Goal: Task Accomplishment & Management: Complete application form

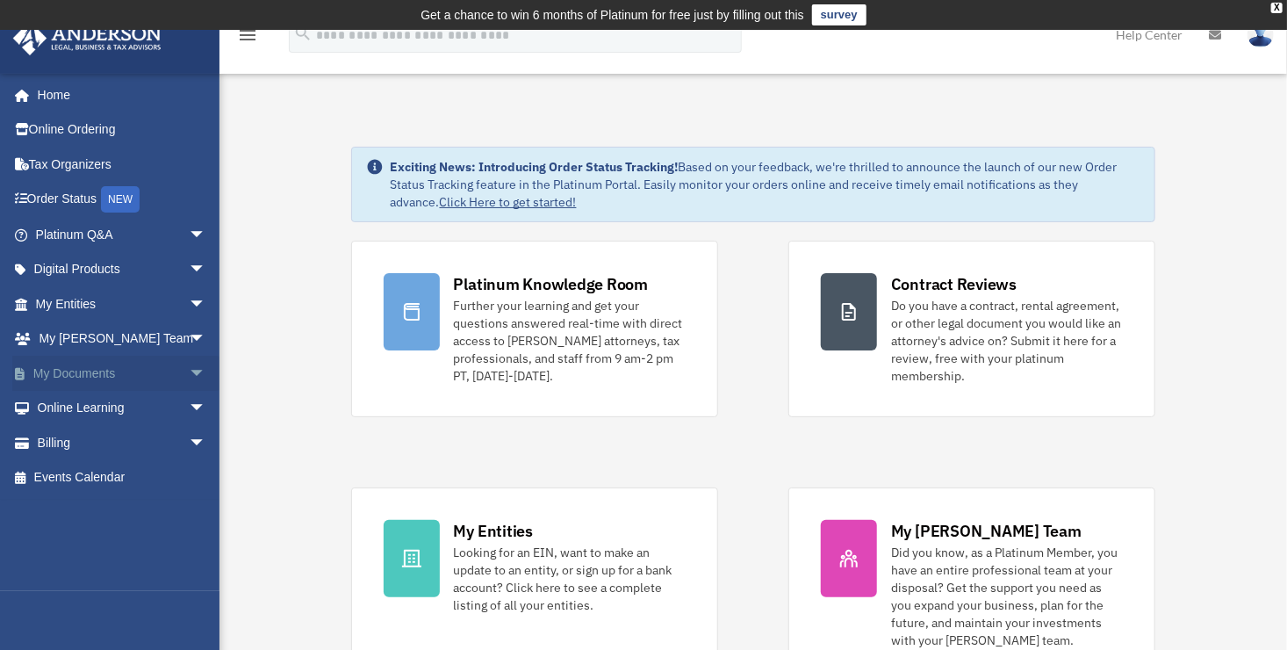
click at [25, 370] on span at bounding box center [29, 374] width 9 height 12
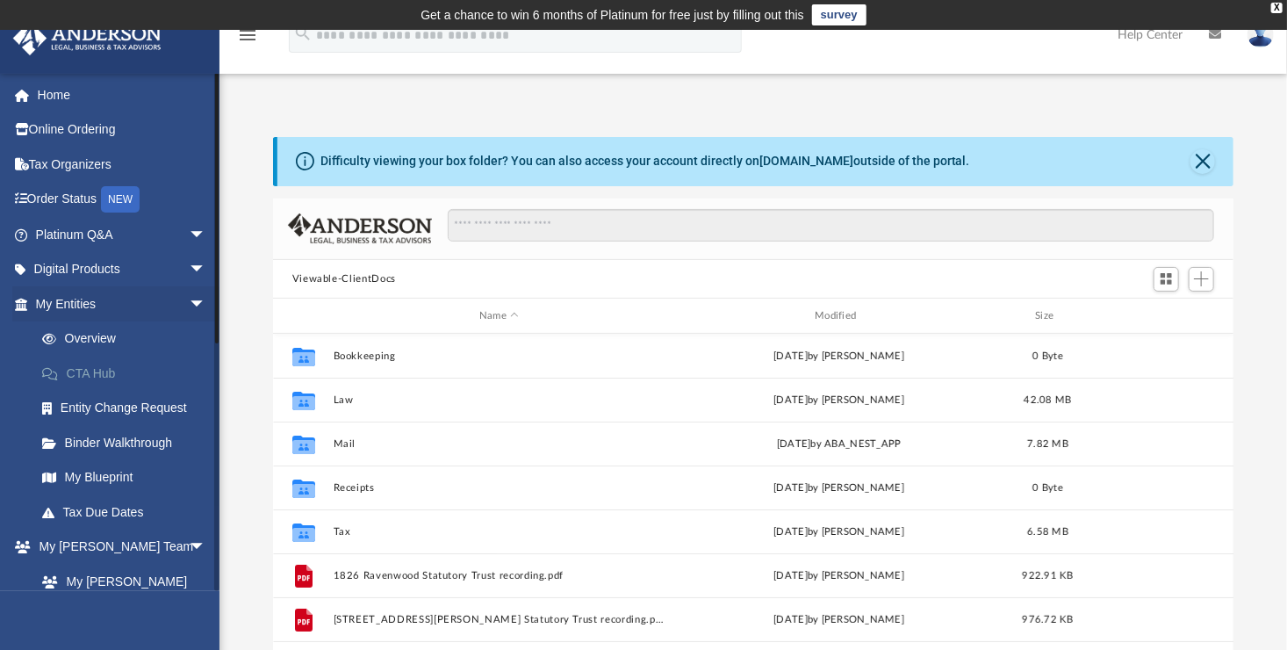
scroll to position [385, 948]
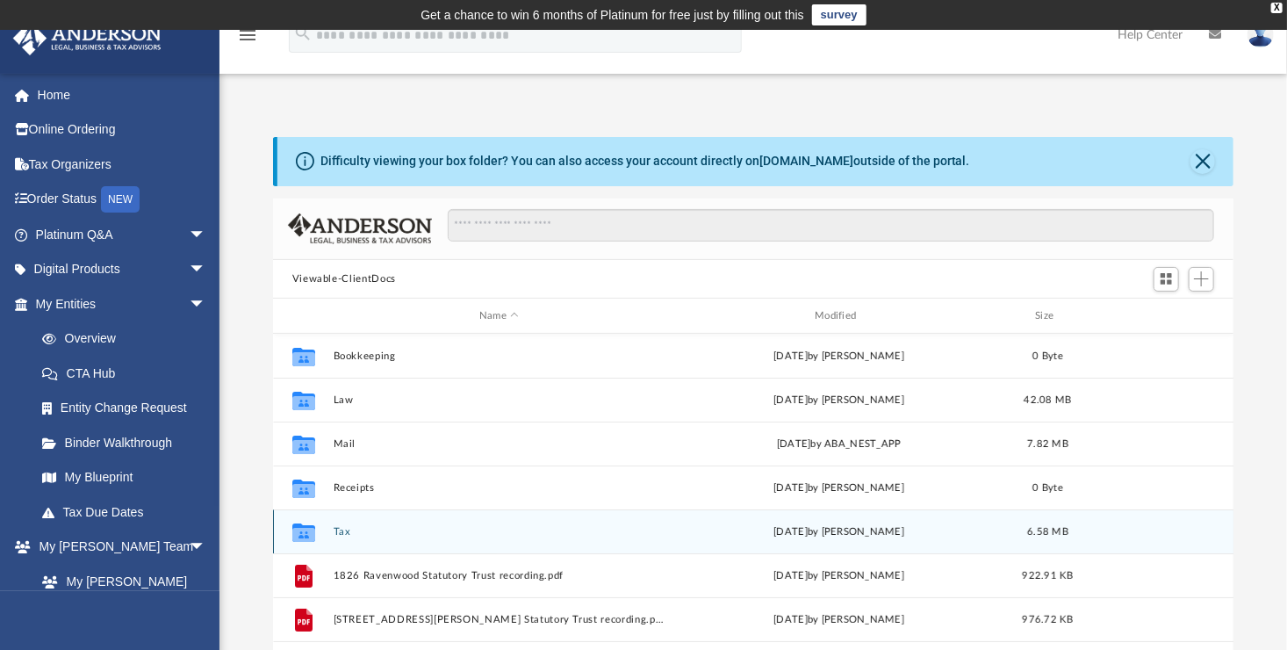
click at [339, 533] on button "Tax" at bounding box center [499, 531] width 332 height 11
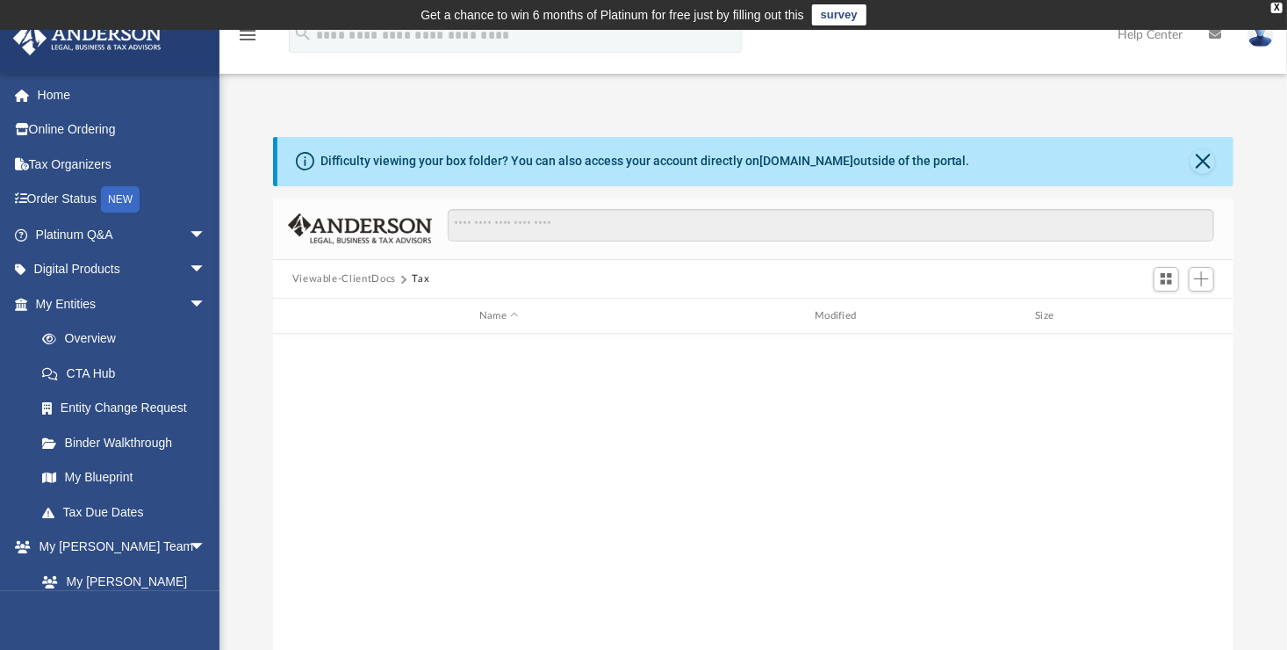
scroll to position [0, 0]
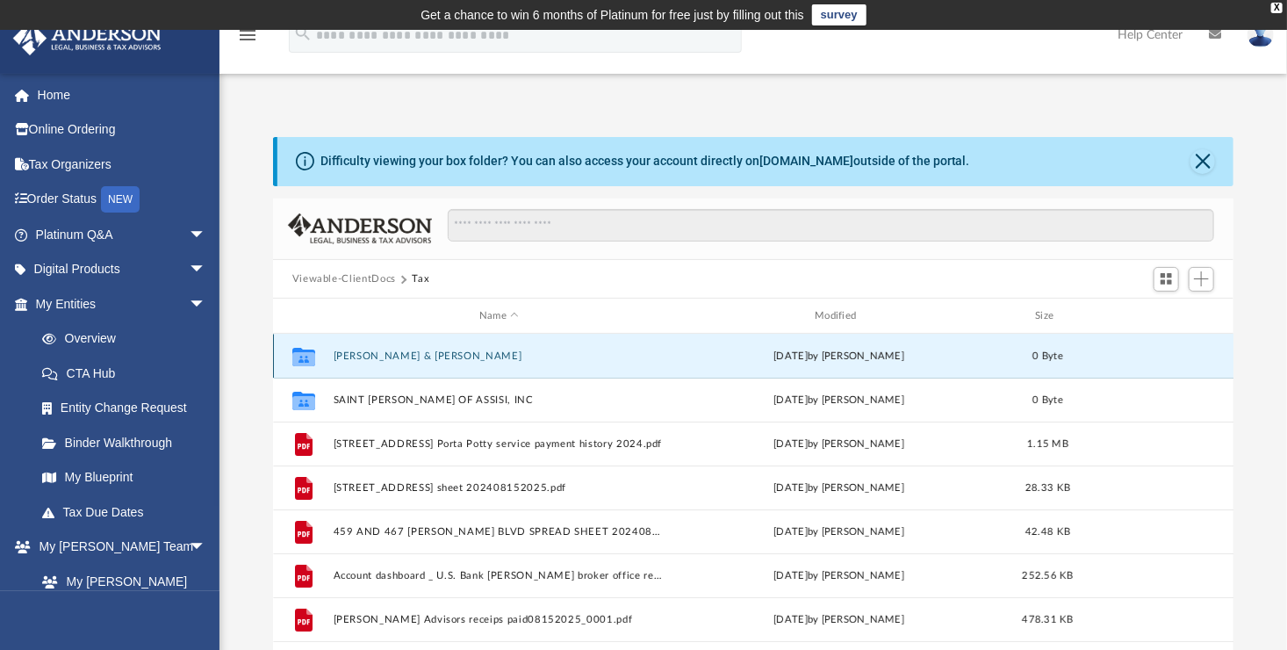
click at [392, 358] on button "[PERSON_NAME] & [PERSON_NAME]" at bounding box center [499, 355] width 332 height 11
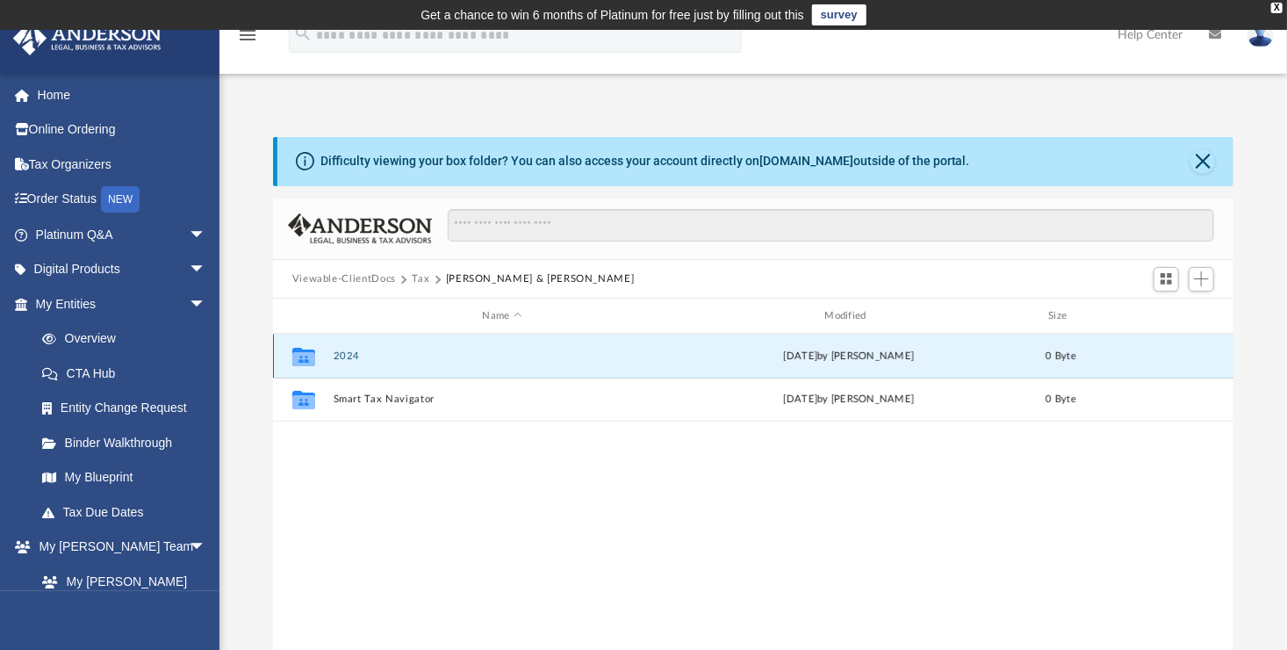
click at [347, 355] on button "2024" at bounding box center [502, 355] width 339 height 11
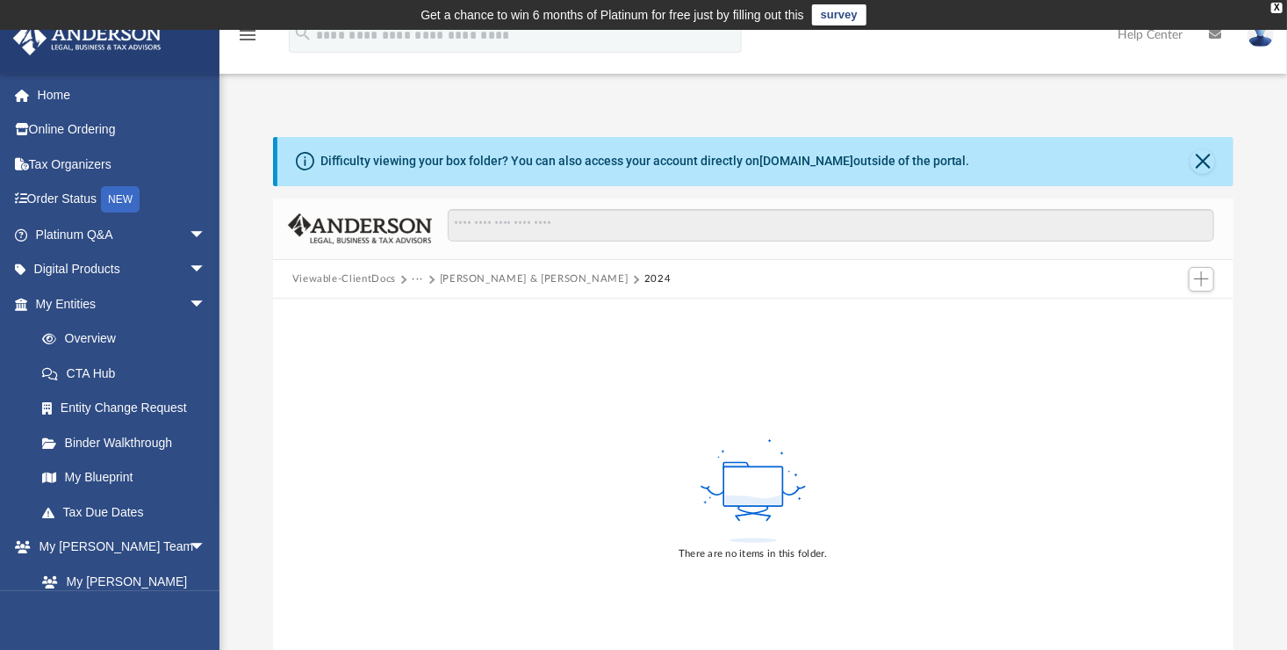
click at [347, 278] on button "Viewable-ClientDocs" at bounding box center [344, 279] width 104 height 16
click at [645, 278] on button "2024" at bounding box center [658, 279] width 27 height 16
click at [318, 274] on button "Viewable-ClientDocs" at bounding box center [344, 279] width 104 height 16
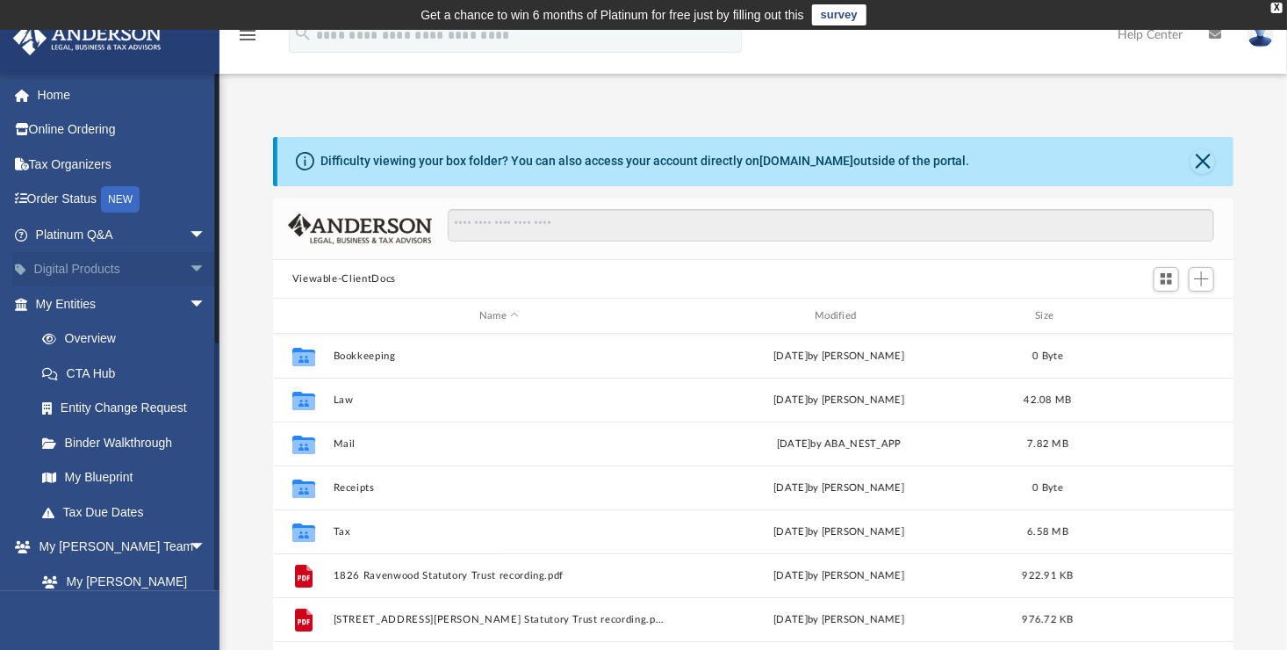
scroll to position [385, 948]
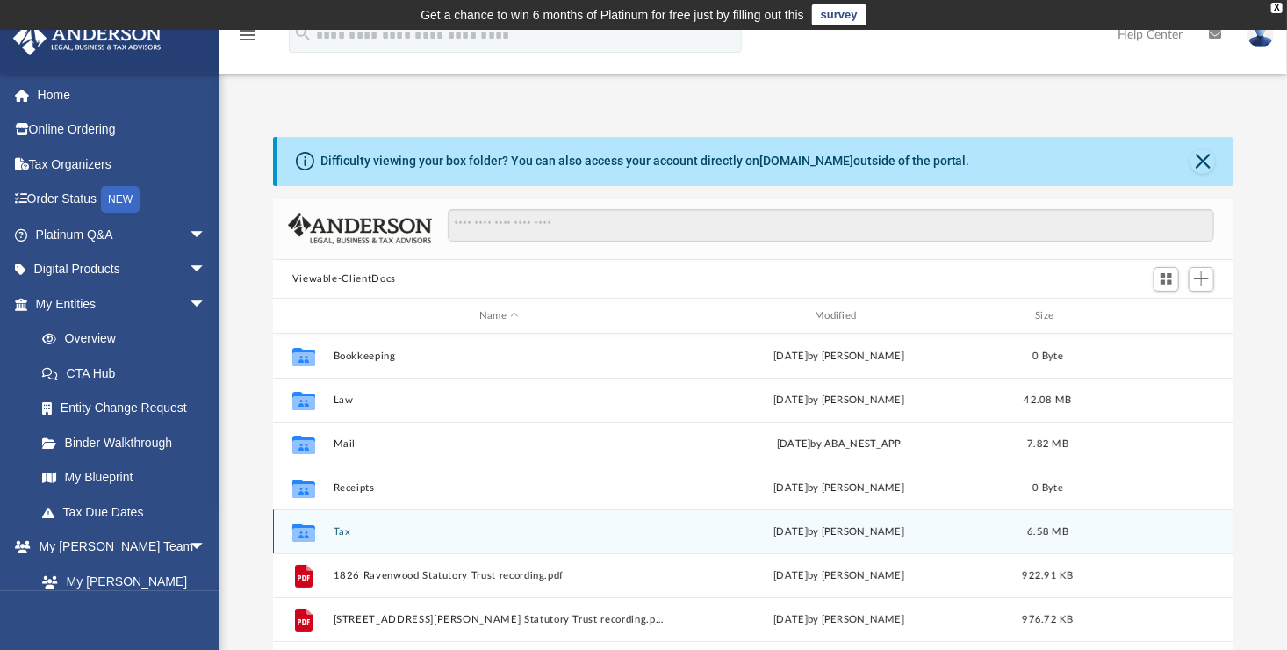
click at [342, 520] on div "Collaborated Folder Tax [DATE] by [PERSON_NAME] 6.58 MB" at bounding box center [754, 531] width 962 height 44
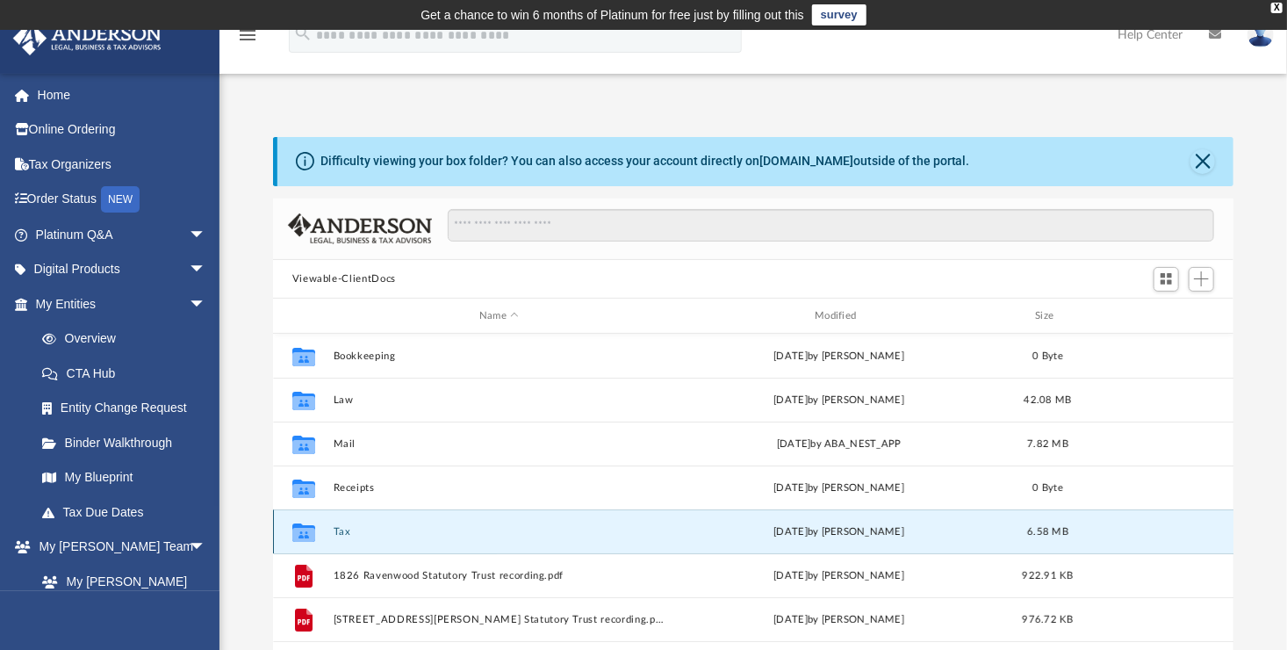
click at [345, 534] on button "Tax" at bounding box center [499, 531] width 332 height 11
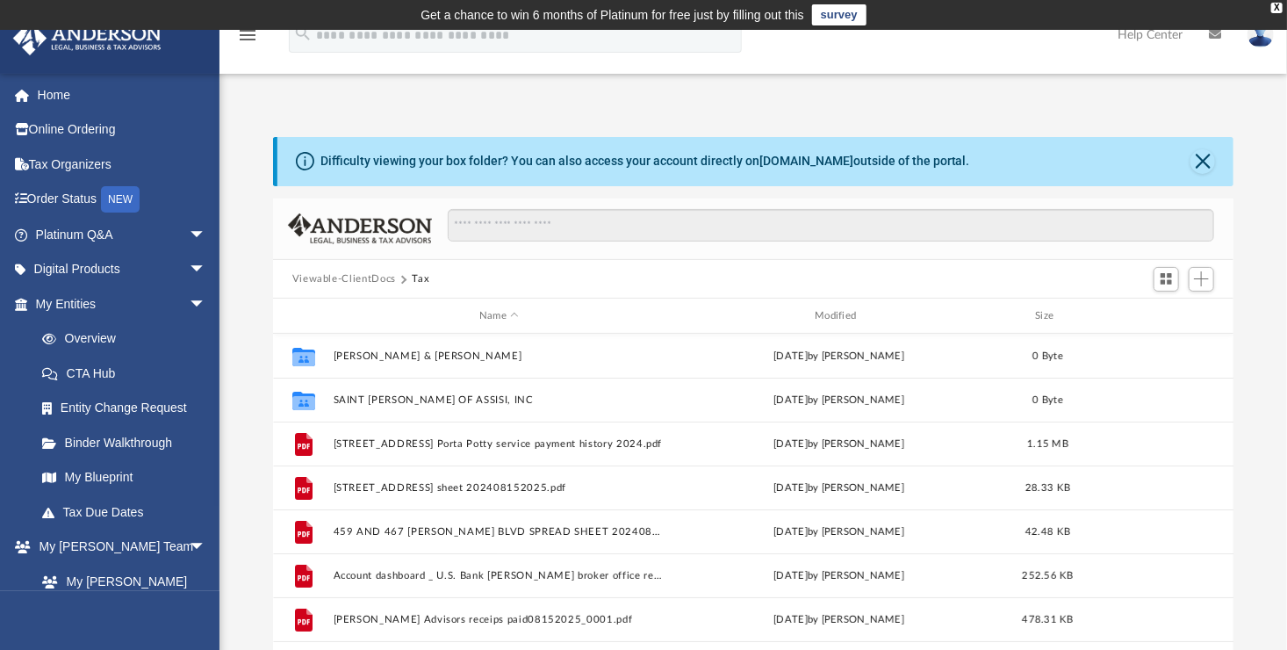
scroll to position [471, 0]
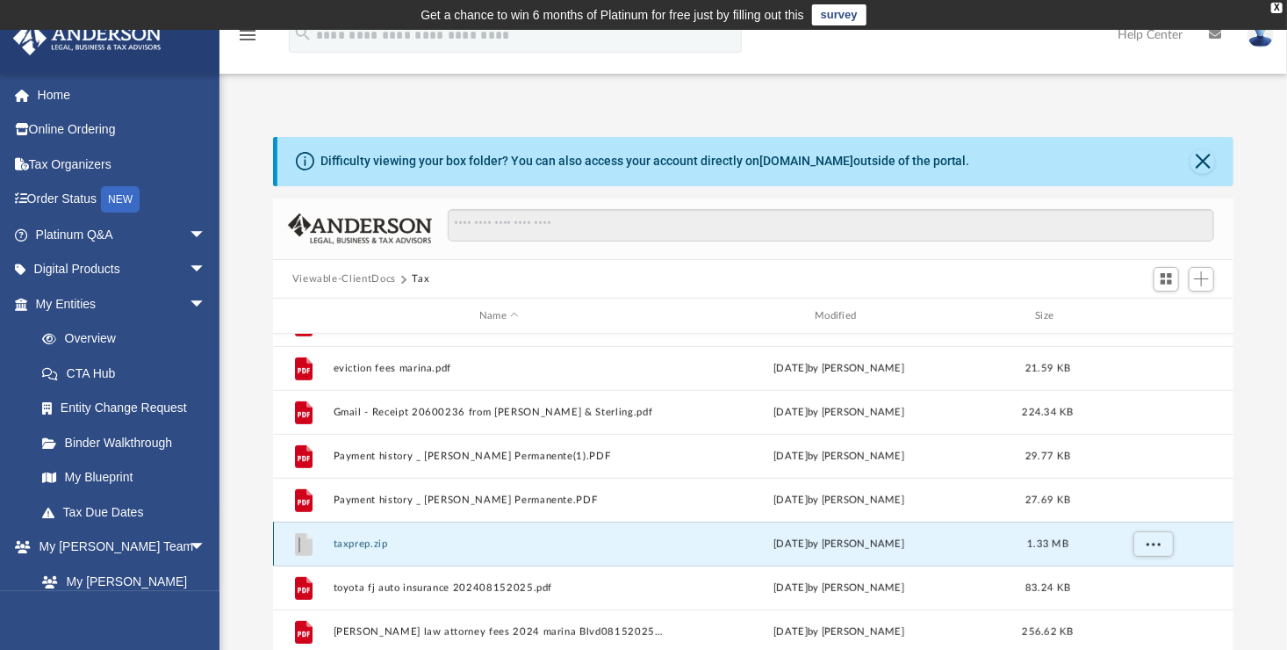
click at [373, 538] on button "taxprep.zip" at bounding box center [499, 543] width 332 height 11
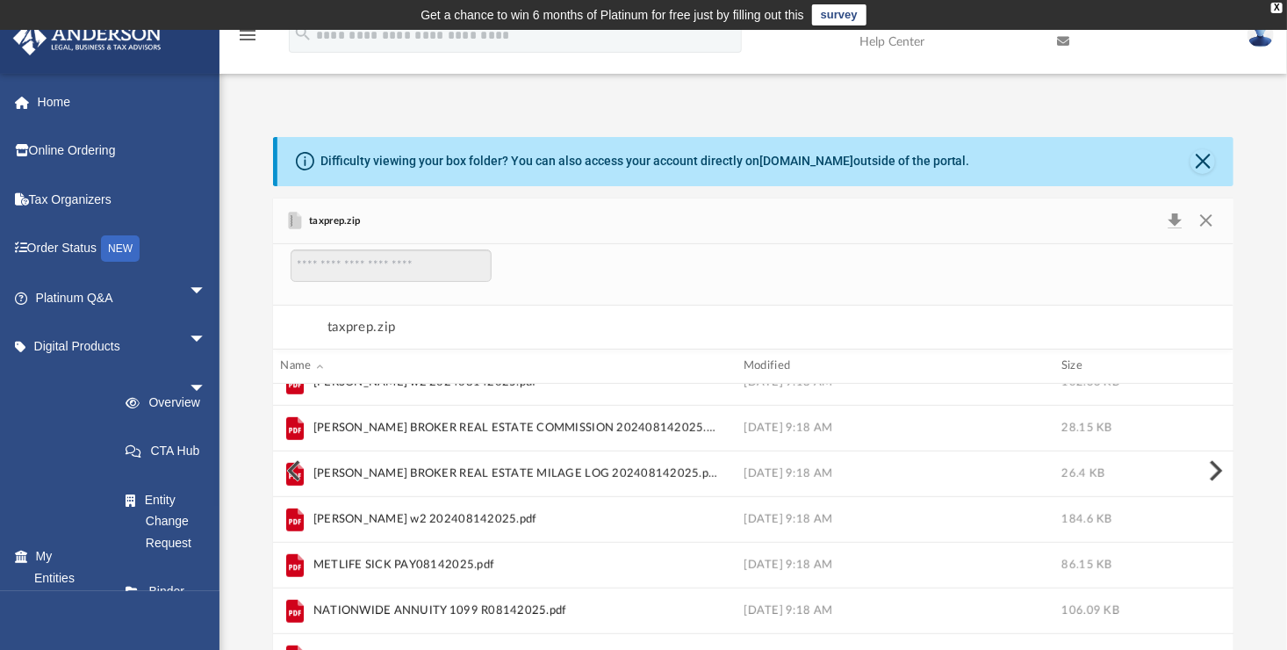
scroll to position [0, 0]
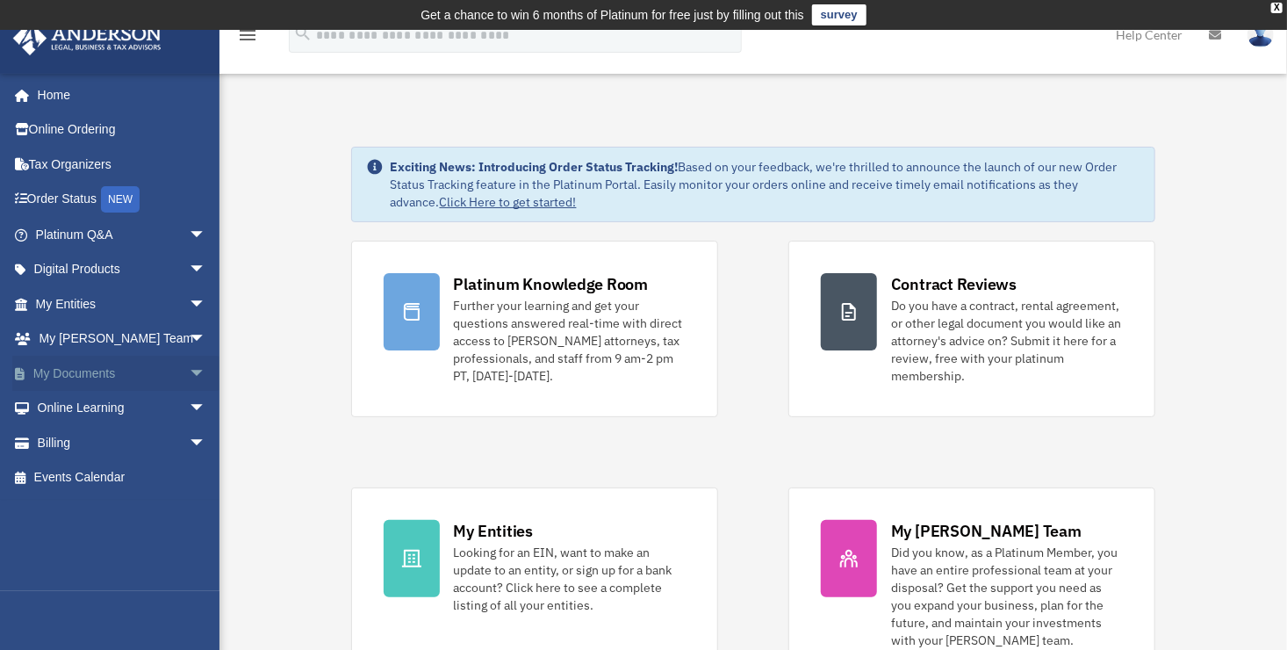
click at [50, 369] on link "My Documents arrow_drop_down" at bounding box center [122, 373] width 220 height 35
click at [189, 371] on span "arrow_drop_down" at bounding box center [206, 374] width 35 height 36
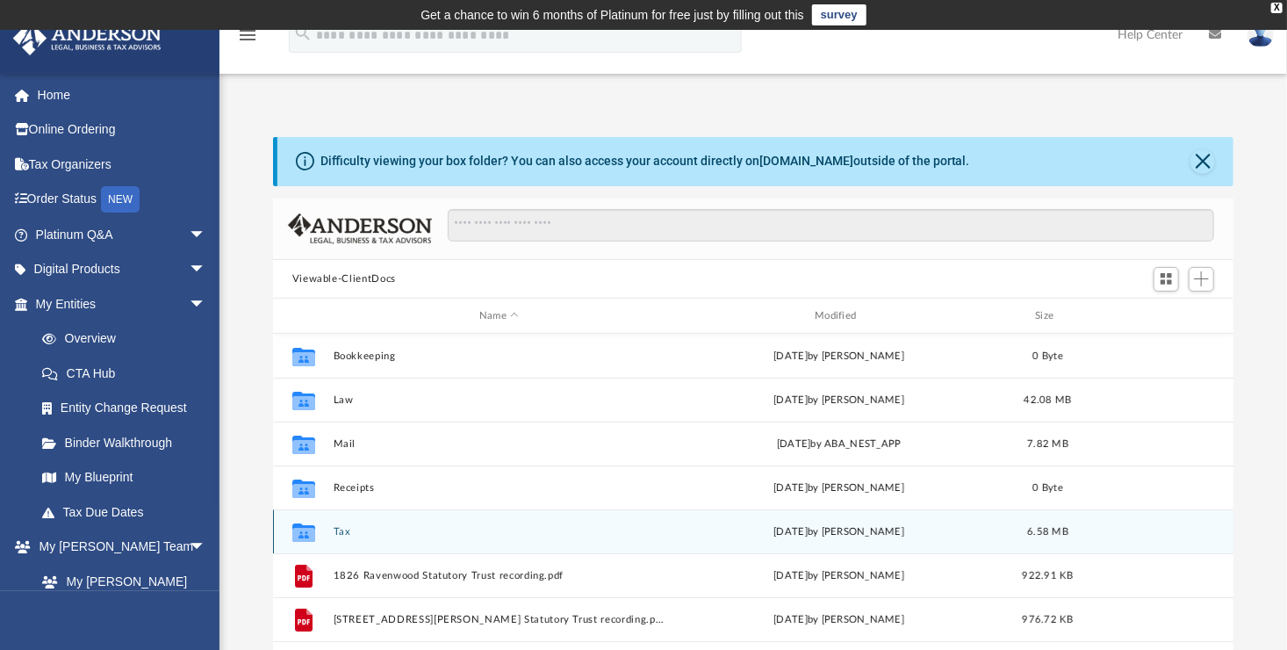
scroll to position [385, 948]
click at [342, 536] on button "Tax" at bounding box center [499, 531] width 332 height 11
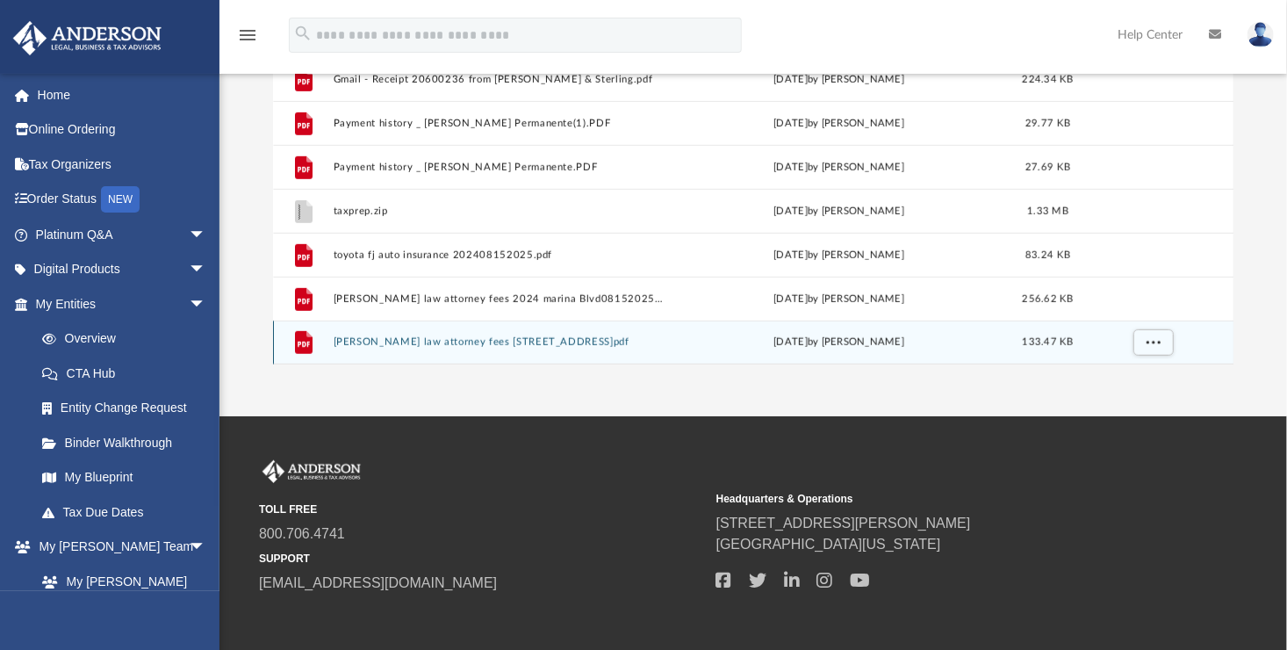
scroll to position [413, 0]
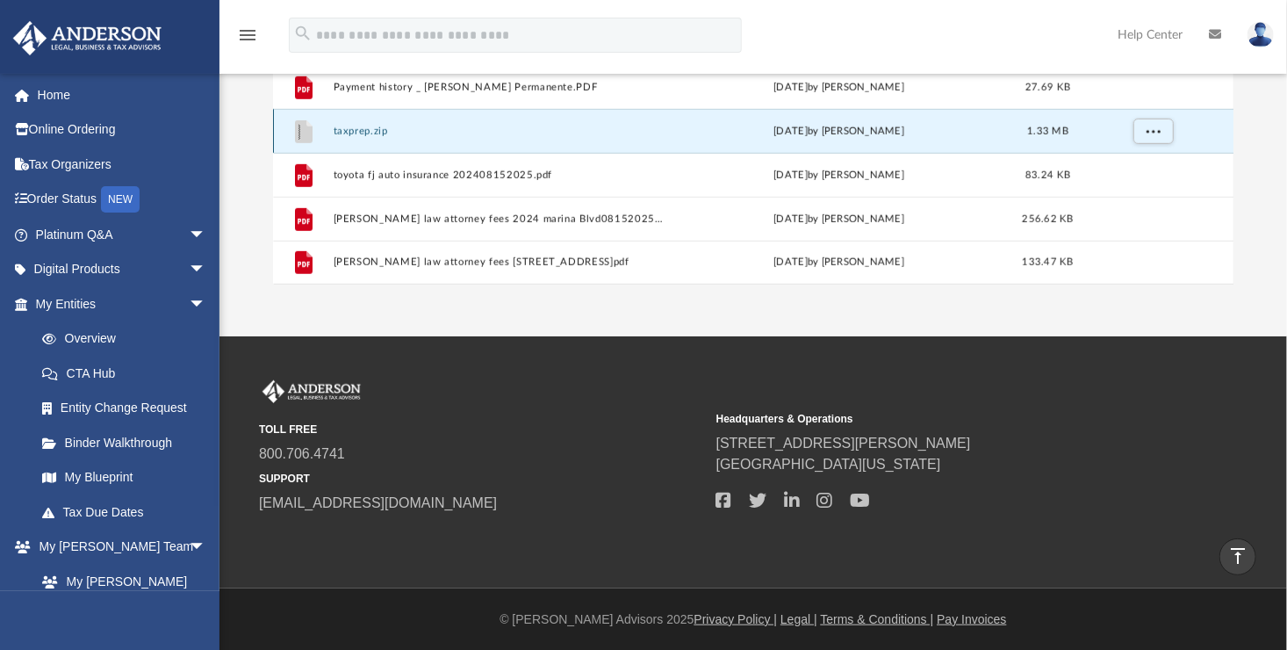
click at [349, 130] on button "taxprep.zip" at bounding box center [499, 131] width 332 height 11
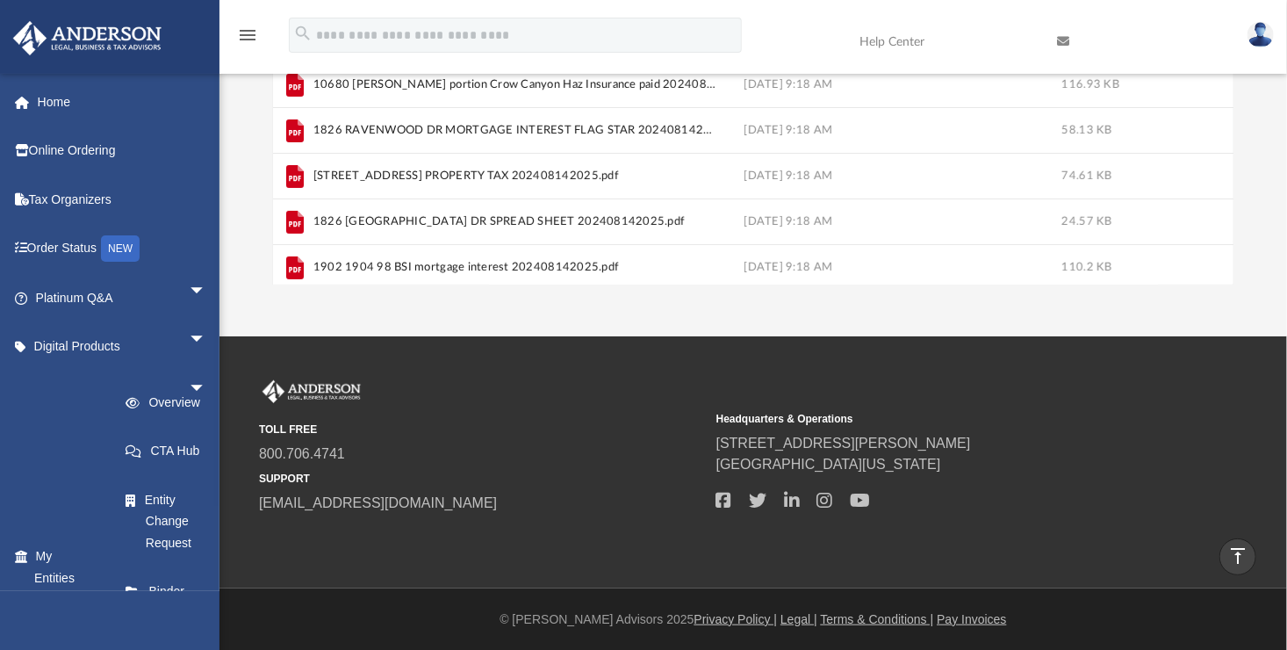
scroll to position [0, 0]
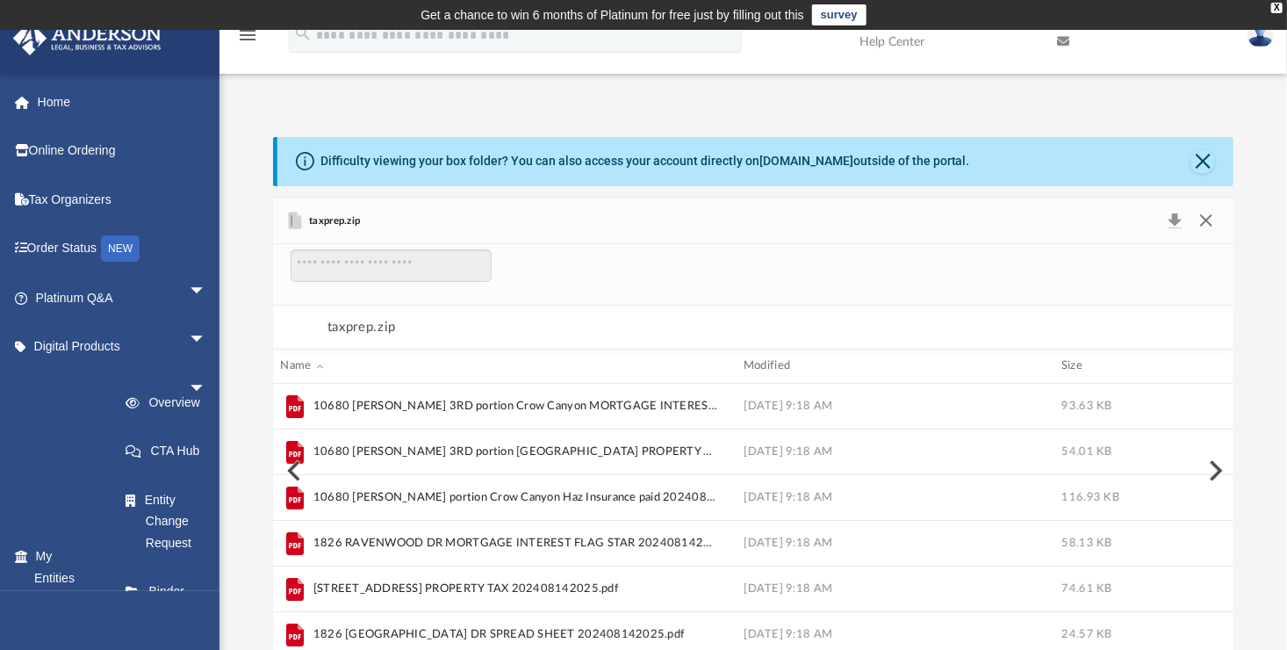
click at [1207, 211] on button "Close" at bounding box center [1207, 221] width 32 height 25
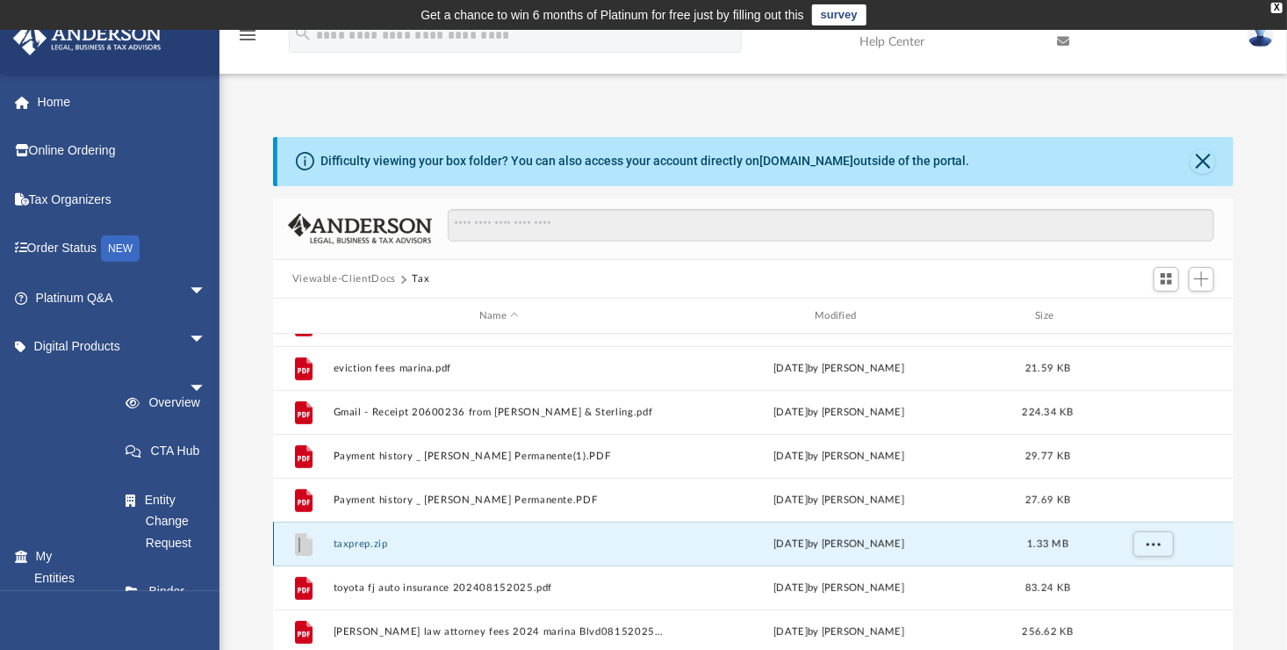
click at [371, 541] on button "taxprep.zip" at bounding box center [499, 543] width 332 height 11
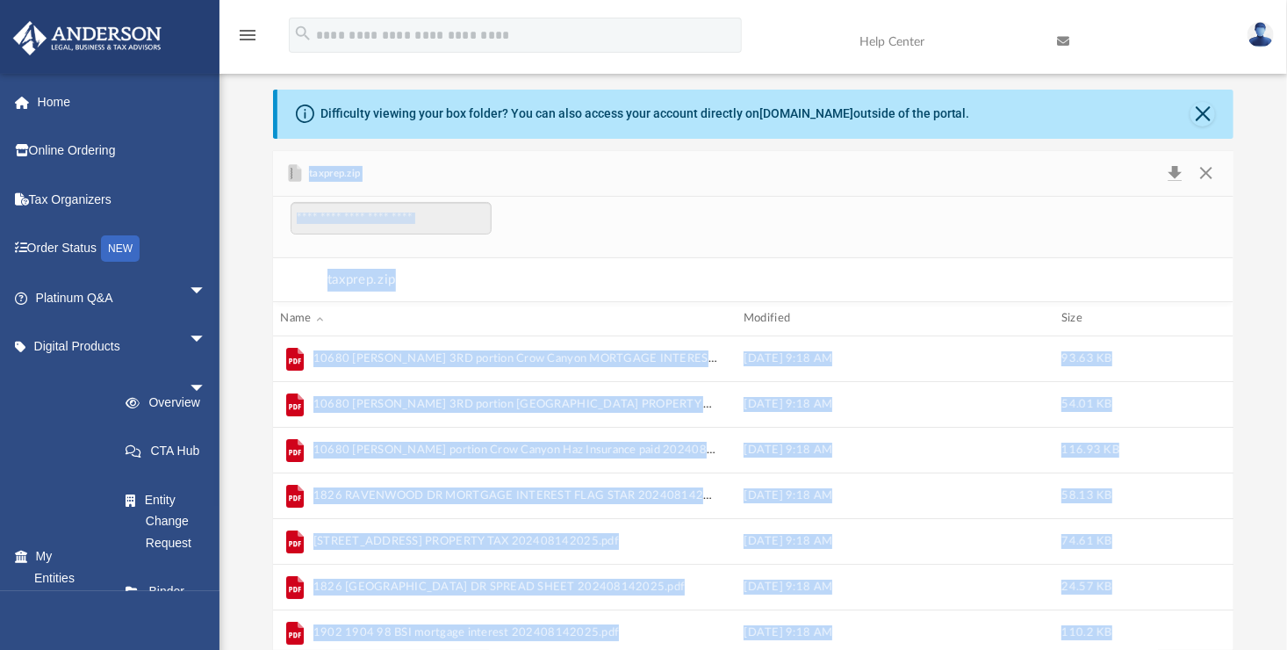
scroll to position [335, 948]
click at [1211, 167] on button "Close" at bounding box center [1207, 174] width 32 height 25
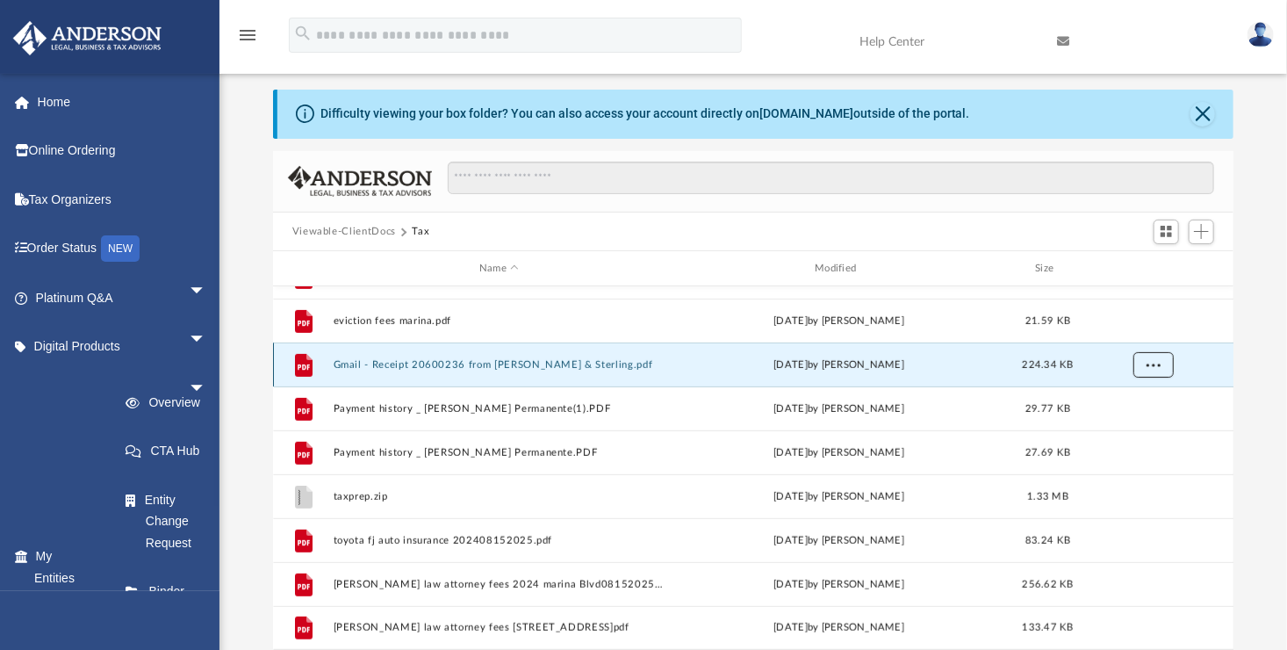
drag, startPoint x: 542, startPoint y: 367, endPoint x: 1154, endPoint y: 364, distance: 612.0
click at [1154, 364] on span "More options" at bounding box center [1153, 365] width 14 height 10
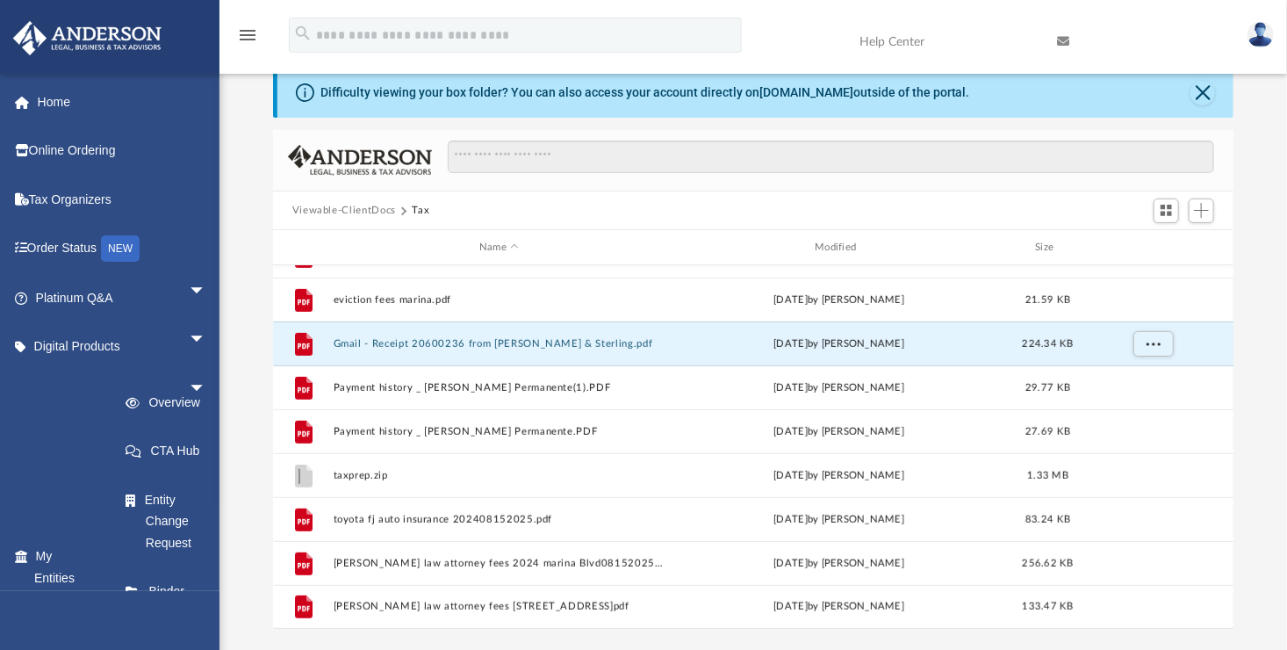
scroll to position [413, 0]
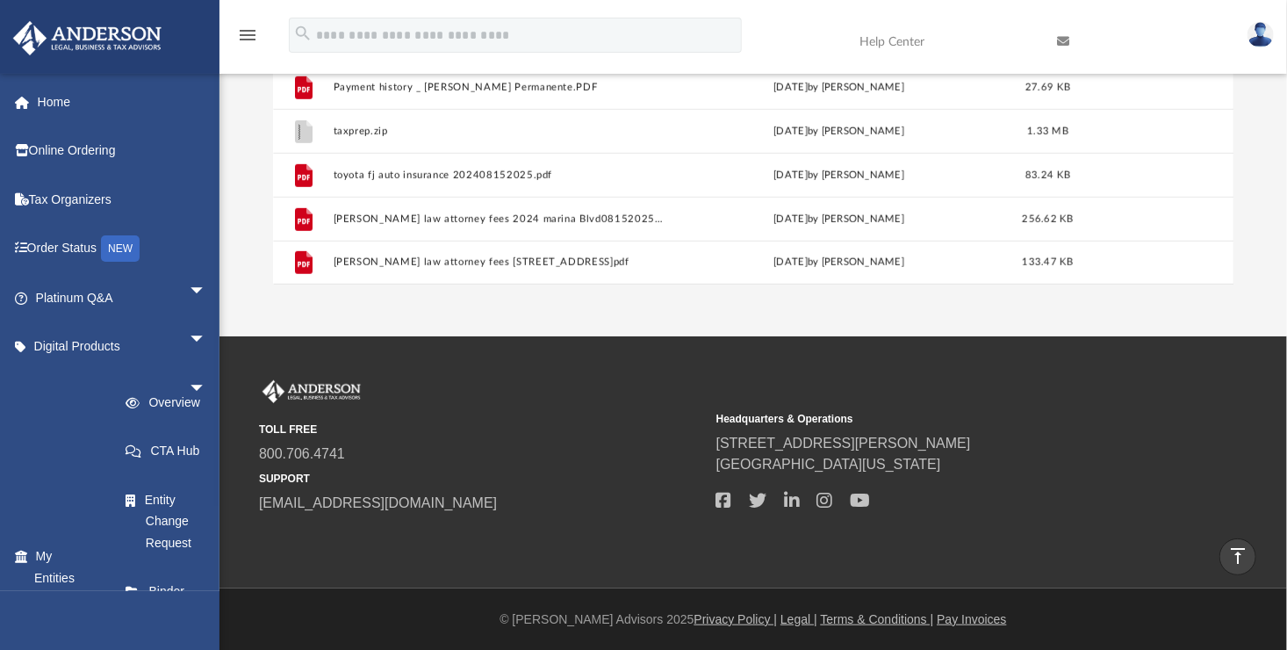
drag, startPoint x: 376, startPoint y: 302, endPoint x: 337, endPoint y: 306, distance: 38.8
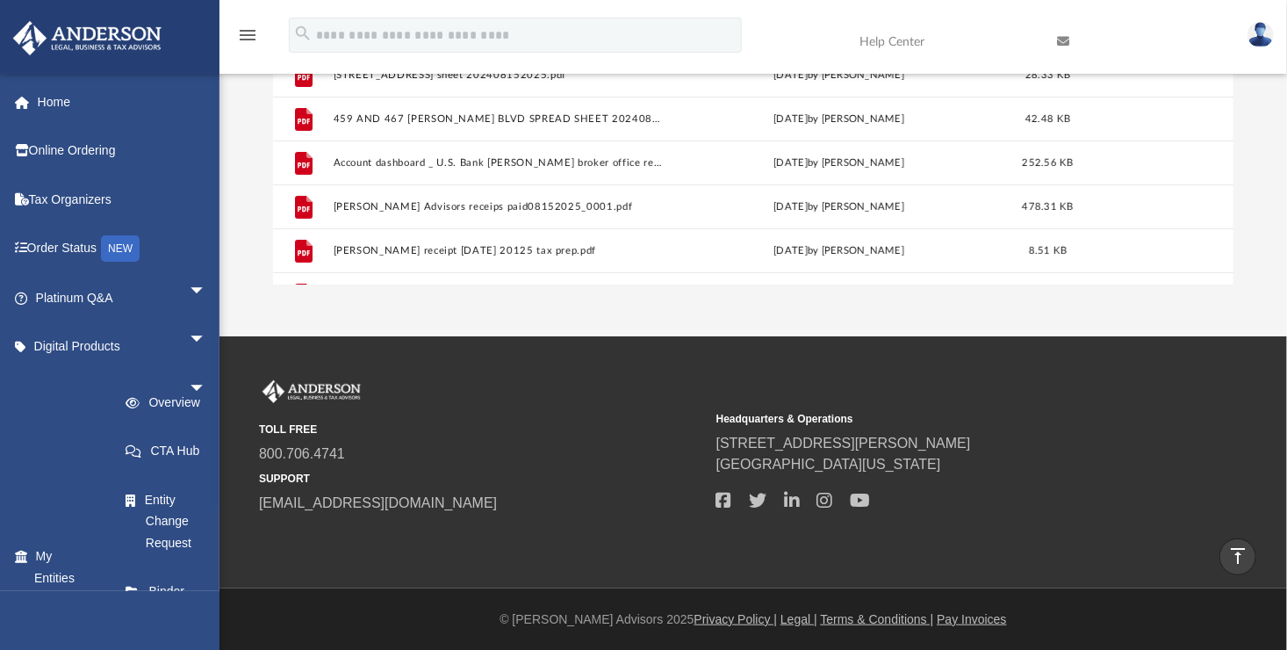
scroll to position [0, 0]
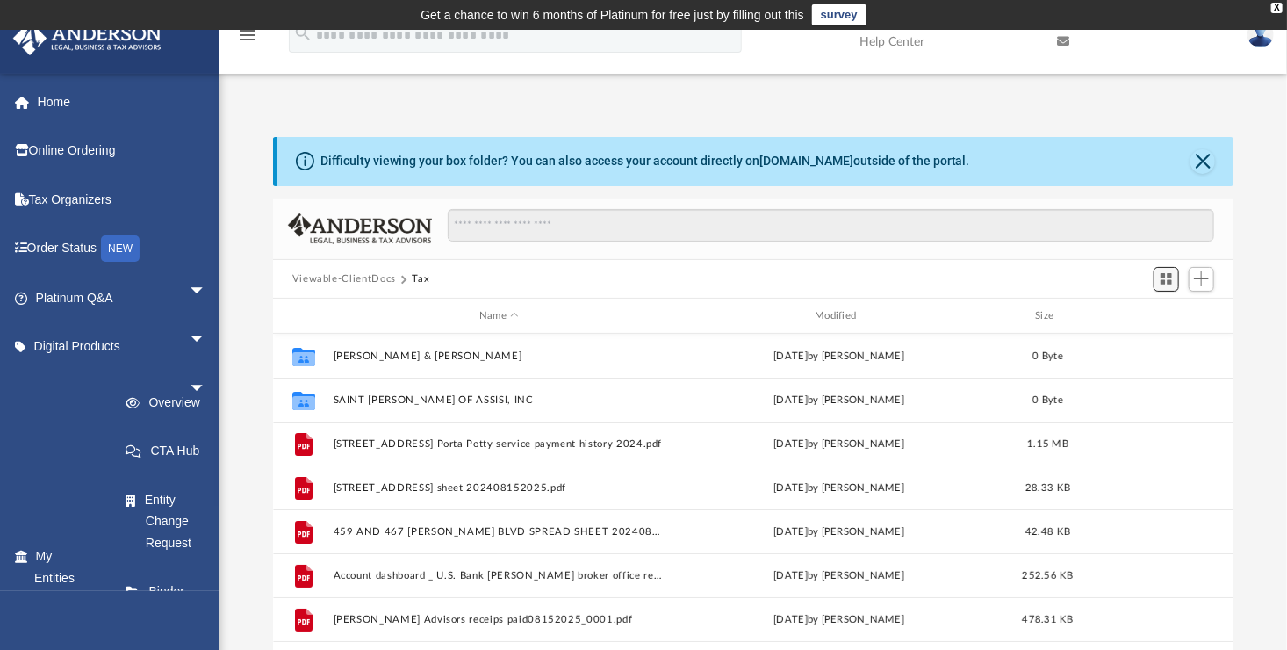
click at [1170, 277] on span "Switch to Grid View" at bounding box center [1166, 278] width 15 height 15
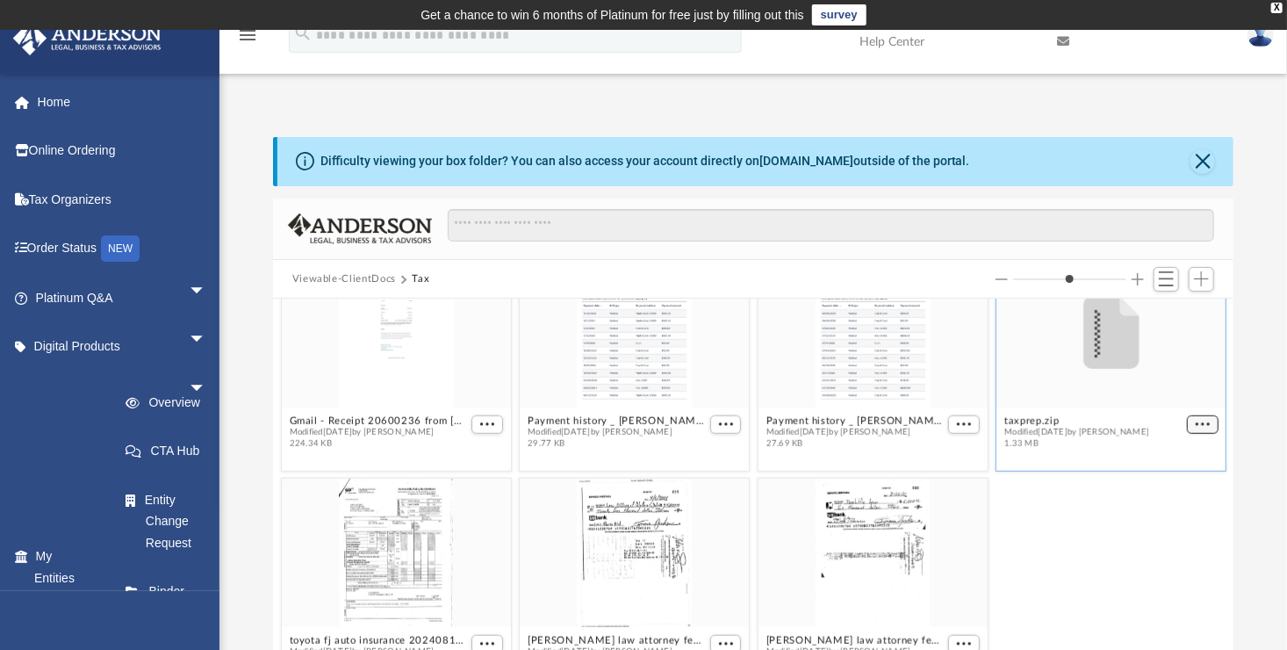
click at [1192, 416] on button "More options" at bounding box center [1203, 424] width 32 height 18
click at [1130, 467] on li "Preview" at bounding box center [1144, 462] width 100 height 32
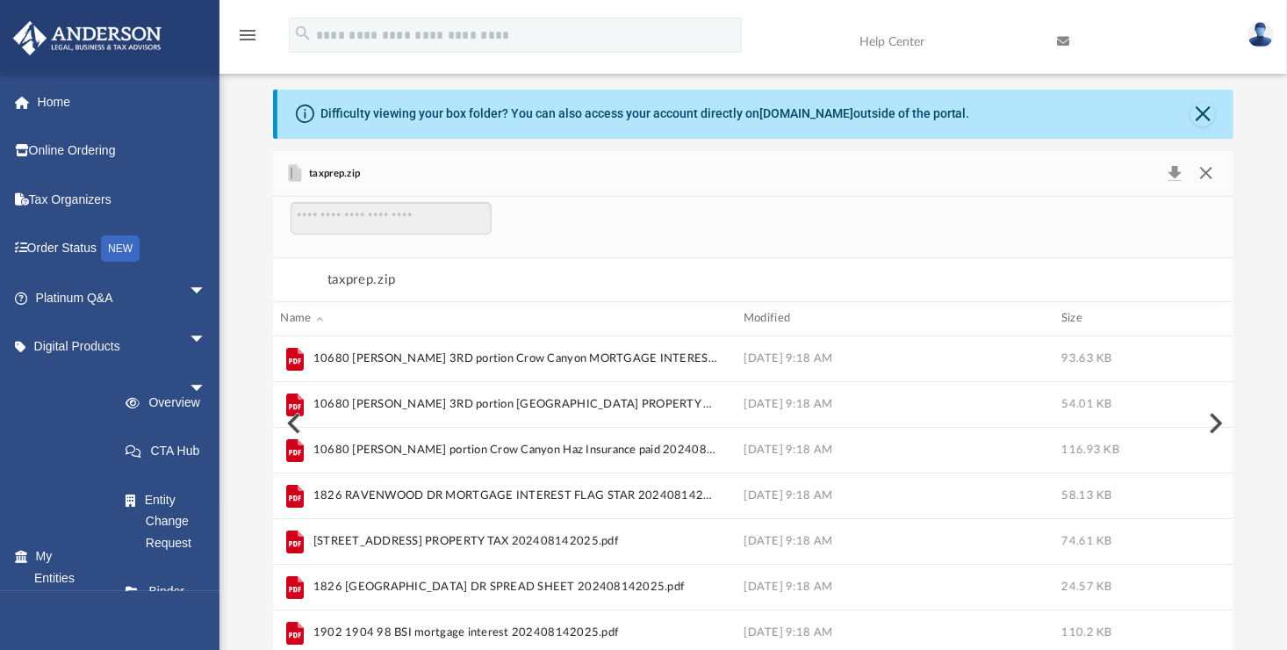
click at [1201, 169] on button "Close" at bounding box center [1207, 174] width 32 height 25
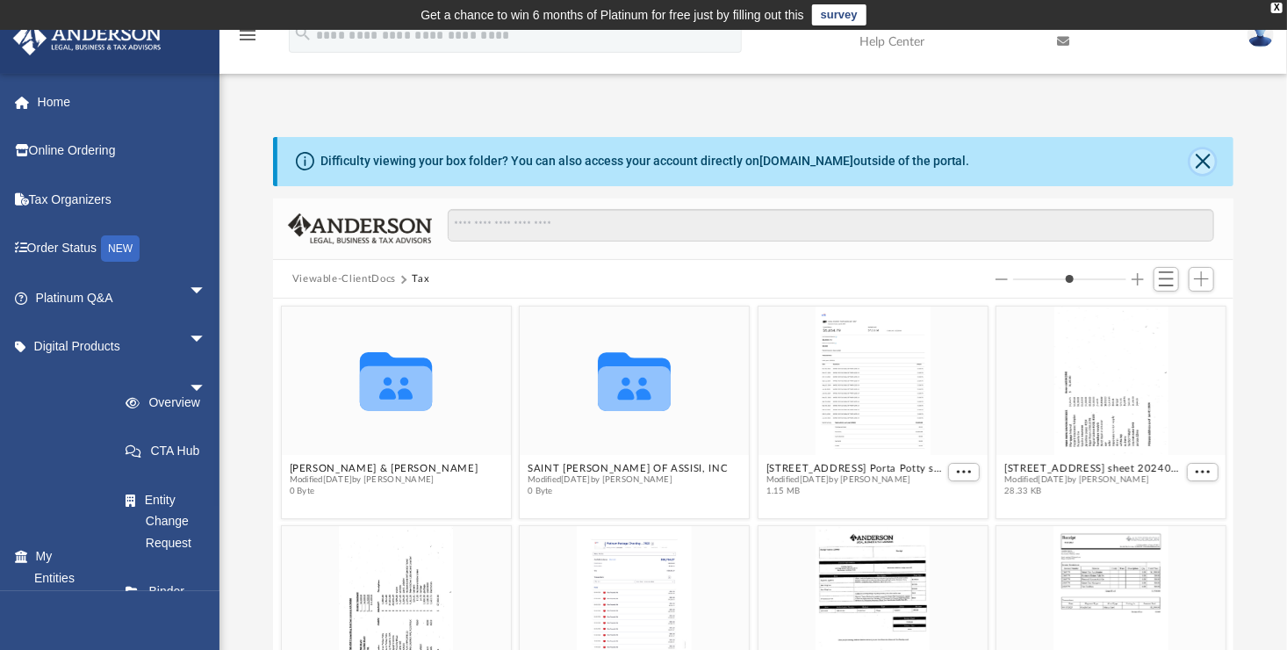
click at [1198, 158] on button "Close" at bounding box center [1203, 161] width 25 height 25
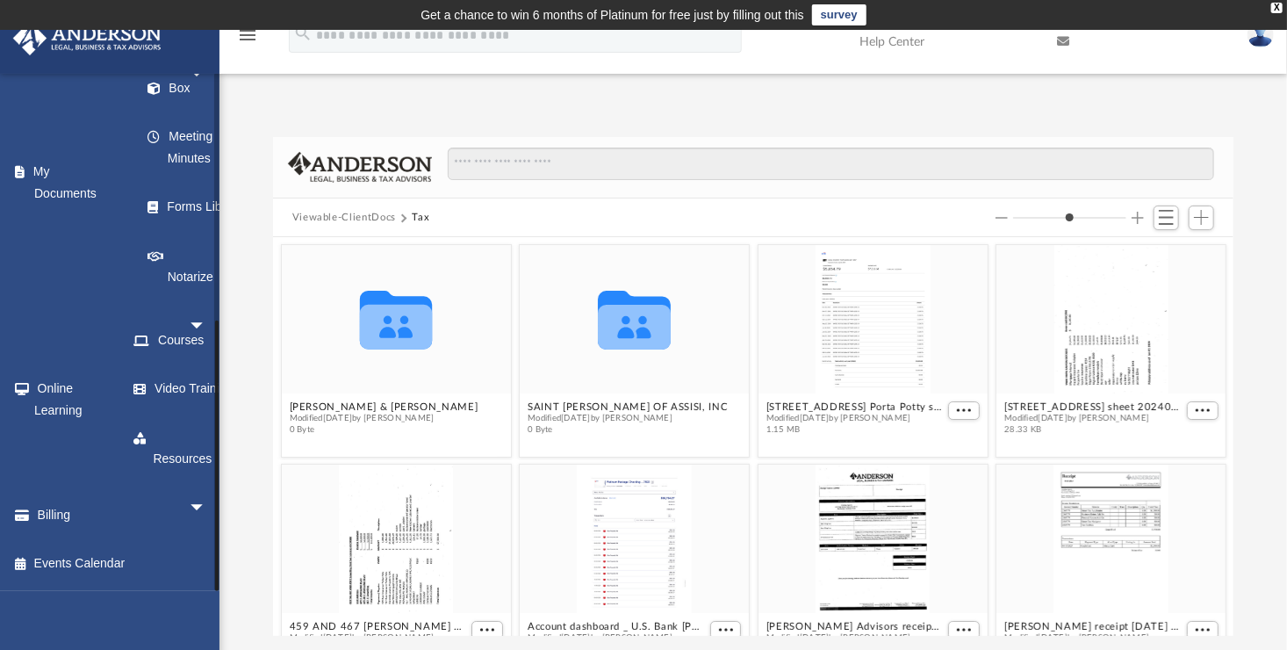
scroll to position [997, 0]
drag, startPoint x: 321, startPoint y: 91, endPoint x: 350, endPoint y: 95, distance: 30.1
click at [324, 91] on div "App arechiga1222@gmail.com Sign Out arechiga1222@gmail.com Home Online Ordering…" at bounding box center [643, 359] width 1287 height 555
click at [1160, 221] on span "Switch to List View" at bounding box center [1166, 217] width 15 height 15
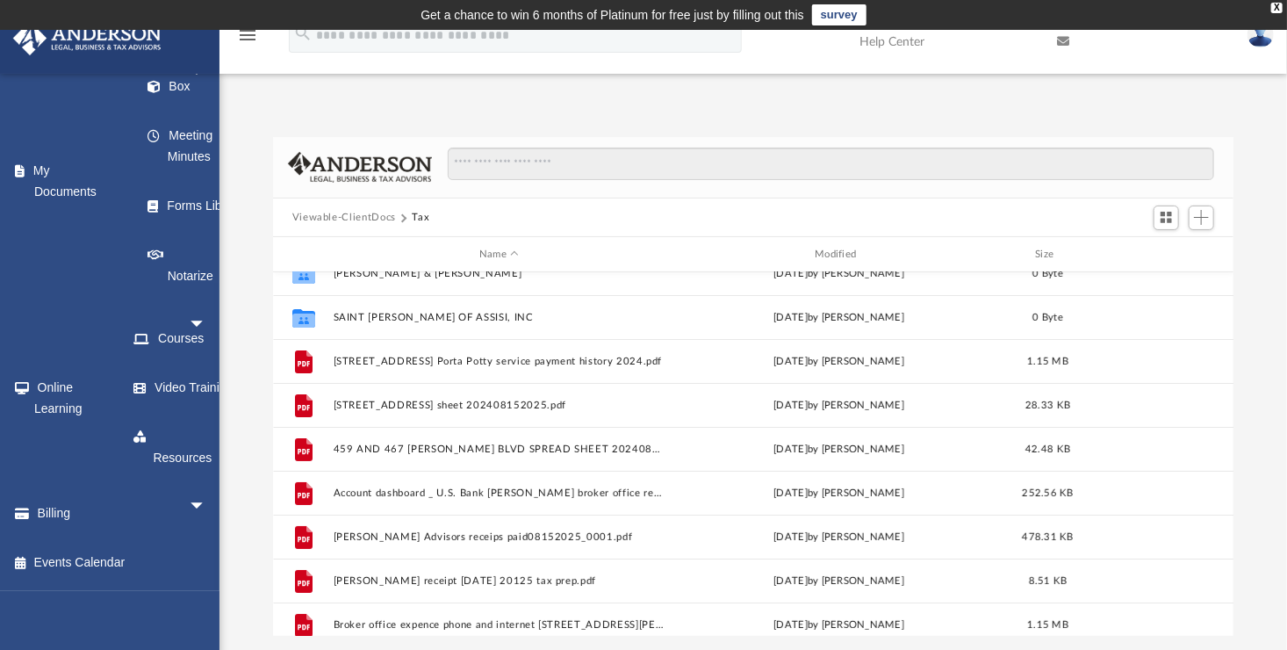
scroll to position [0, 0]
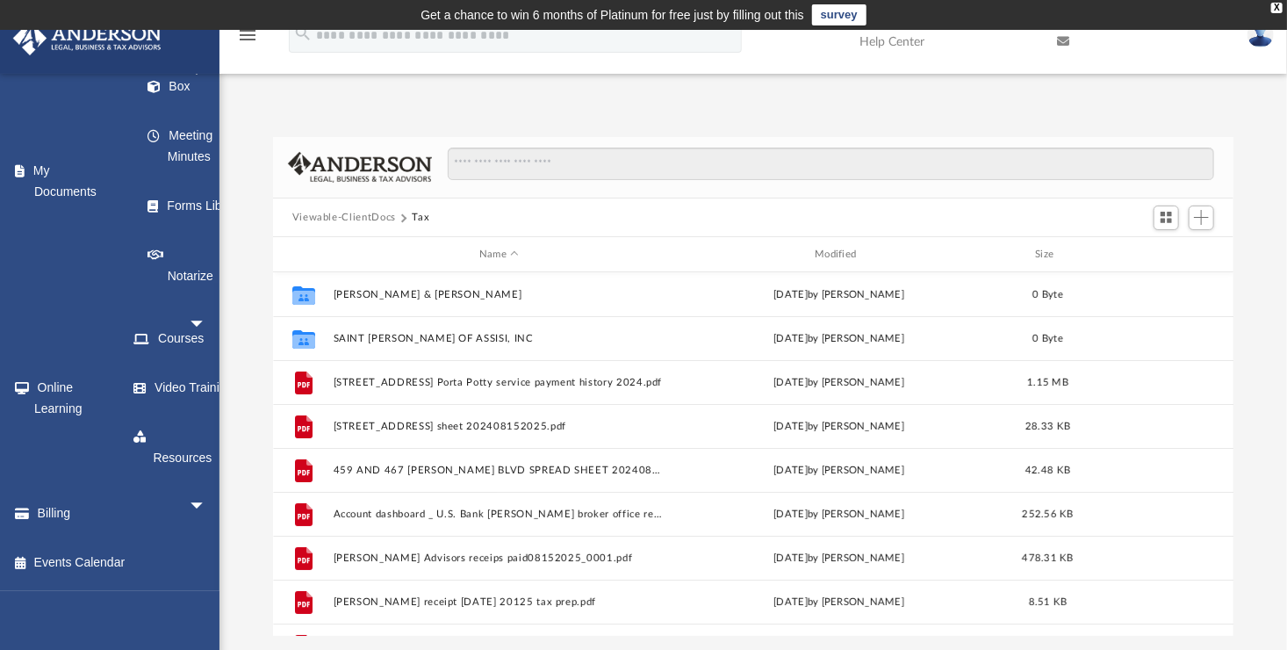
drag, startPoint x: 822, startPoint y: 93, endPoint x: 964, endPoint y: 102, distance: 142.5
click at [828, 93] on div "App arechiga1222@gmail.com Sign Out arechiga1222@gmail.com Home Online Ordering…" at bounding box center [643, 359] width 1287 height 555
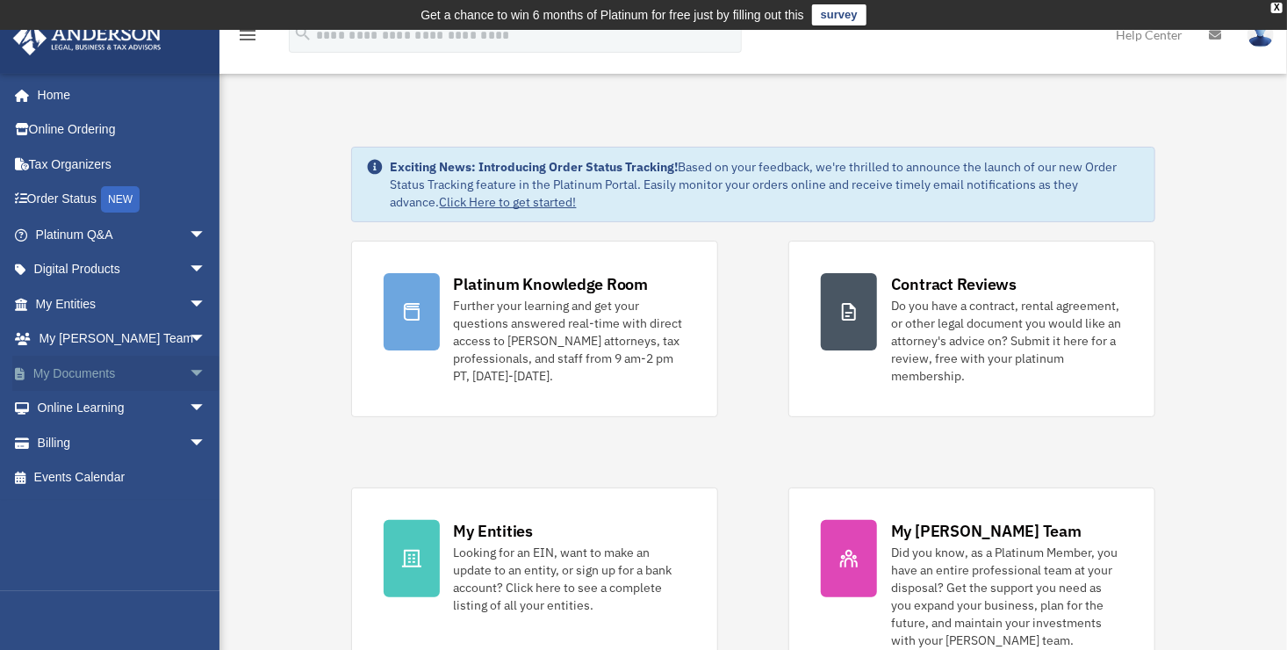
click at [108, 376] on link "My Documents arrow_drop_down" at bounding box center [122, 373] width 220 height 35
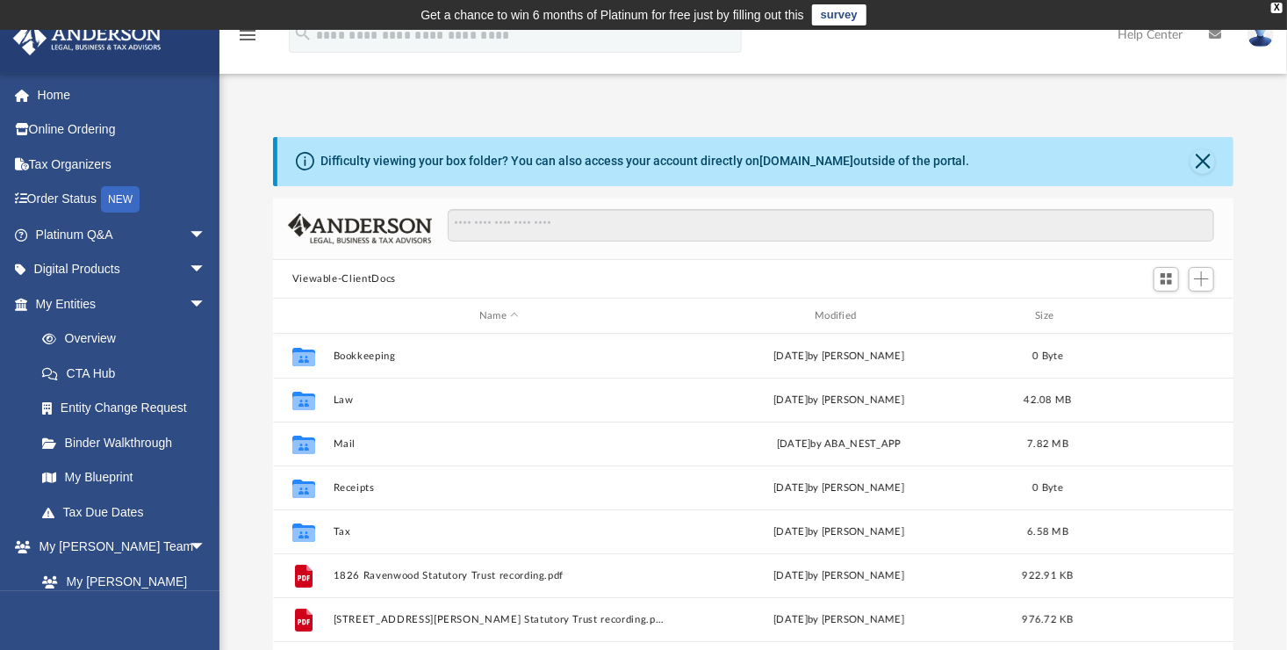
scroll to position [385, 948]
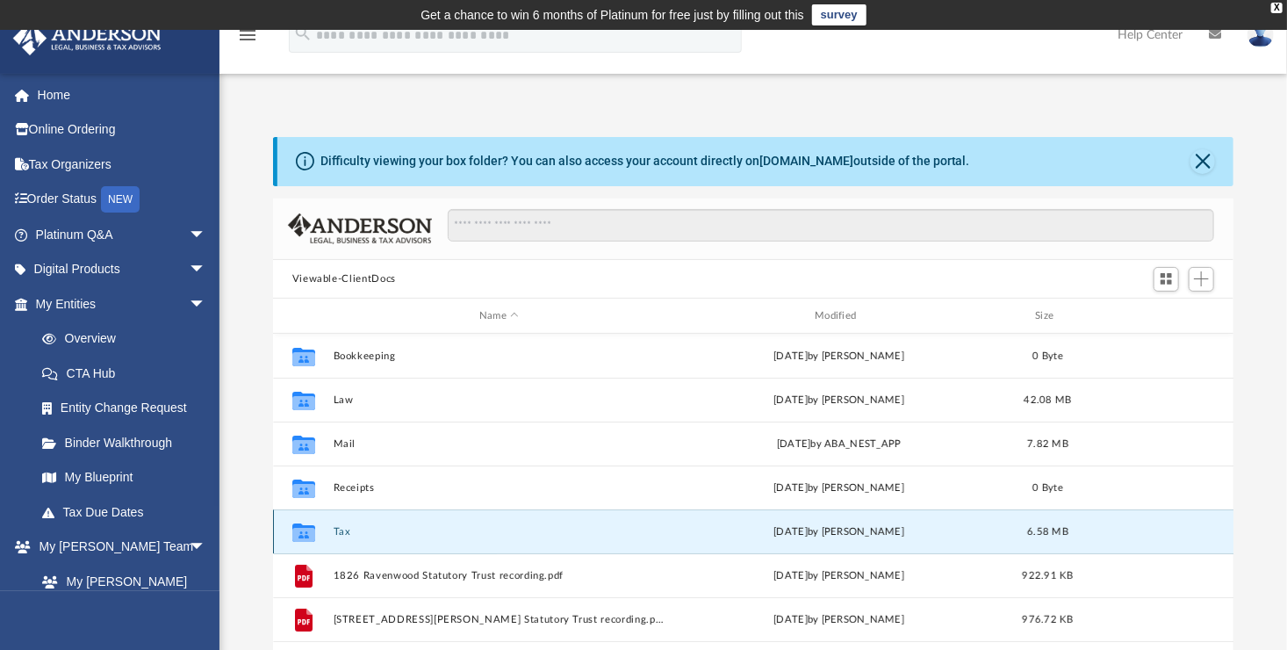
click at [340, 532] on button "Tax" at bounding box center [499, 531] width 332 height 11
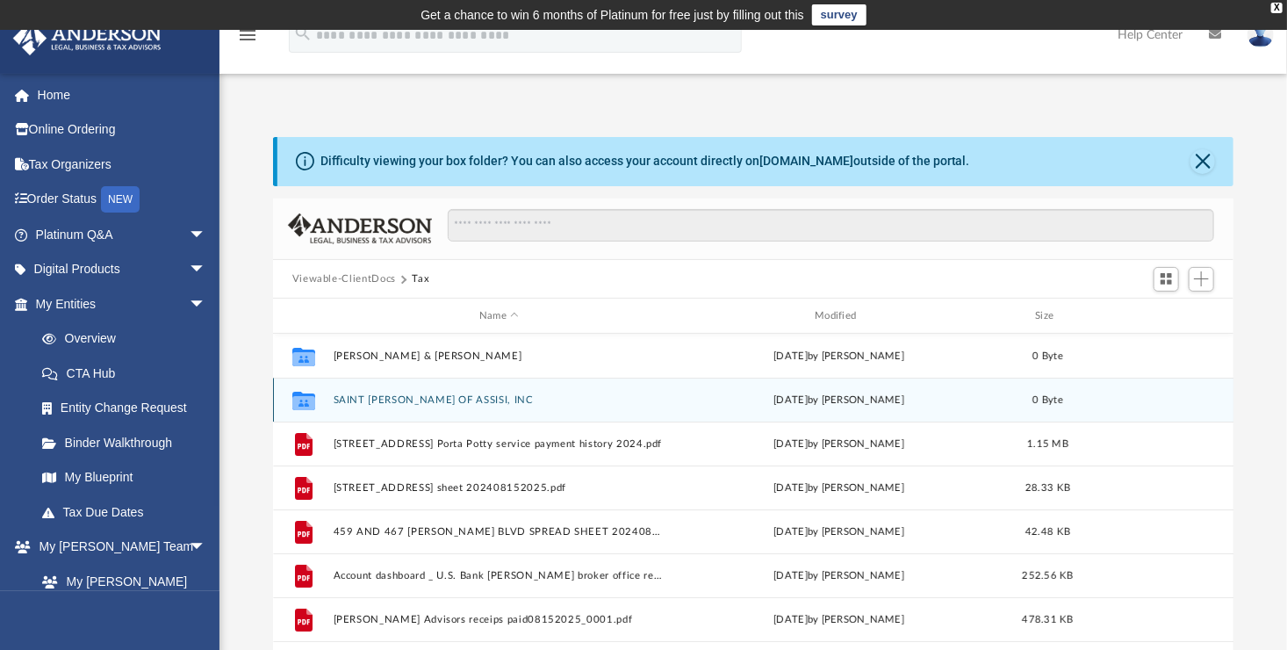
click at [408, 412] on div "Collaborated Folder SAINT [PERSON_NAME] OF ASSISI, INC [DATE] by [PERSON_NAME] …" at bounding box center [754, 400] width 962 height 44
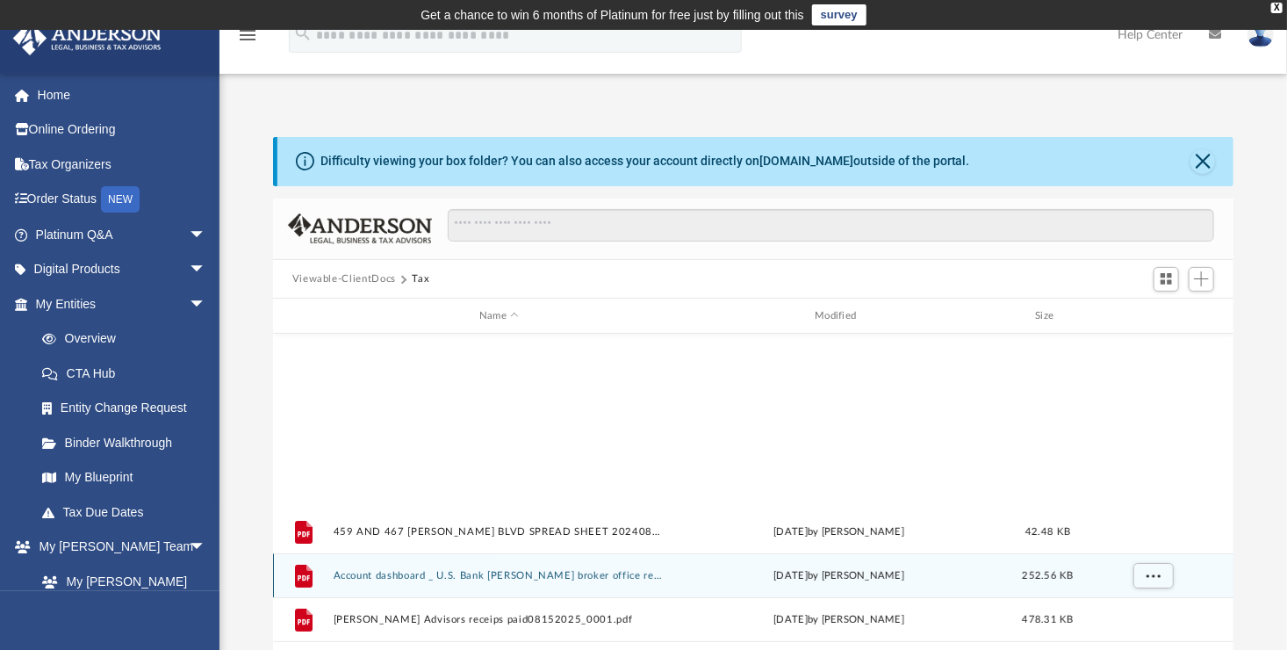
scroll to position [439, 0]
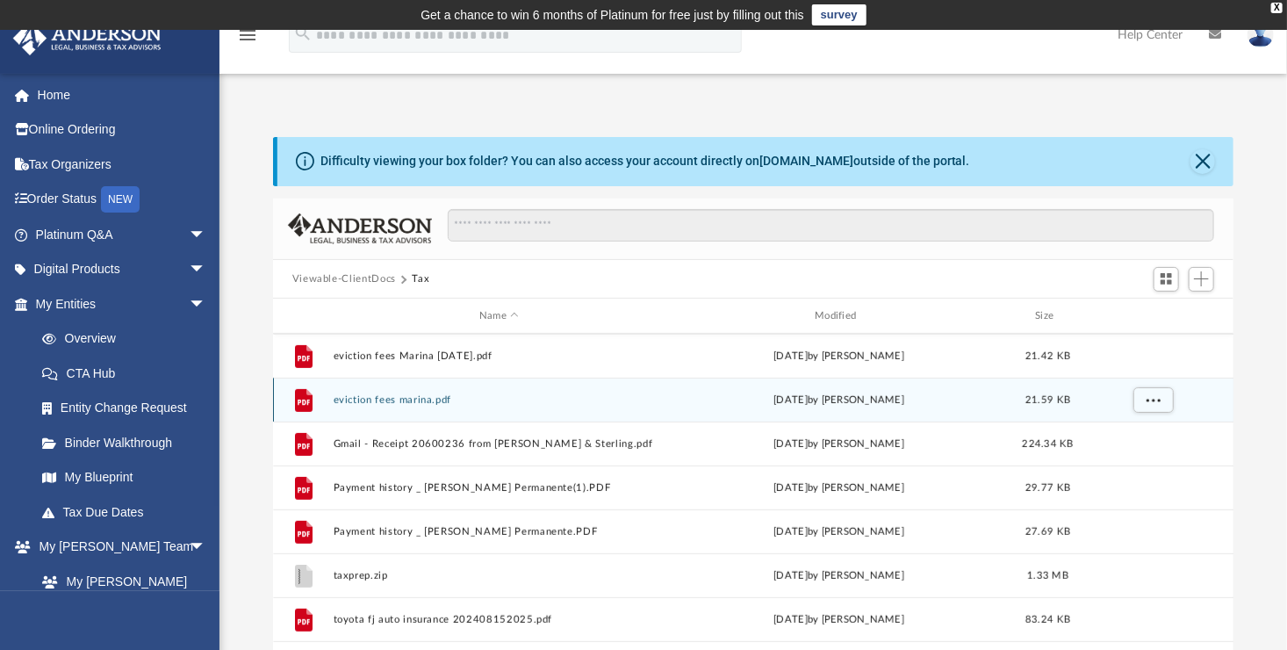
click at [398, 400] on button "eviction fees marina.pdf" at bounding box center [499, 399] width 332 height 11
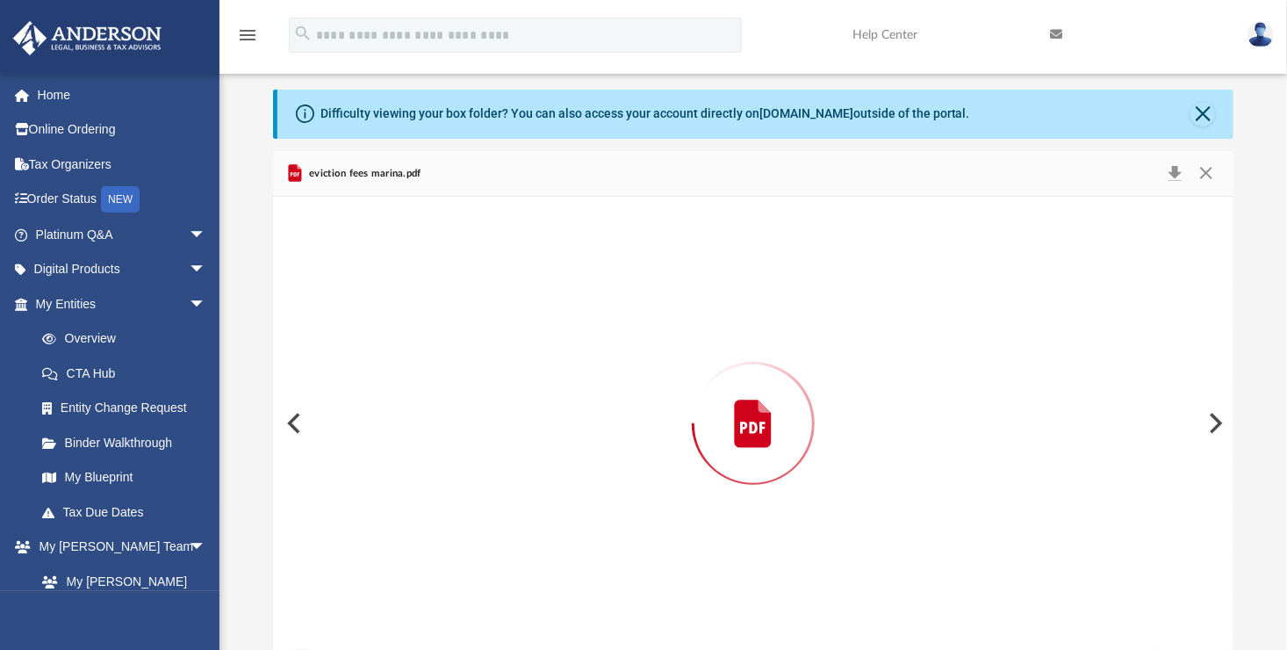
scroll to position [471, 0]
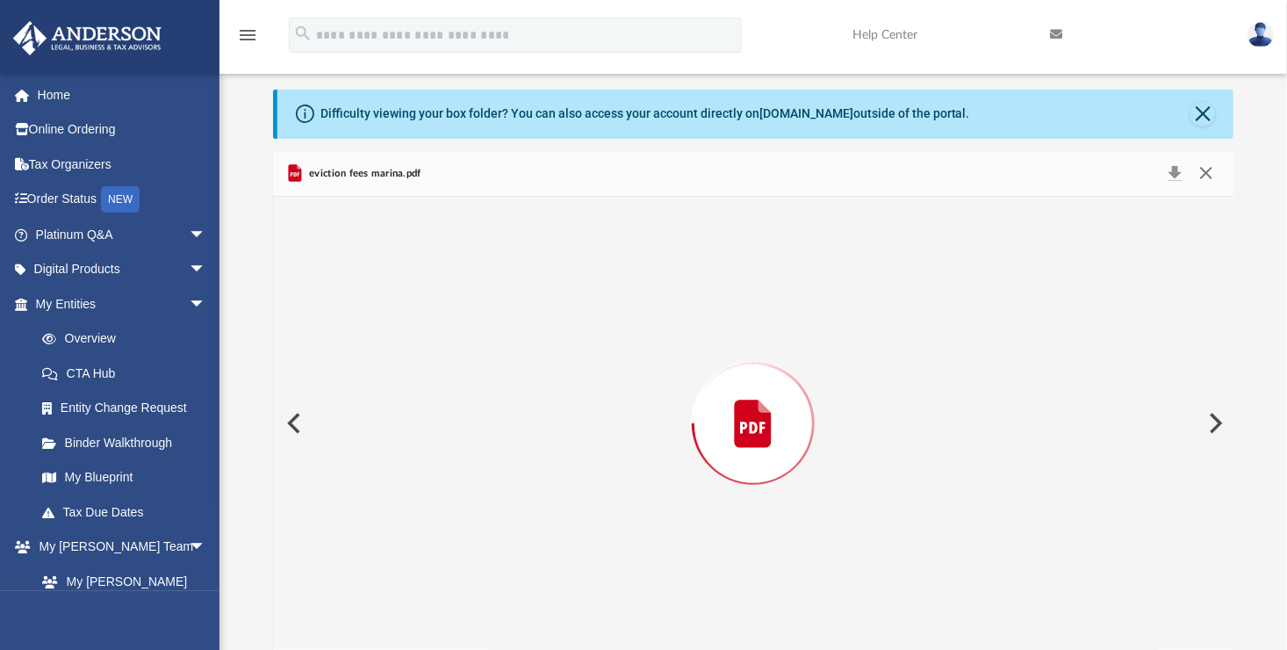
click at [1202, 173] on button "Close" at bounding box center [1207, 174] width 32 height 25
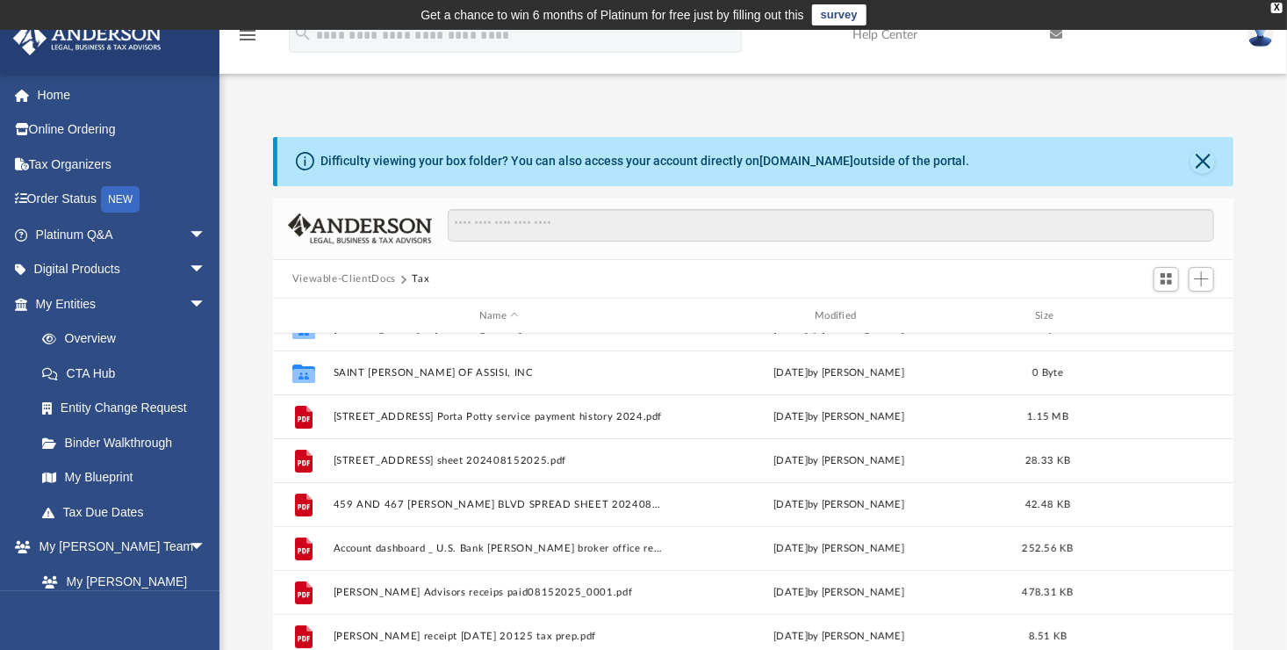
scroll to position [0, 0]
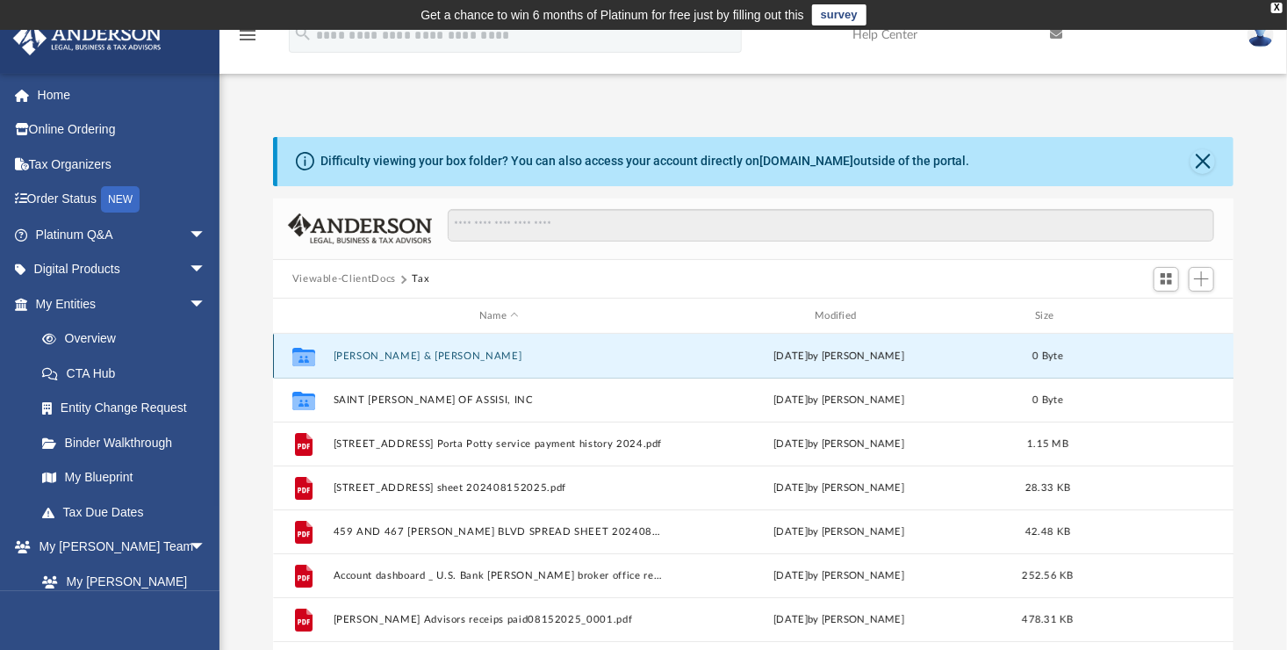
click at [365, 356] on button "[PERSON_NAME] & [PERSON_NAME]" at bounding box center [499, 355] width 332 height 11
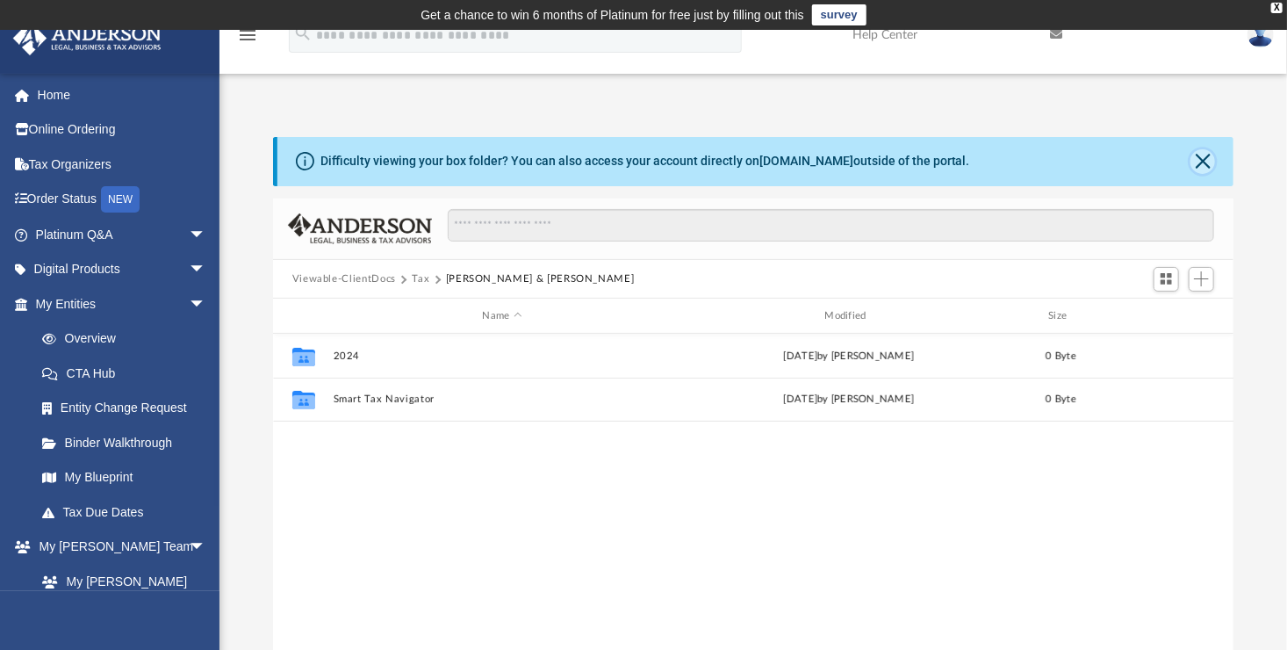
click at [1209, 160] on button "Close" at bounding box center [1203, 161] width 25 height 25
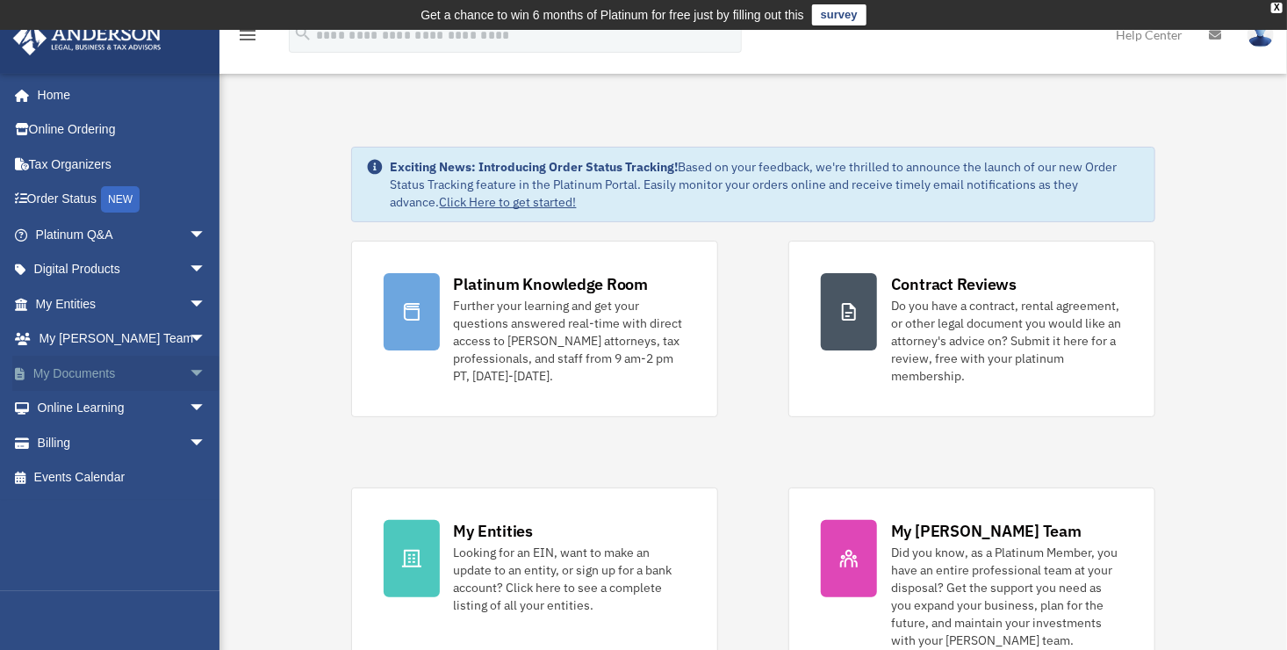
click at [89, 369] on link "My Documents arrow_drop_down" at bounding box center [122, 373] width 220 height 35
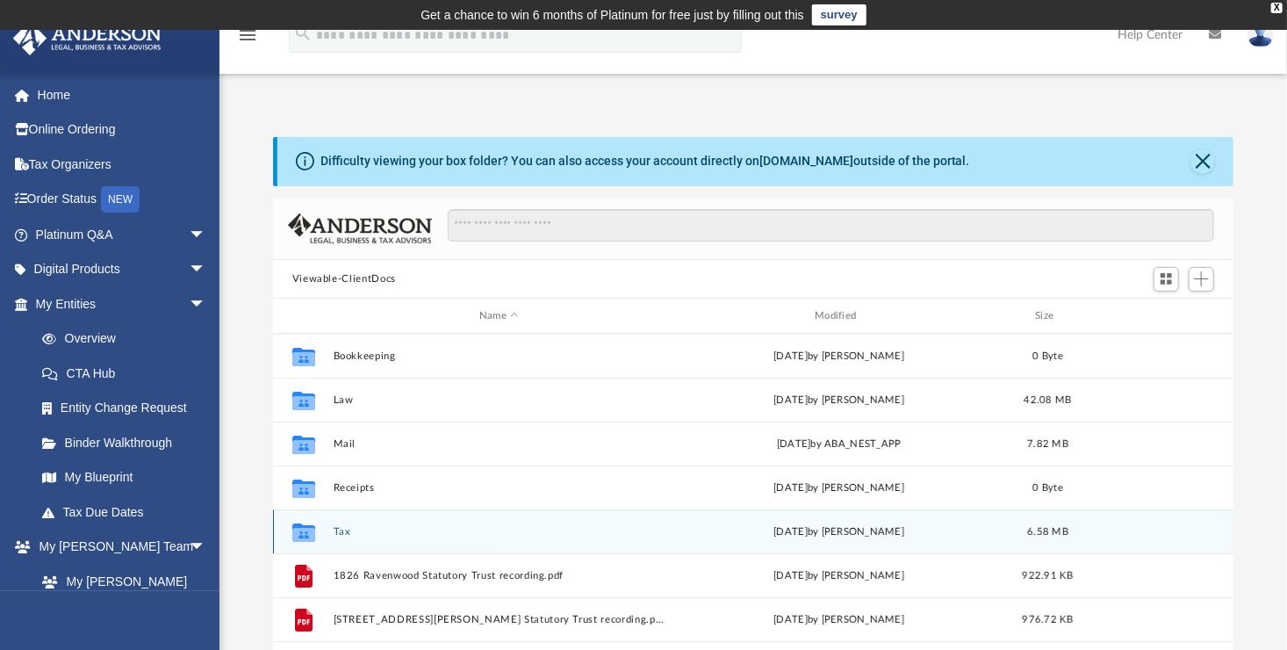
click at [342, 529] on button "Tax" at bounding box center [499, 531] width 332 height 11
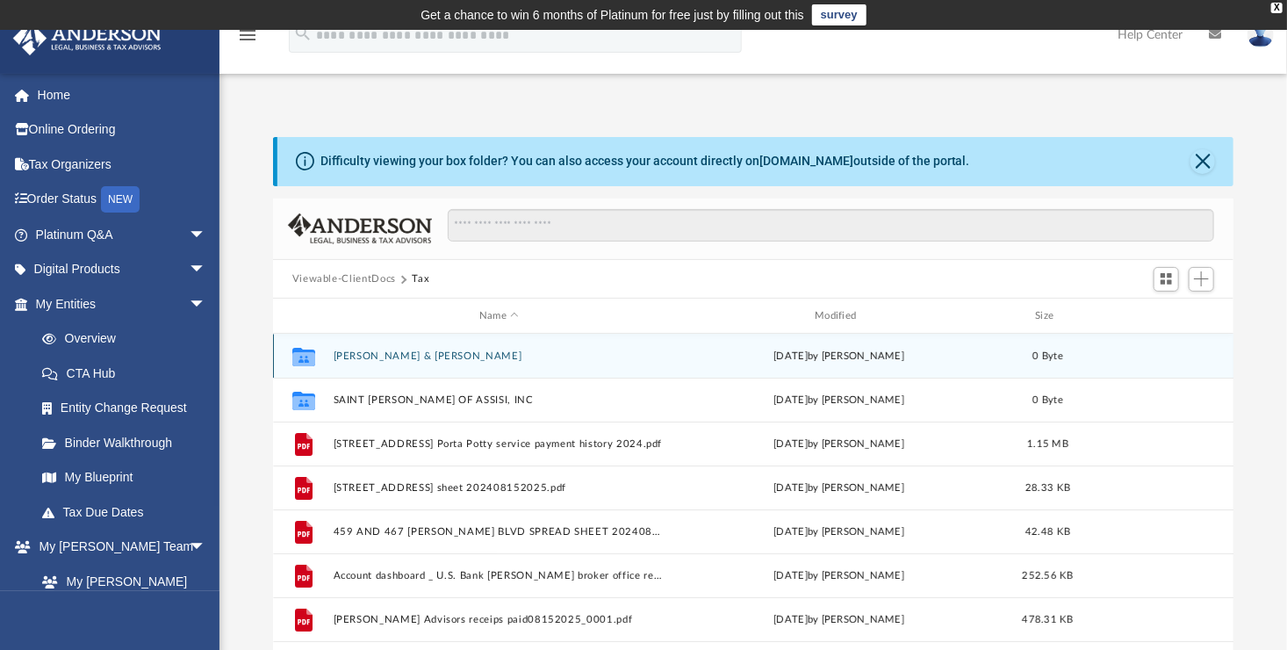
click at [349, 359] on button "Arechiga, Ignacio & Anita" at bounding box center [499, 355] width 332 height 11
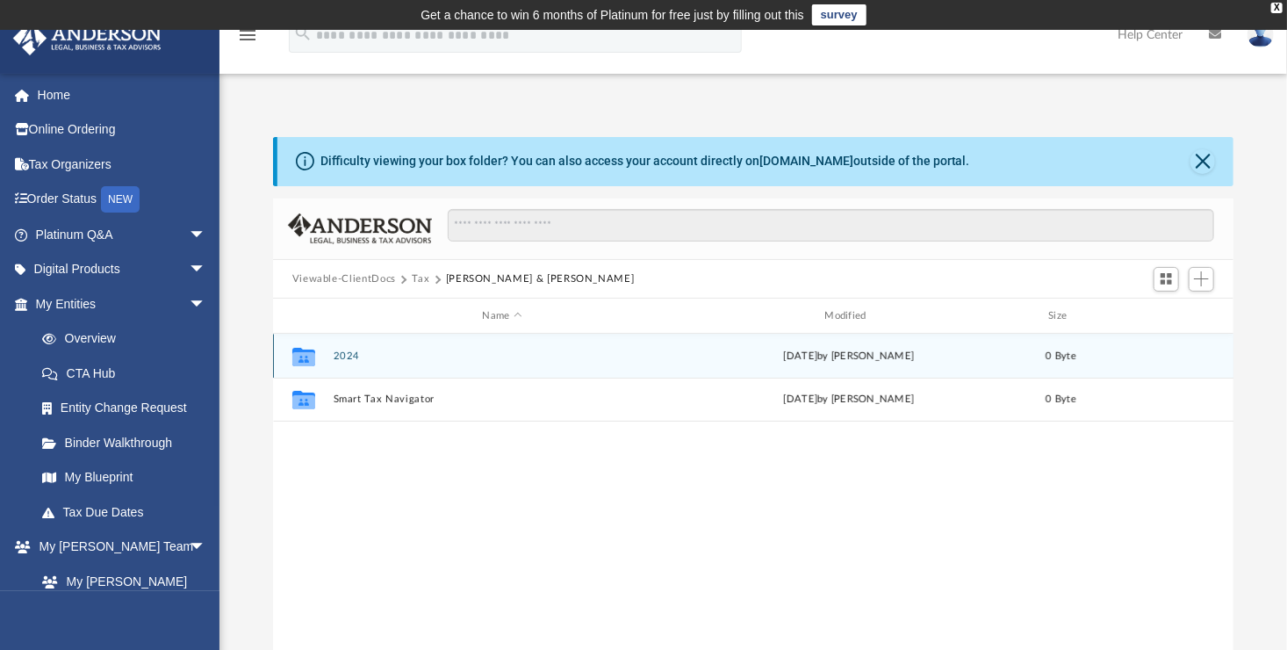
click at [310, 352] on icon "grid" at bounding box center [303, 359] width 23 height 14
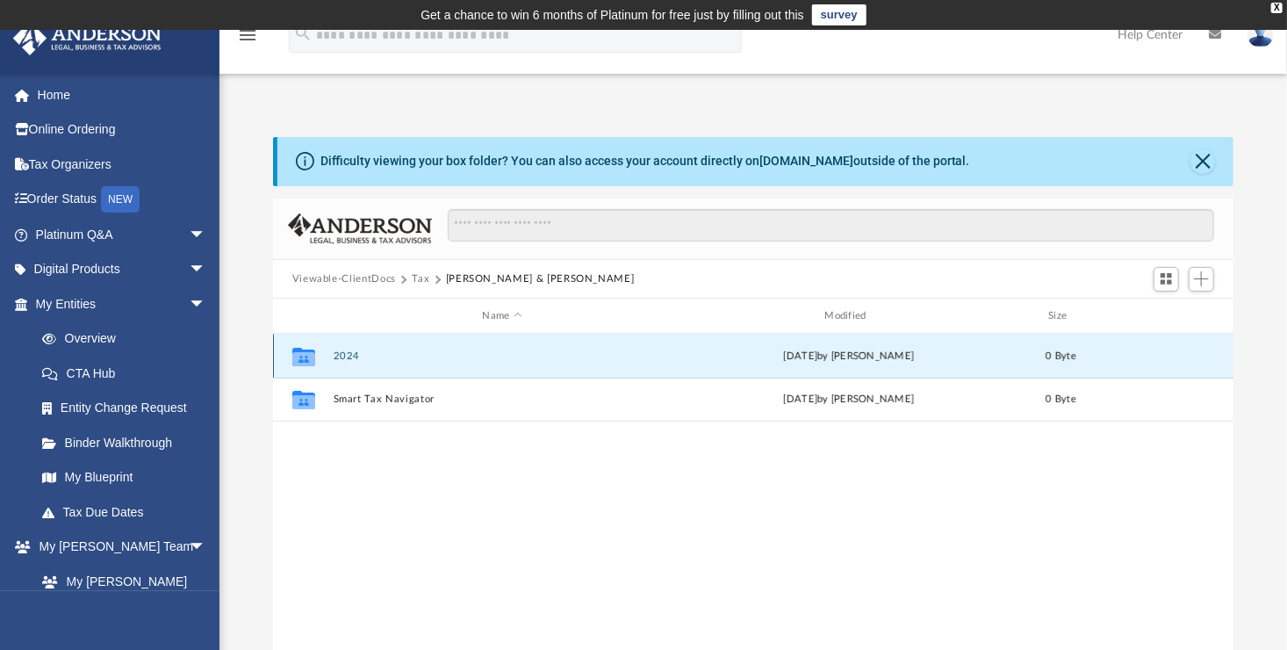
click at [306, 357] on icon "grid" at bounding box center [303, 359] width 23 height 14
click at [357, 355] on button "2024" at bounding box center [502, 355] width 339 height 11
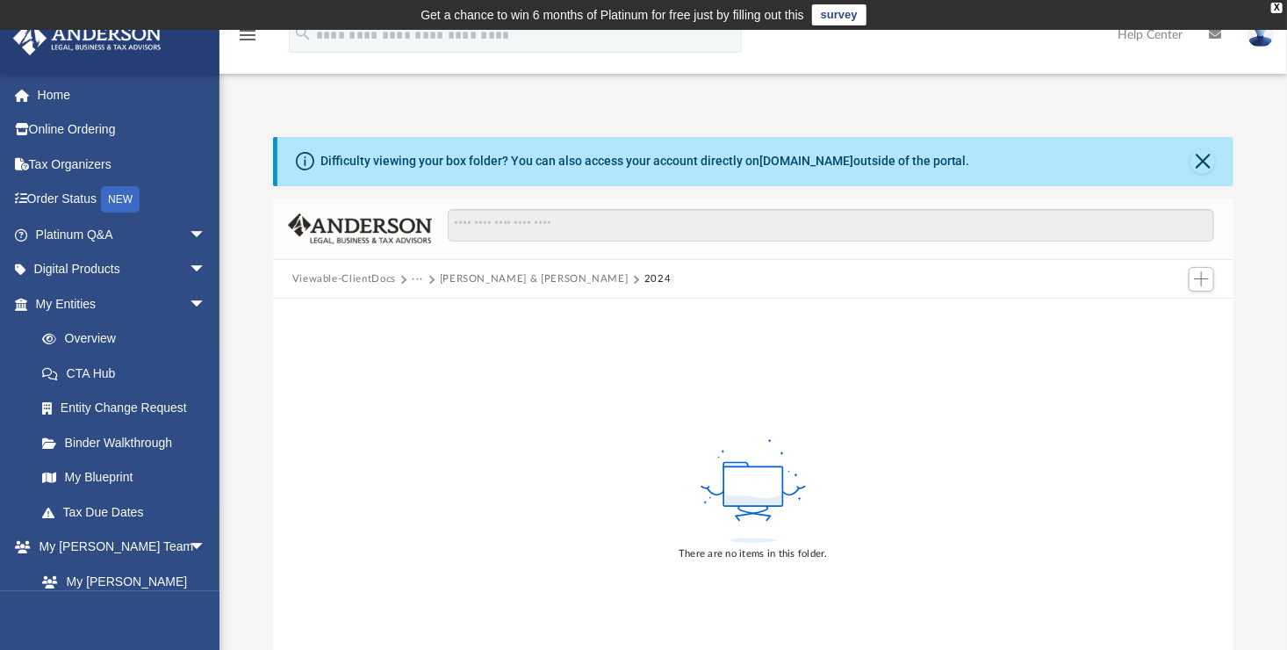
click at [753, 473] on rect at bounding box center [753, 486] width 59 height 40
click at [1197, 281] on span "Add" at bounding box center [1201, 278] width 15 height 15
click at [1154, 313] on li "Upload" at bounding box center [1177, 314] width 56 height 18
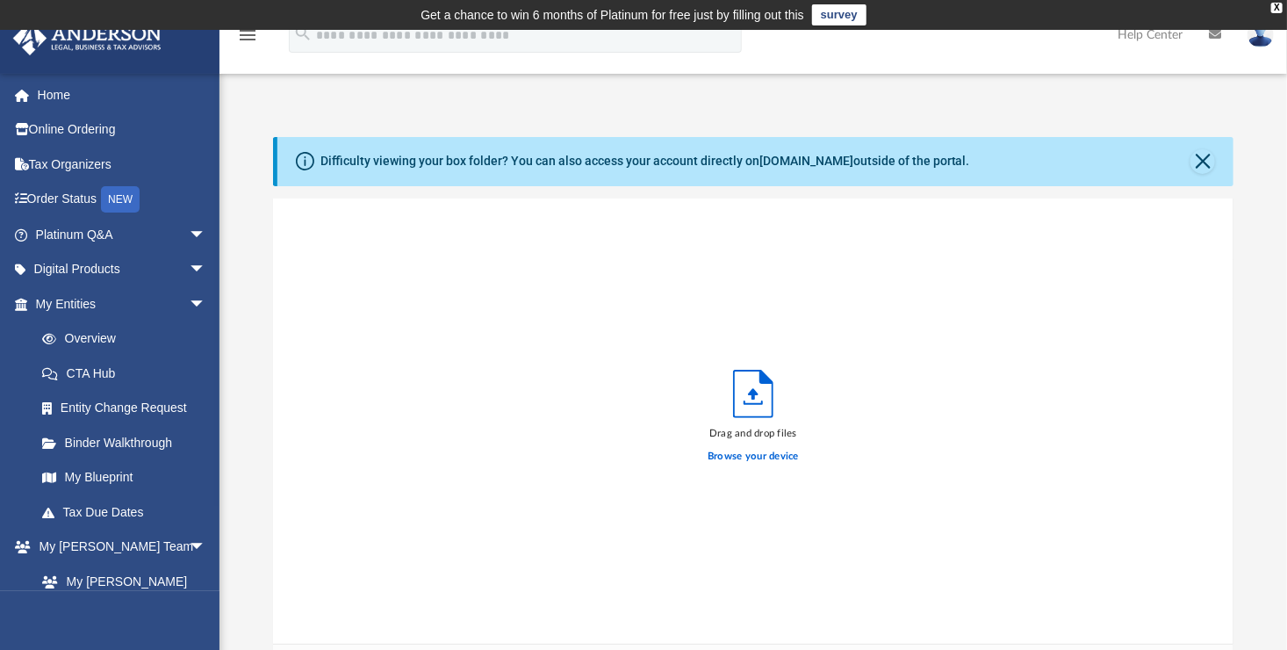
scroll to position [432, 948]
click at [781, 457] on label "Browse your device" at bounding box center [753, 457] width 91 height 16
click at [0, 0] on input "Browse your device" at bounding box center [0, 0] width 0 height 0
click at [1202, 158] on button "Close" at bounding box center [1203, 161] width 25 height 25
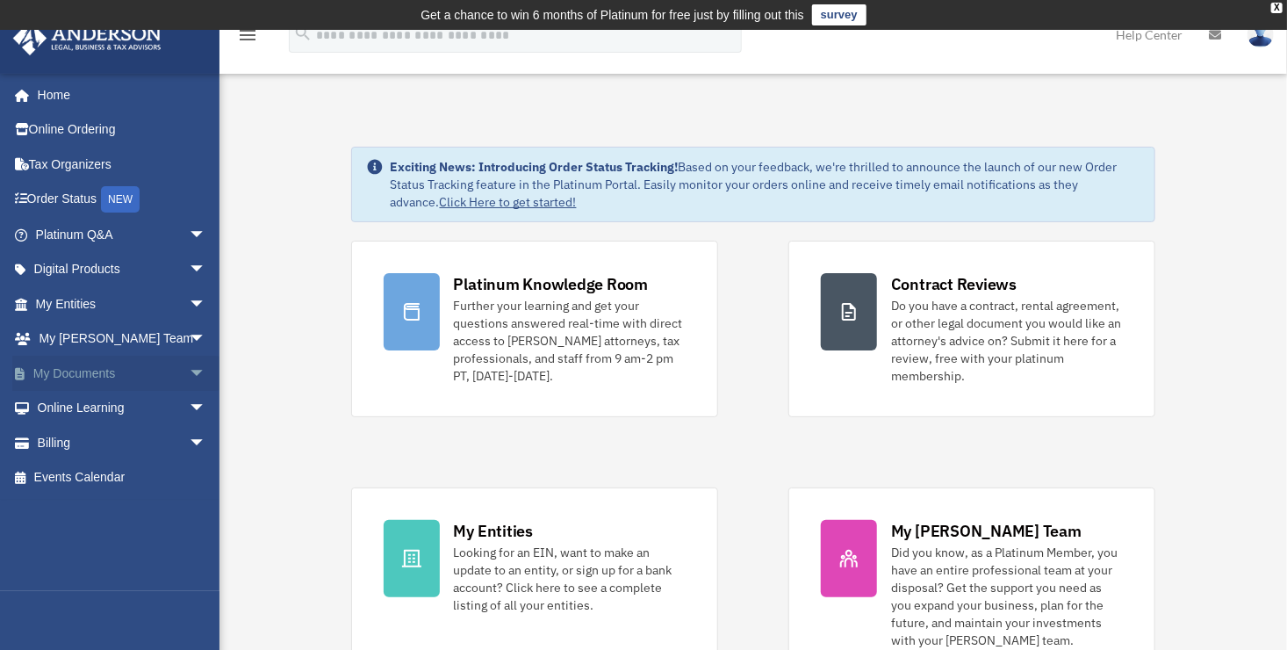
click at [86, 373] on link "My Documents arrow_drop_down" at bounding box center [122, 373] width 220 height 35
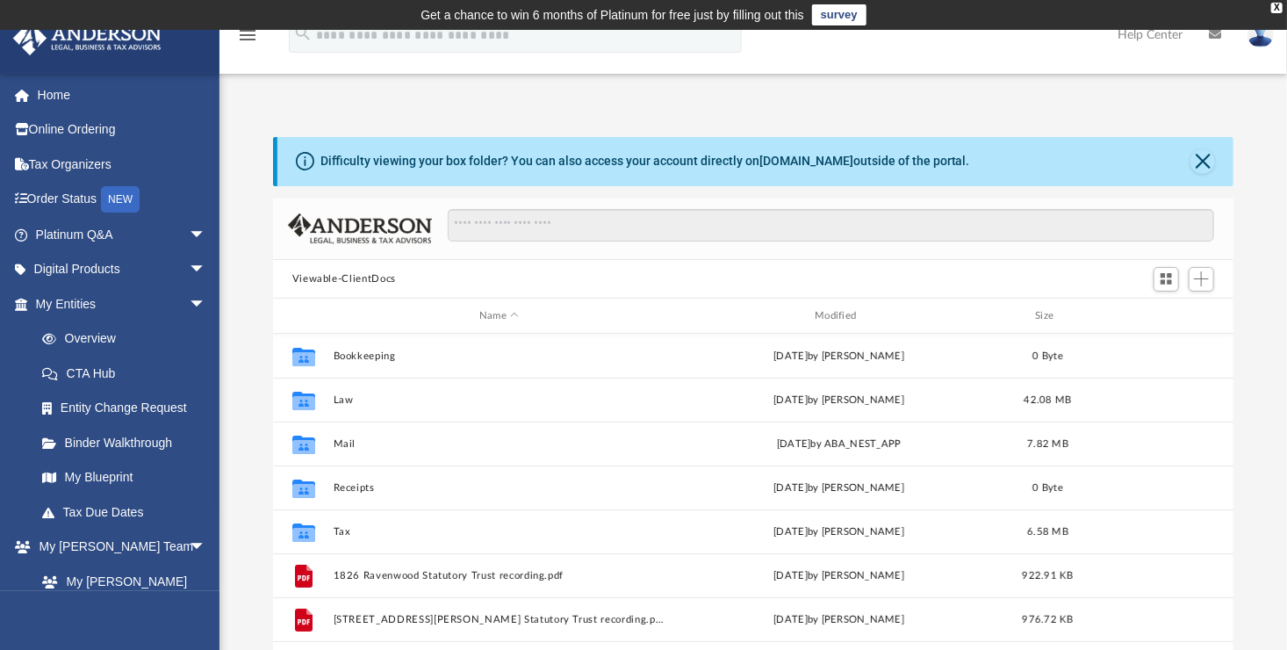
scroll to position [385, 948]
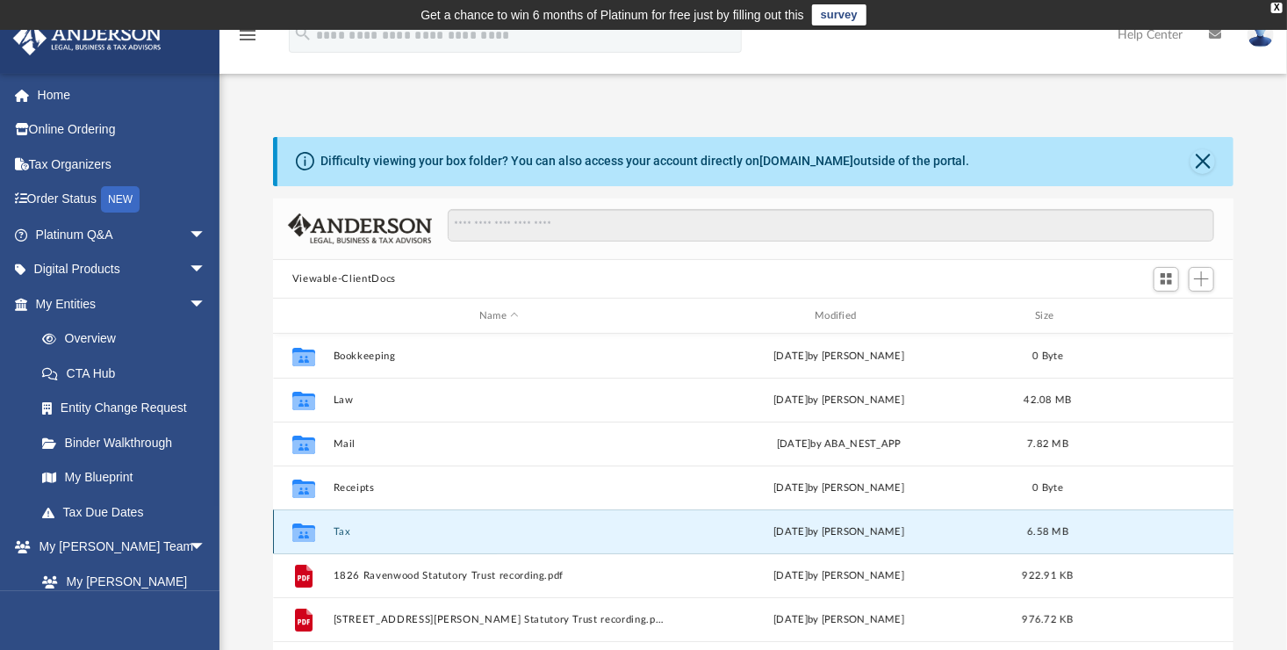
click at [342, 531] on button "Tax" at bounding box center [499, 531] width 332 height 11
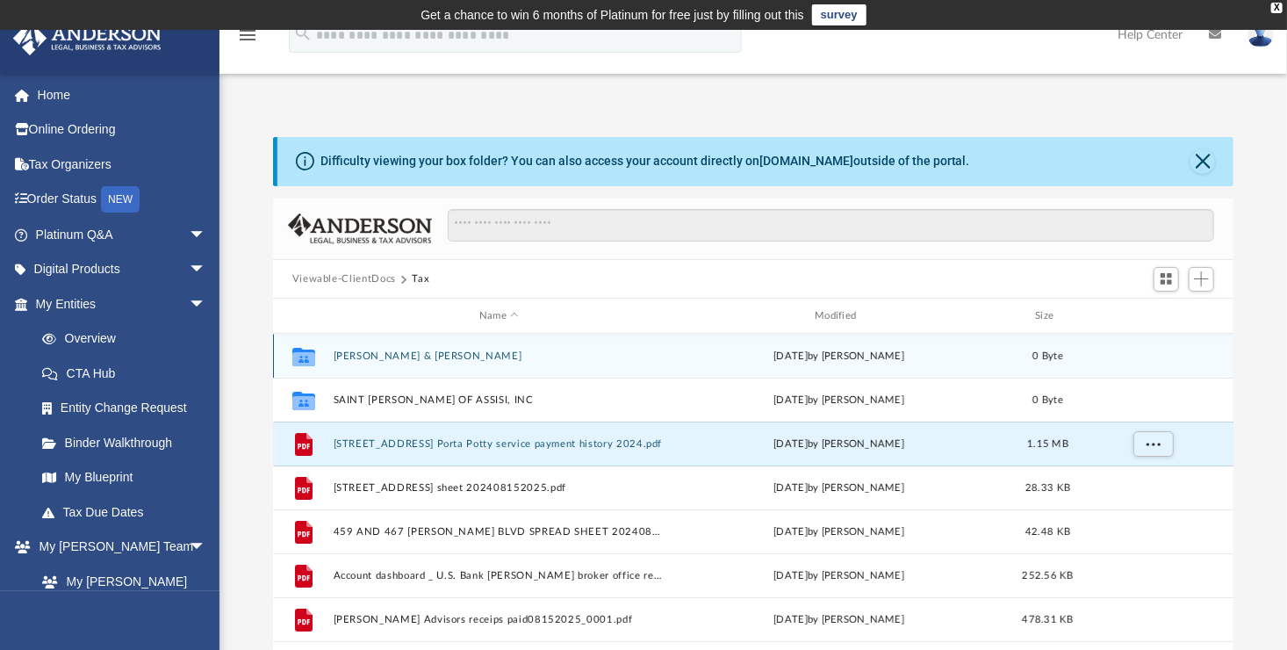
drag, startPoint x: 401, startPoint y: 443, endPoint x: 406, endPoint y: 350, distance: 92.3
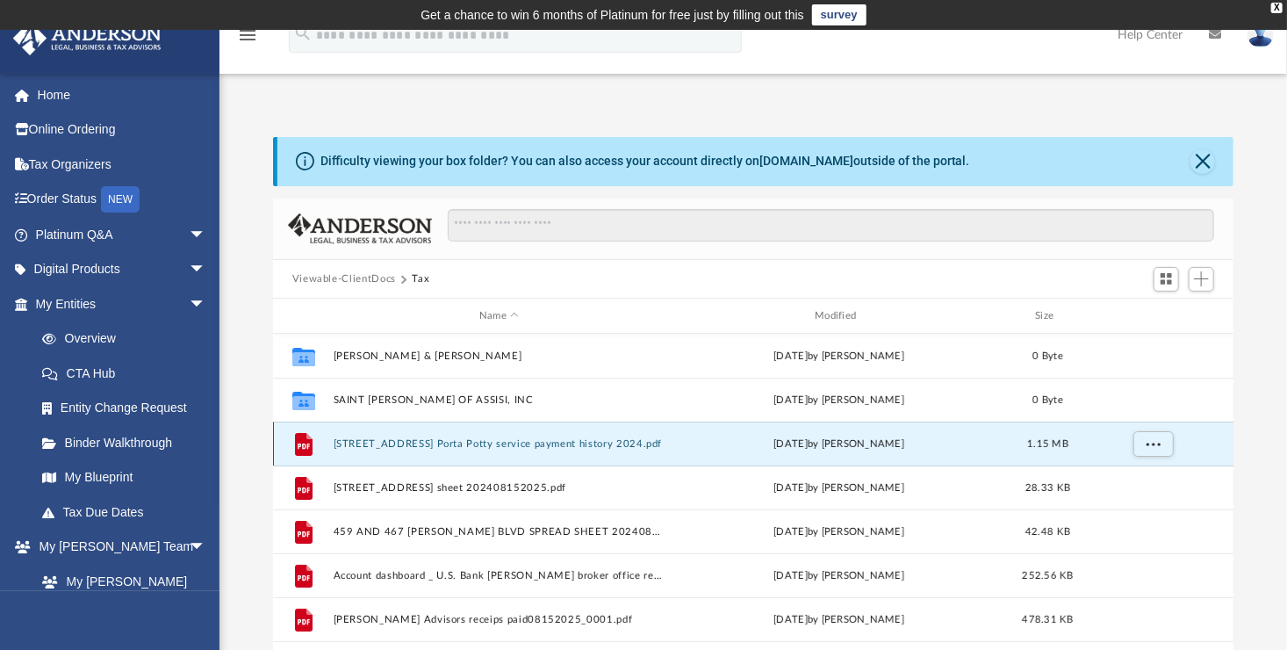
click at [324, 435] on div "File" at bounding box center [304, 444] width 44 height 28
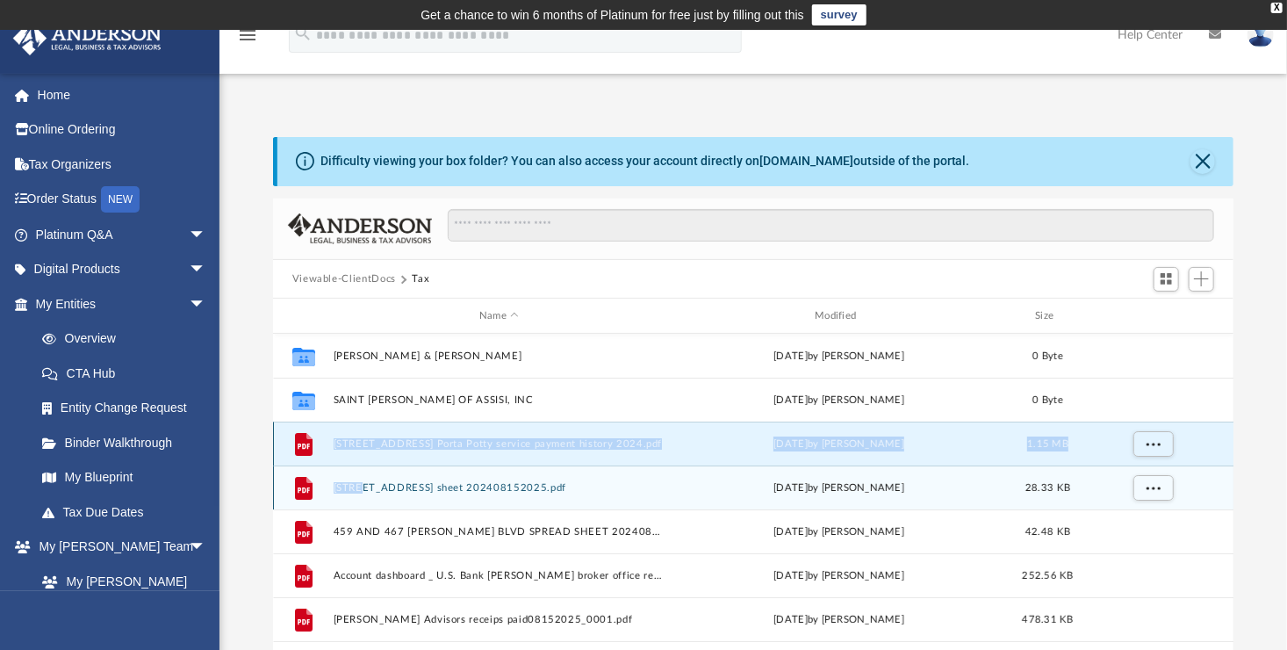
drag, startPoint x: 324, startPoint y: 435, endPoint x: 328, endPoint y: 478, distance: 43.3
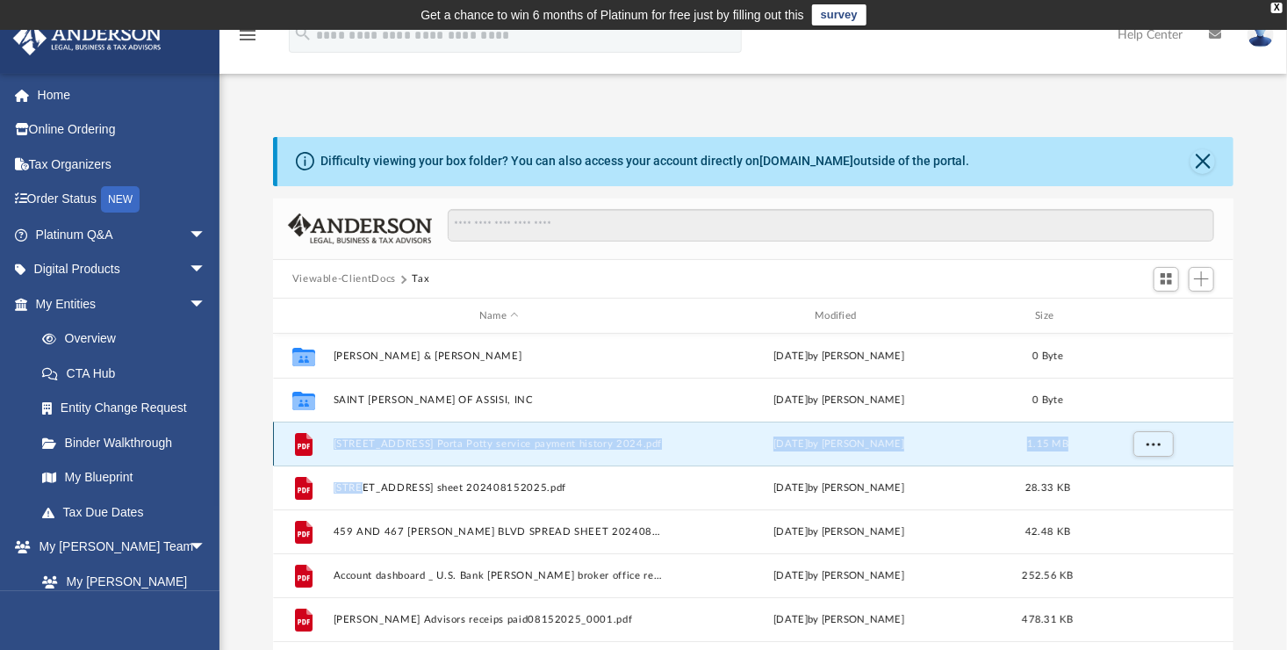
click at [688, 446] on div "Fri Aug 15 2025 by Ignacio Arechiga" at bounding box center [839, 444] width 332 height 16
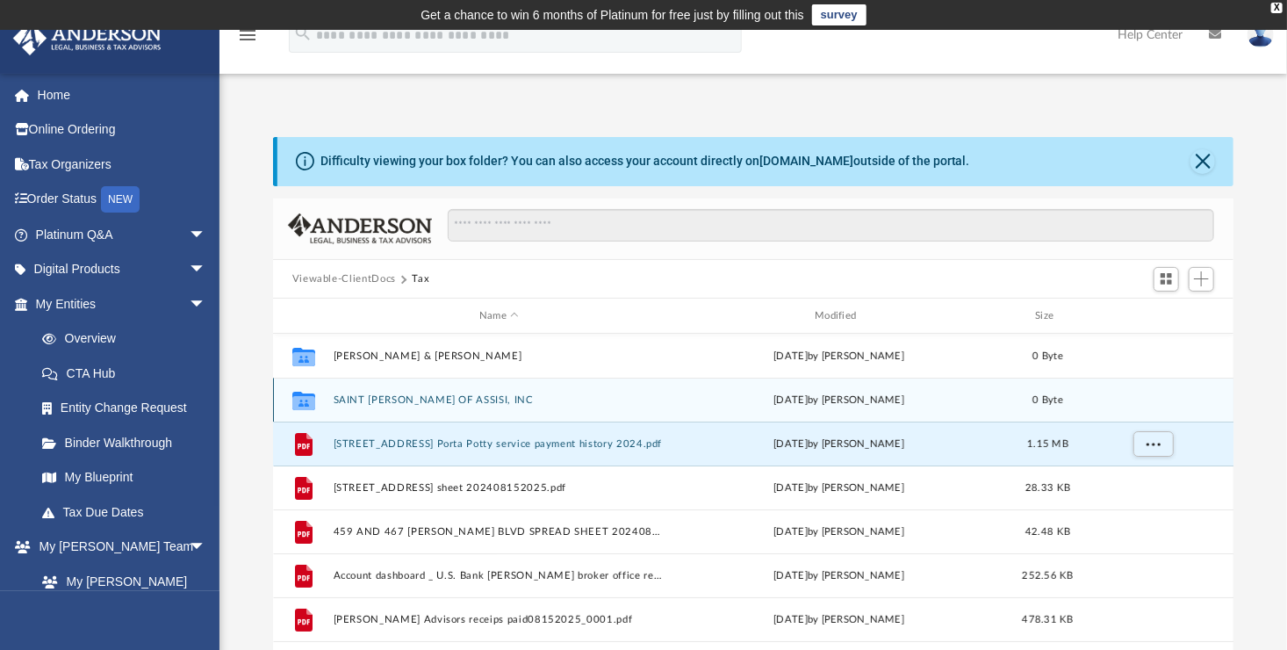
click at [688, 406] on div "today by Maliya Sahagun" at bounding box center [839, 401] width 332 height 16
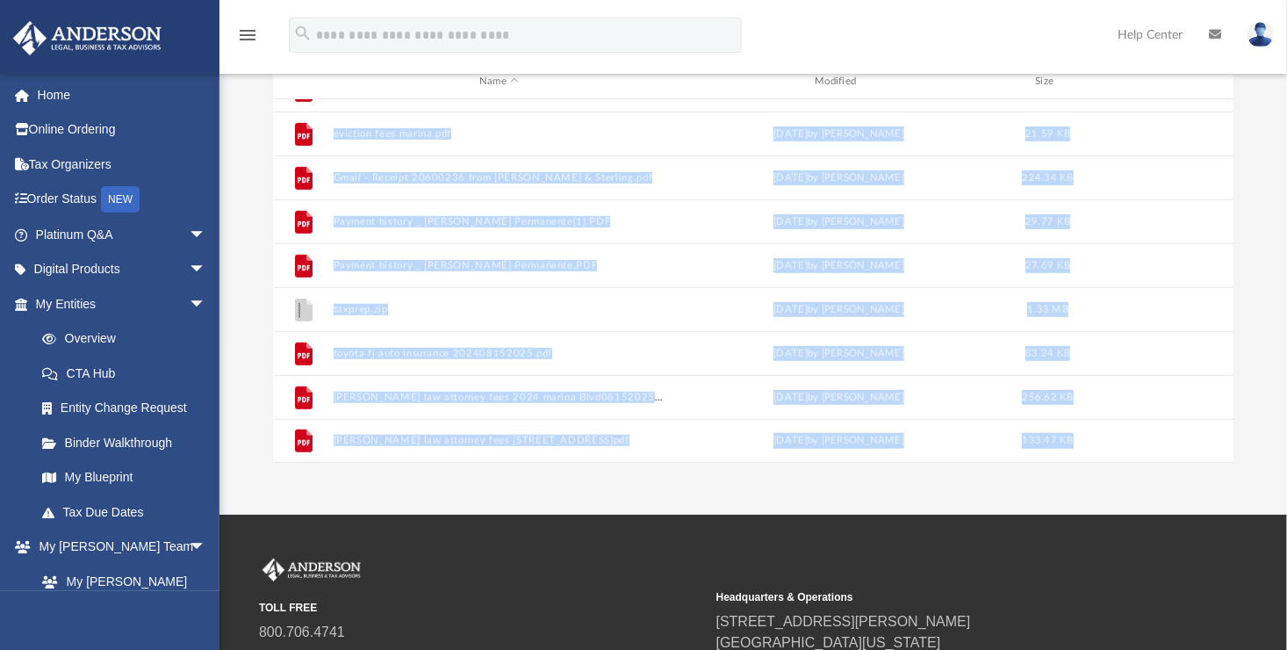
scroll to position [292, 0]
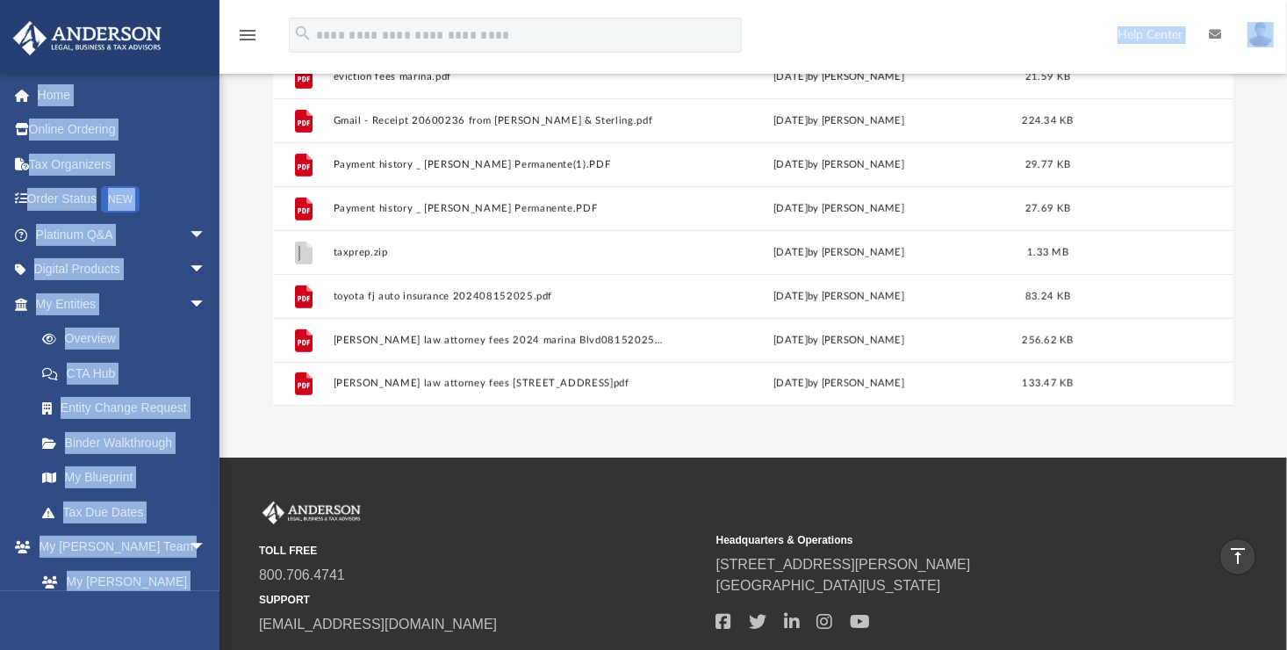
drag, startPoint x: 680, startPoint y: 443, endPoint x: 645, endPoint y: 67, distance: 377.4
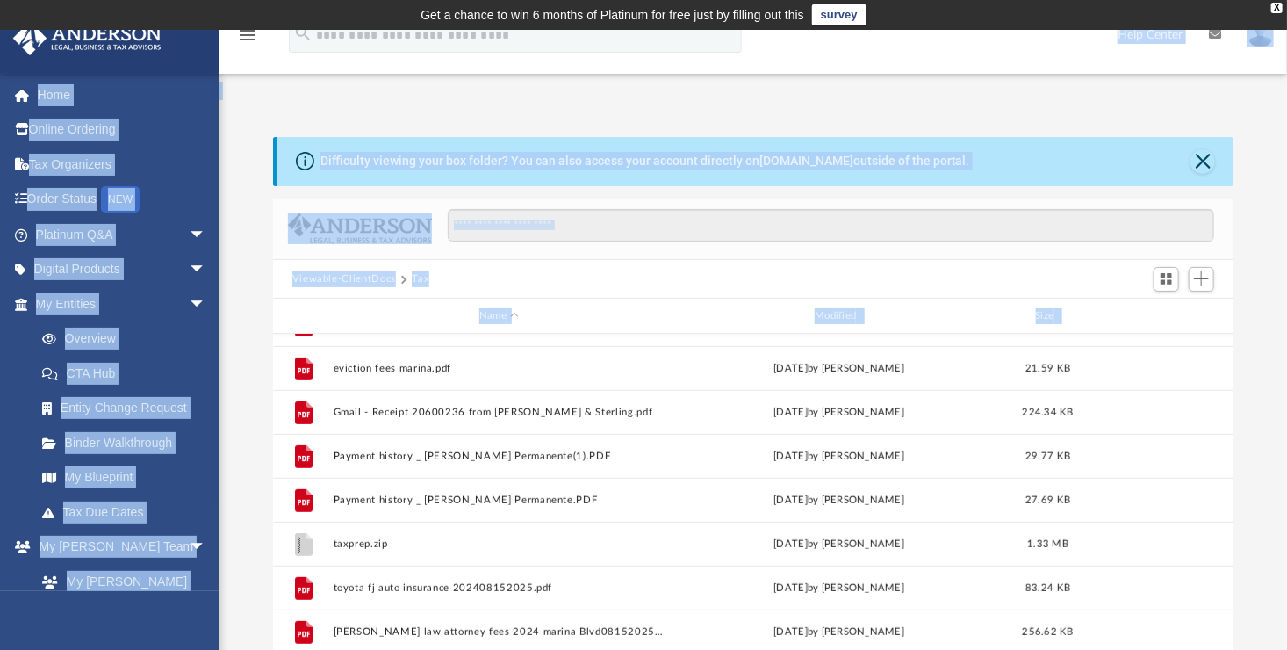
scroll to position [0, 0]
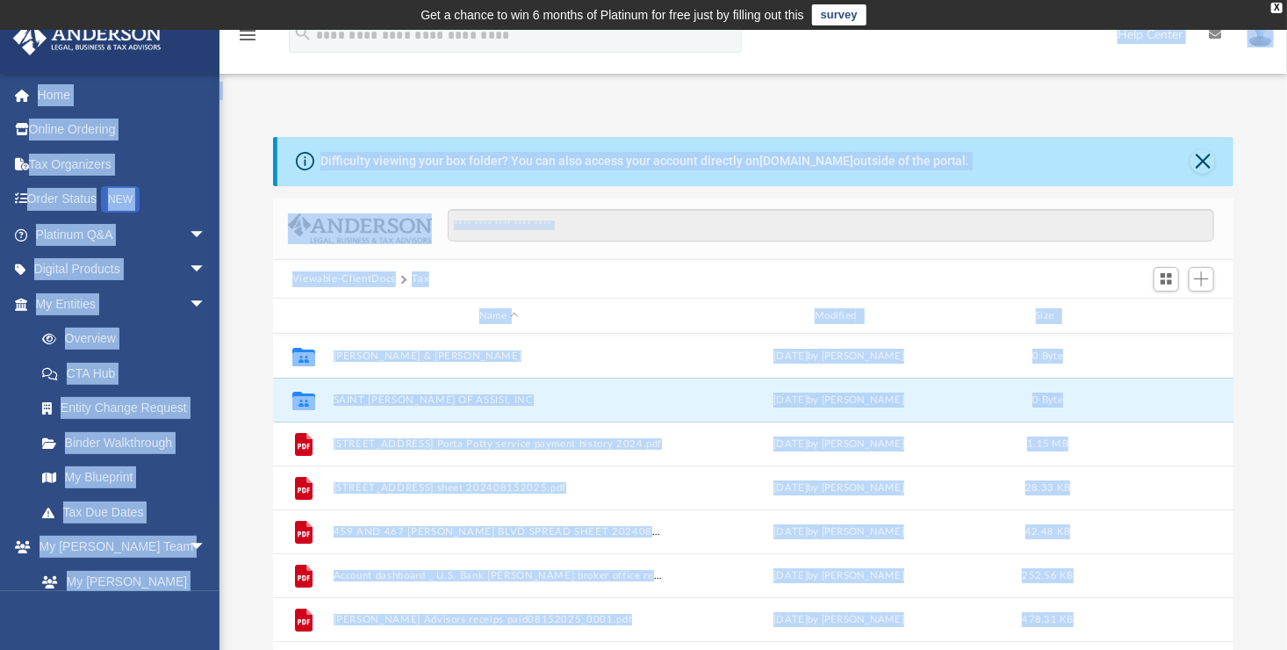
click at [245, 414] on div "Difficulty viewing your box folder? You can also access your account directly o…" at bounding box center [754, 417] width 1068 height 561
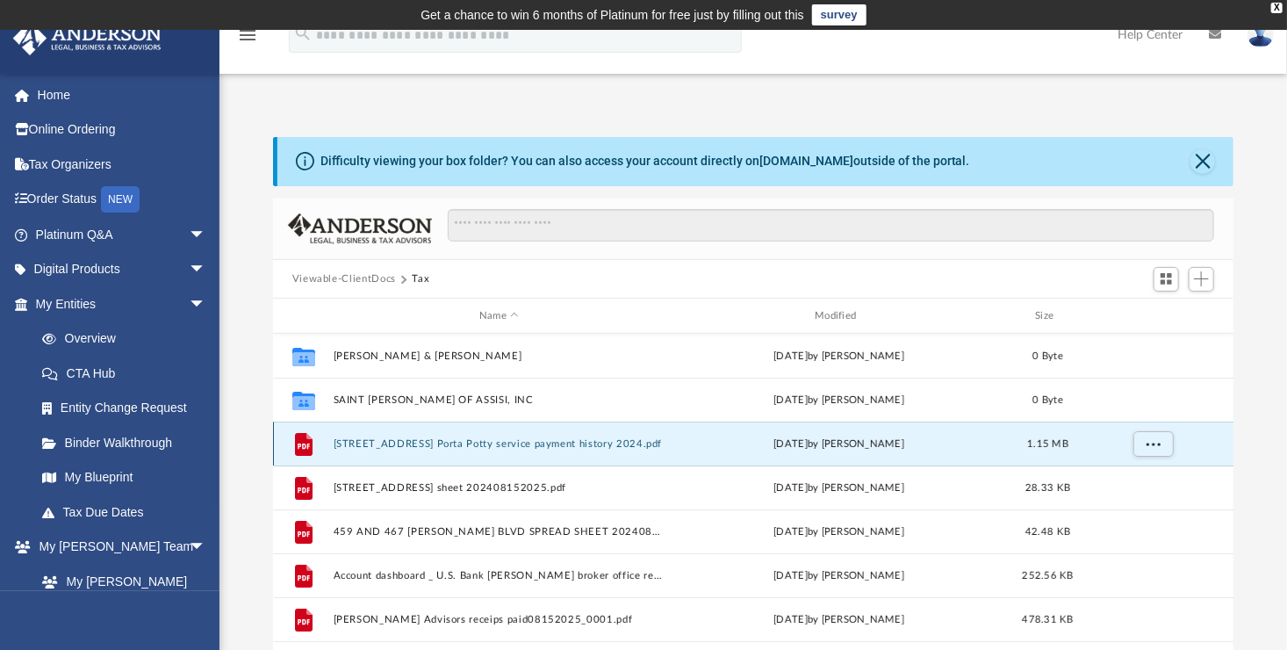
click at [370, 449] on button "10680 Crow canyon rd Porta Potty service payment history 2024.pdf" at bounding box center [499, 443] width 332 height 11
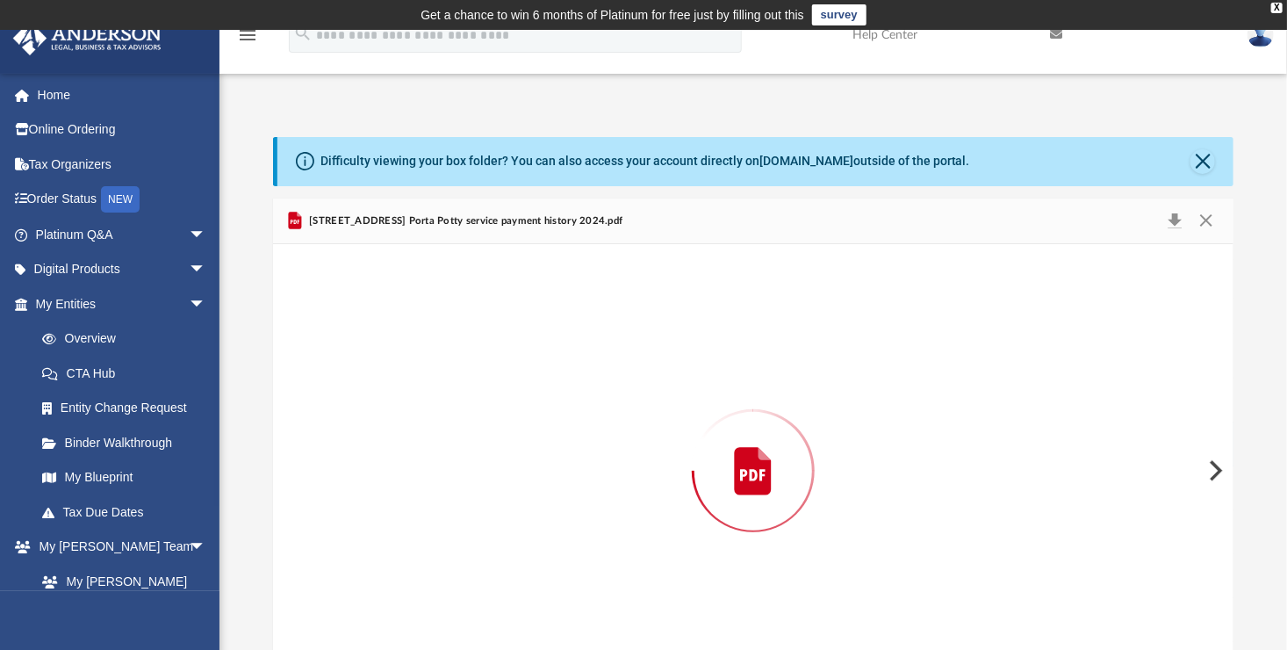
scroll to position [47, 0]
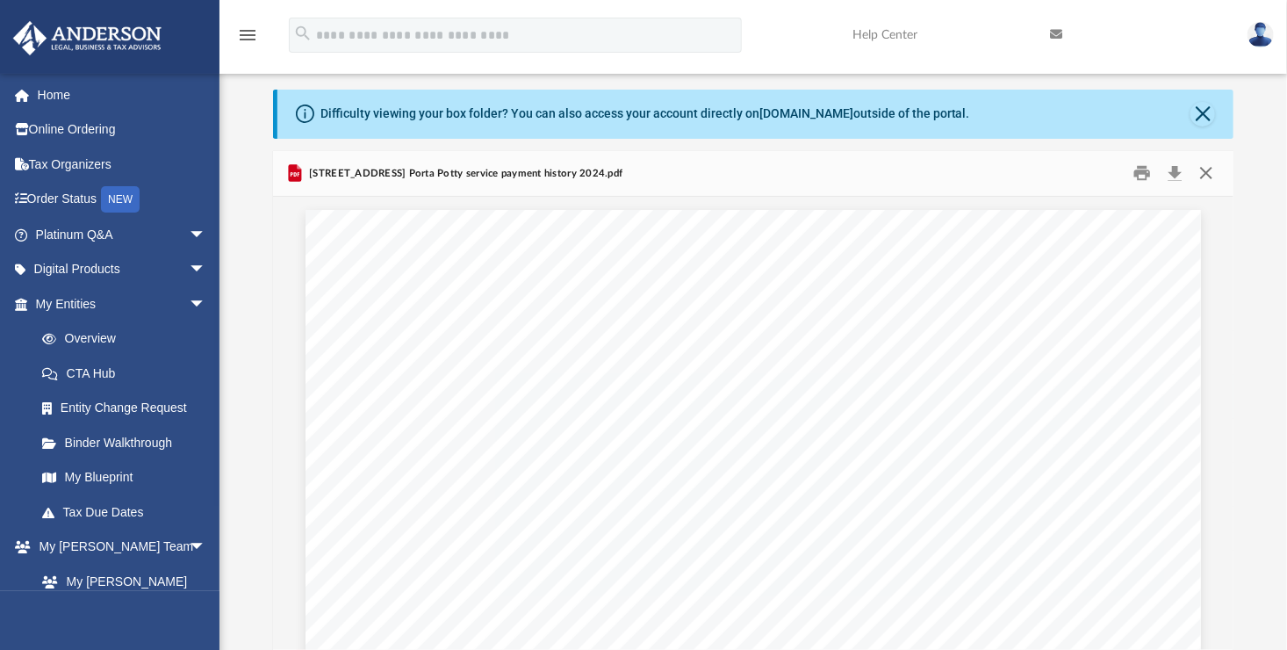
click at [1205, 171] on button "Close" at bounding box center [1207, 173] width 32 height 27
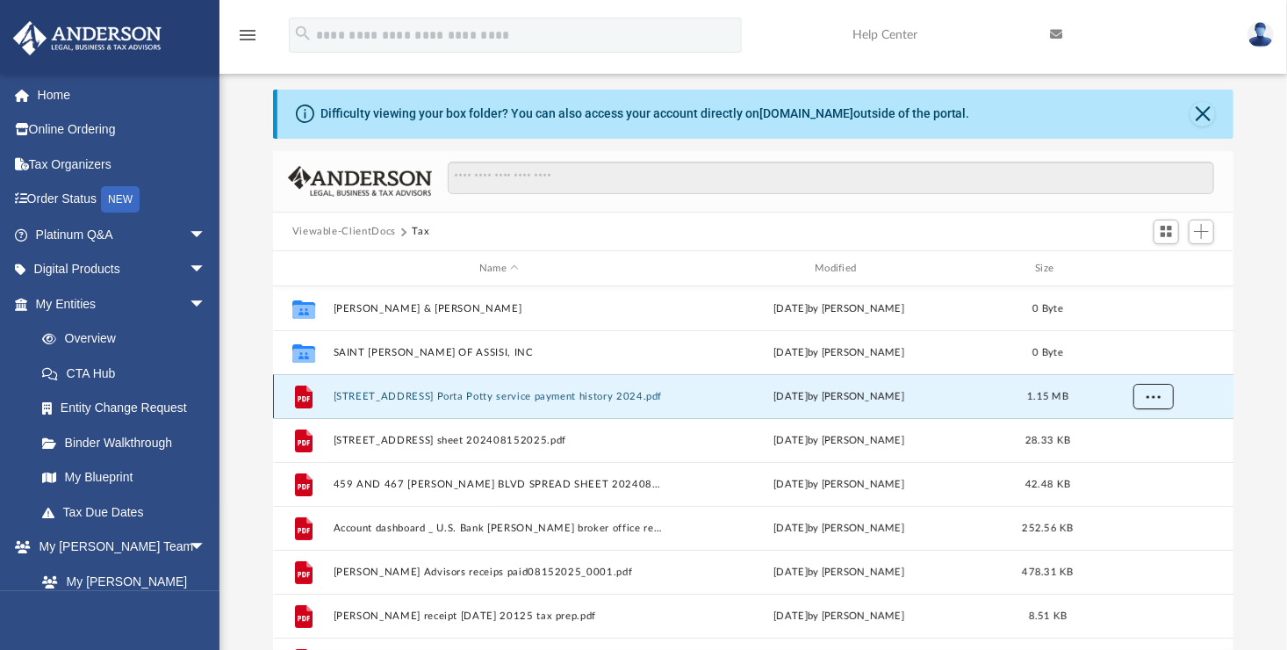
click at [1148, 401] on button "More options" at bounding box center [1153, 397] width 40 height 26
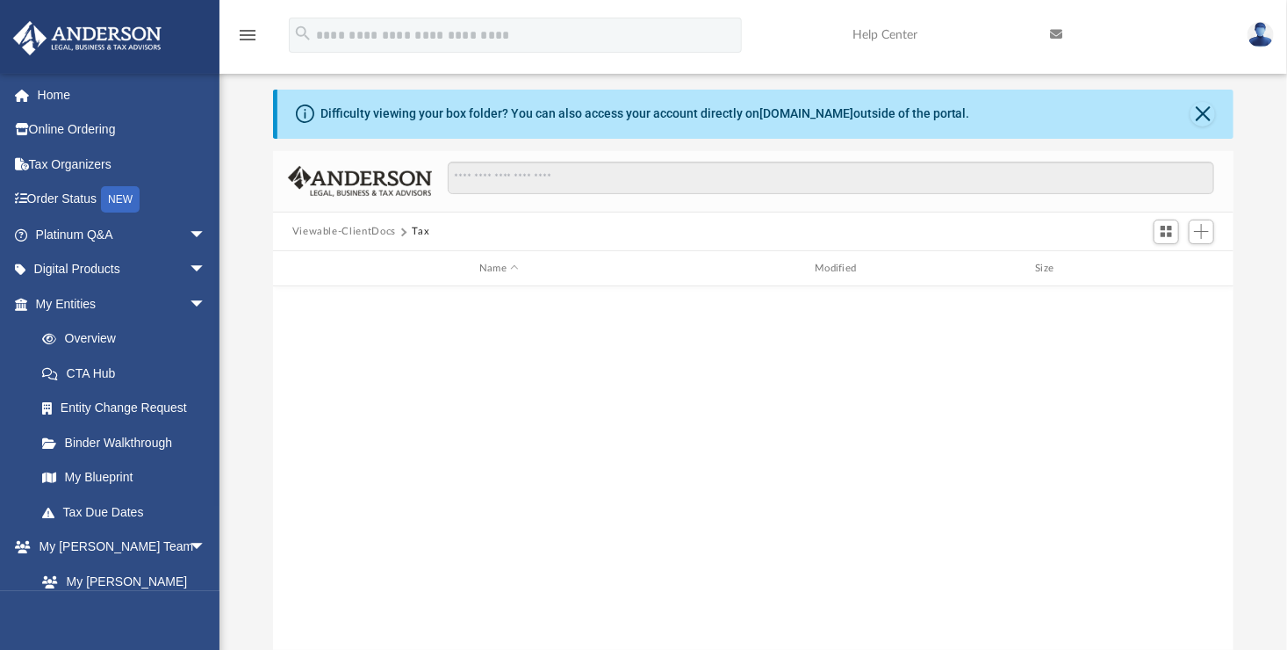
scroll to position [0, 0]
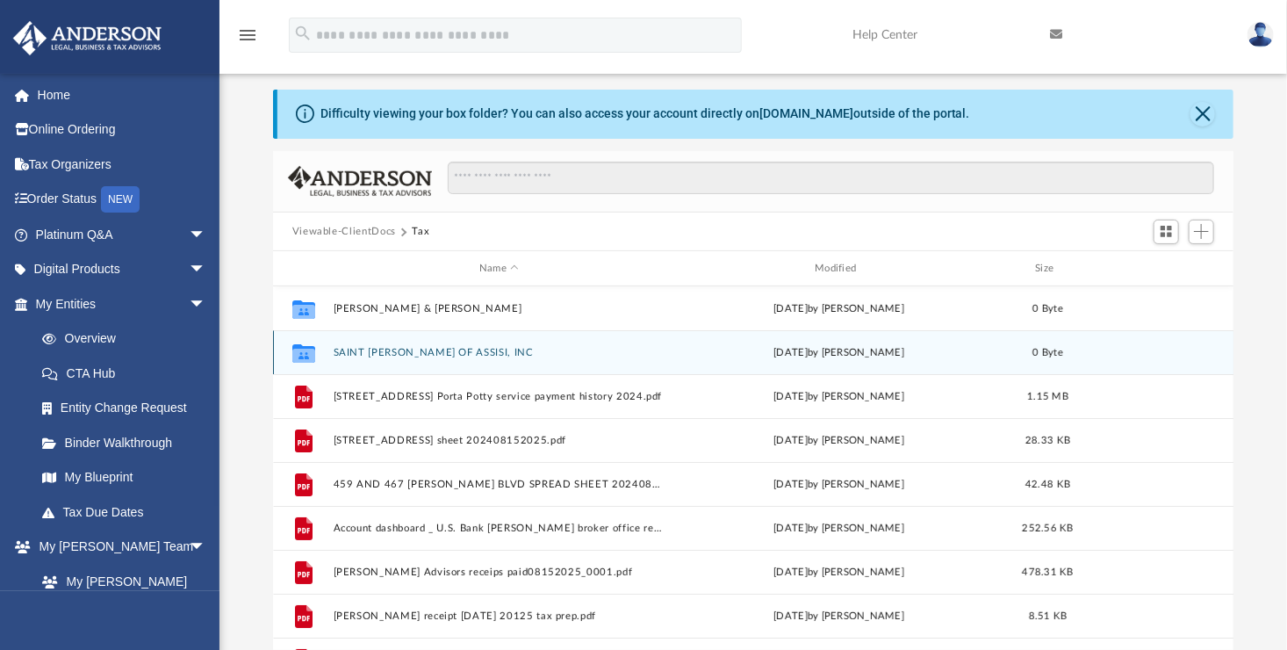
click at [378, 345] on div "Collaborated Folder SAINT FRANCIS OF ASSISI, INC today by Maliya Sahagun 0 Byte" at bounding box center [754, 352] width 962 height 44
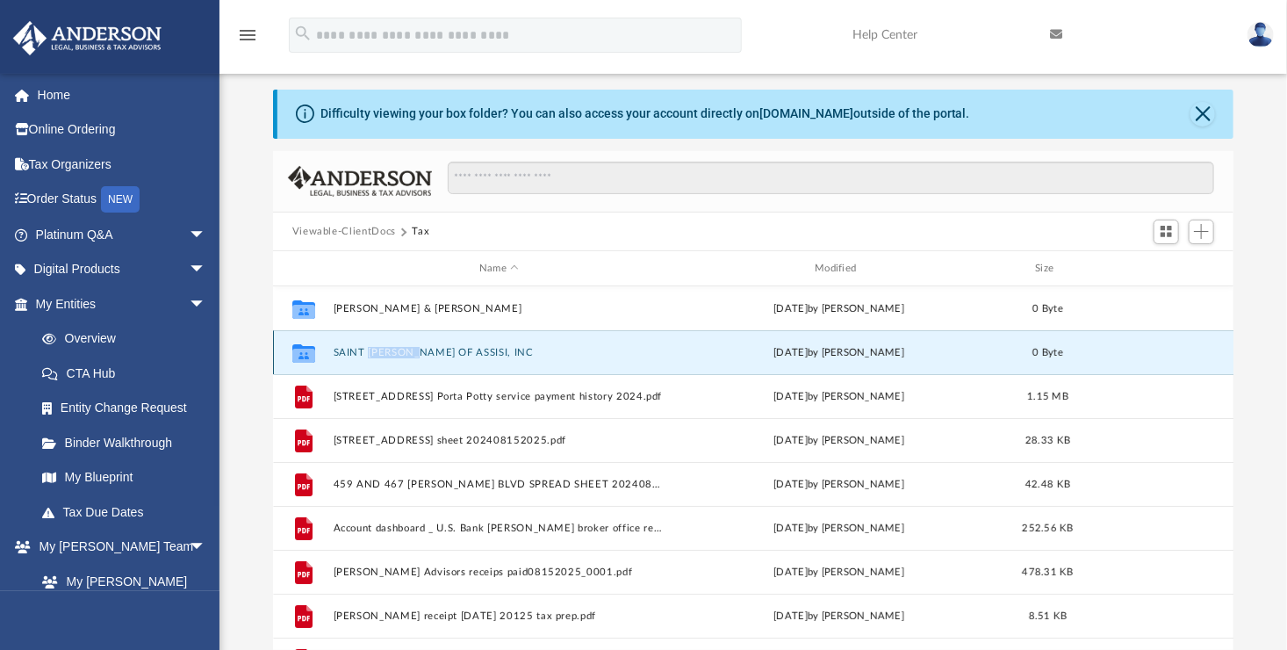
click at [378, 345] on div "Collaborated Folder SAINT FRANCIS OF ASSISI, INC today by Maliya Sahagun 0 Byte" at bounding box center [754, 352] width 962 height 44
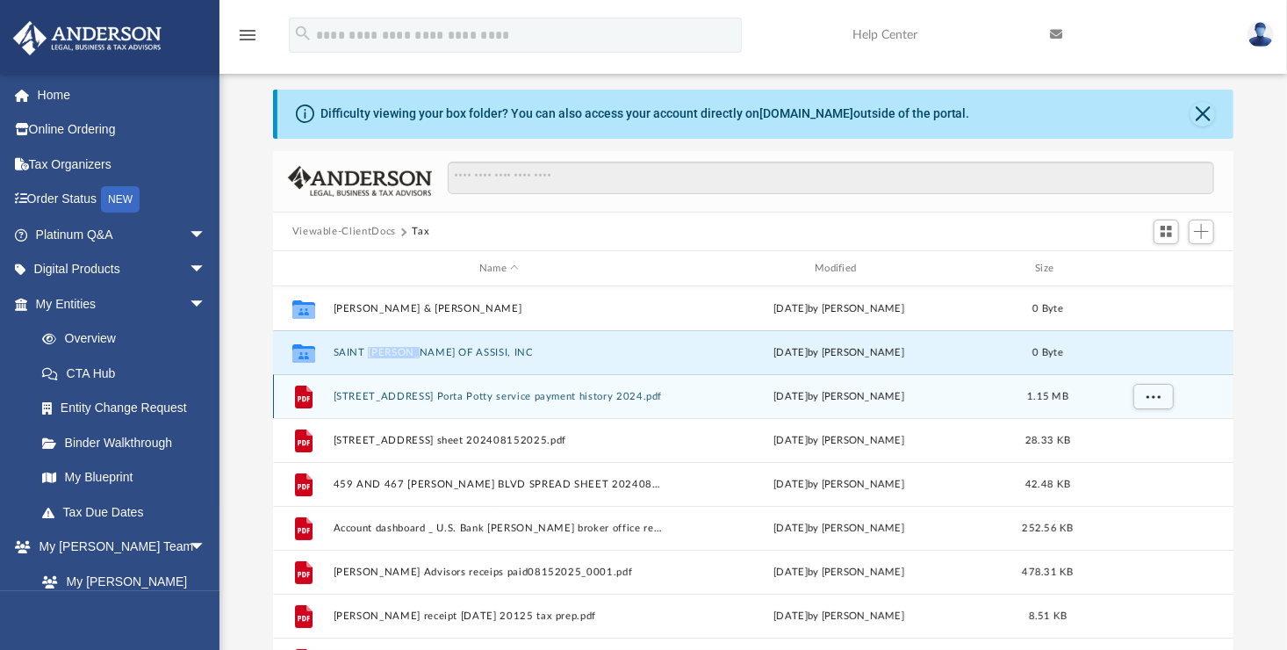
drag, startPoint x: 378, startPoint y: 345, endPoint x: 336, endPoint y: 392, distance: 62.2
click at [336, 392] on button "10680 Crow canyon rd Porta Potty service payment history 2024.pdf" at bounding box center [499, 396] width 332 height 11
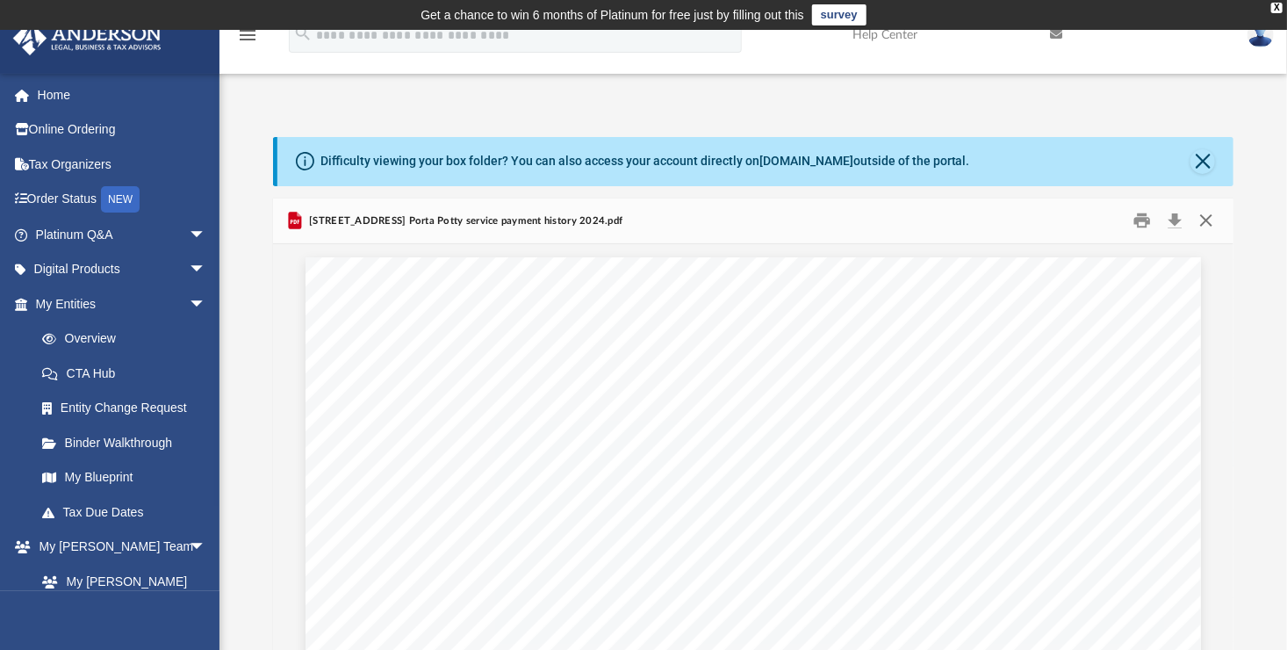
click at [1207, 222] on button "Close" at bounding box center [1207, 220] width 32 height 27
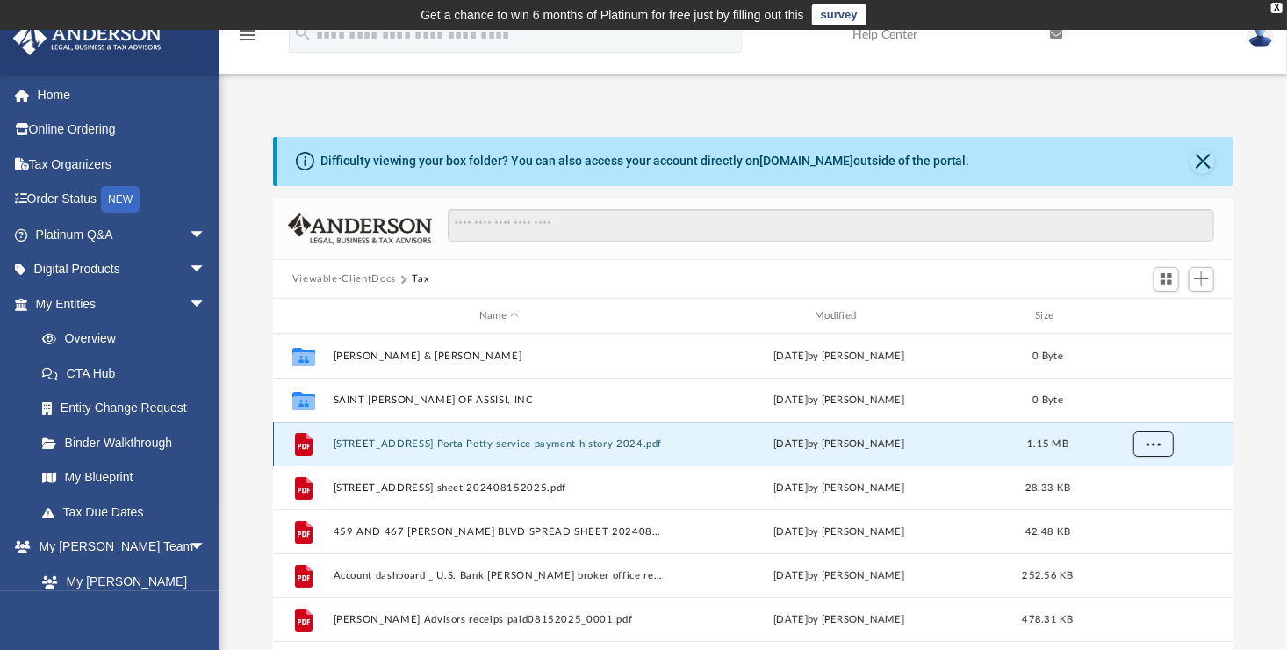
drag, startPoint x: 301, startPoint y: 442, endPoint x: 1156, endPoint y: 448, distance: 855.3
click at [1156, 448] on button "More options" at bounding box center [1153, 444] width 40 height 26
click at [1250, 507] on div "Difficulty viewing your box folder? You can also access your account directly o…" at bounding box center [754, 417] width 1068 height 561
click at [319, 430] on div "File" at bounding box center [304, 444] width 44 height 28
drag, startPoint x: 319, startPoint y: 430, endPoint x: 321, endPoint y: 450, distance: 19.4
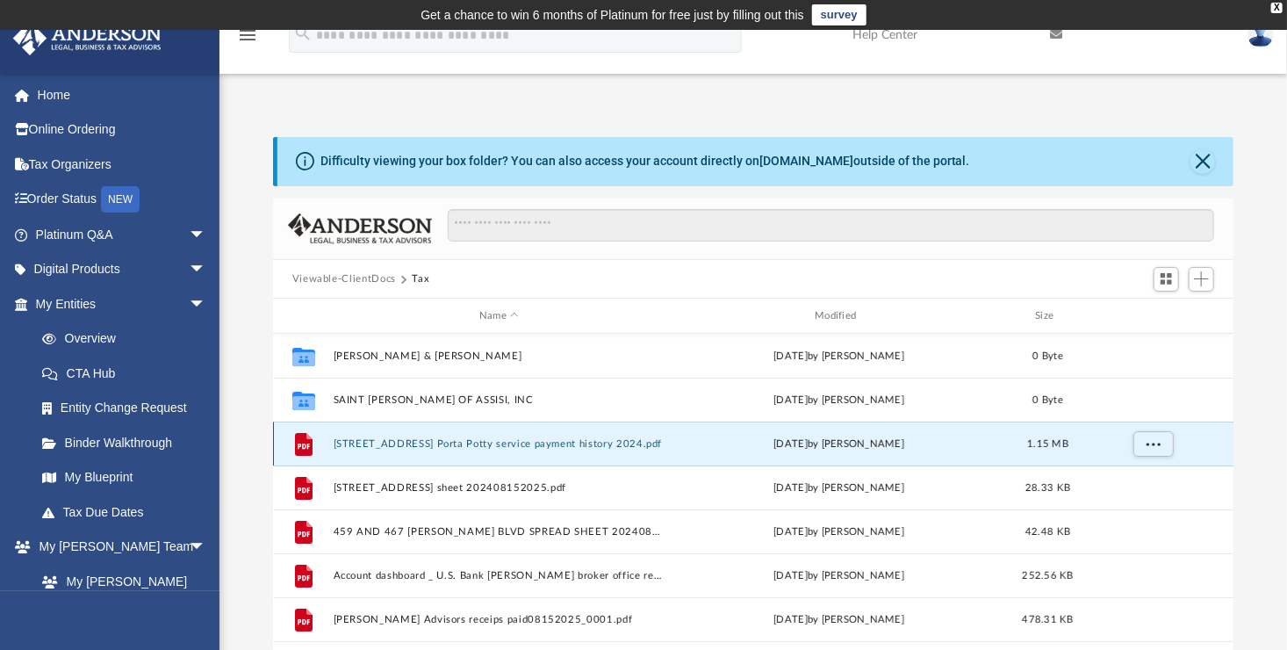
click at [321, 450] on div "File" at bounding box center [304, 444] width 44 height 28
drag, startPoint x: 1186, startPoint y: 450, endPoint x: 1210, endPoint y: 457, distance: 25.0
click at [1210, 457] on div "grid" at bounding box center [1152, 444] width 123 height 33
drag, startPoint x: 321, startPoint y: 439, endPoint x: 695, endPoint y: 440, distance: 373.2
click at [695, 440] on div "Fri Aug 15 2025 by Ignacio Arechiga" at bounding box center [839, 444] width 332 height 16
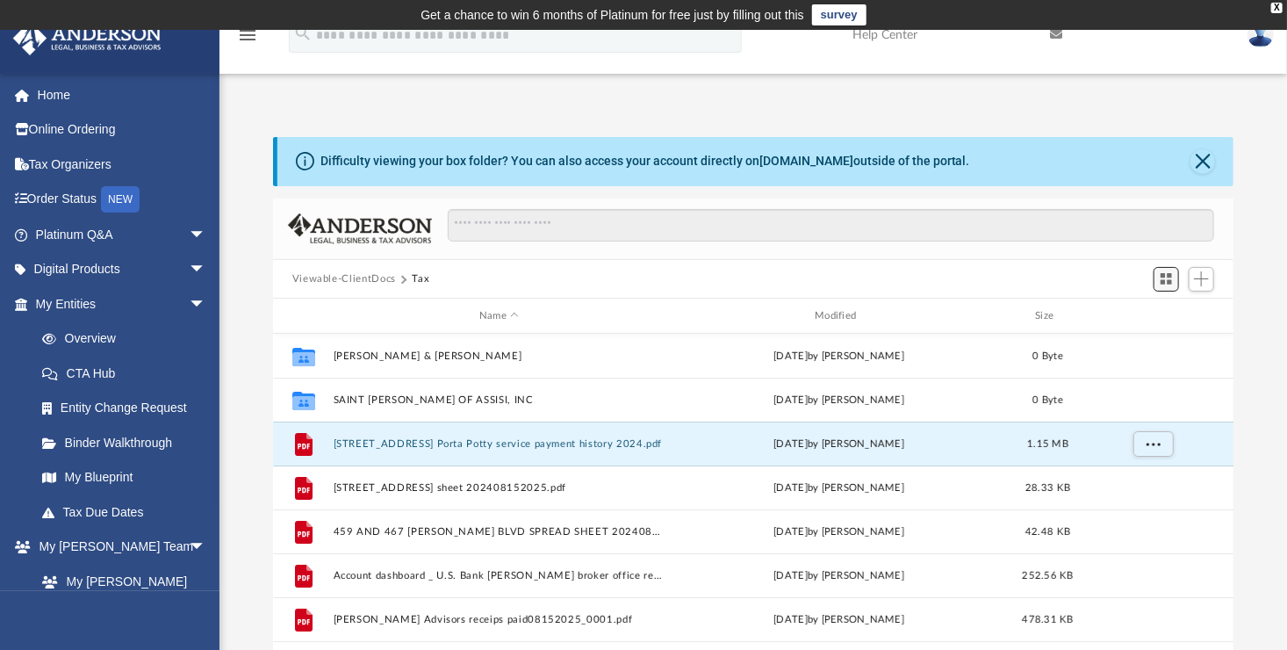
click at [1163, 285] on span "Switch to Grid View" at bounding box center [1166, 278] width 15 height 15
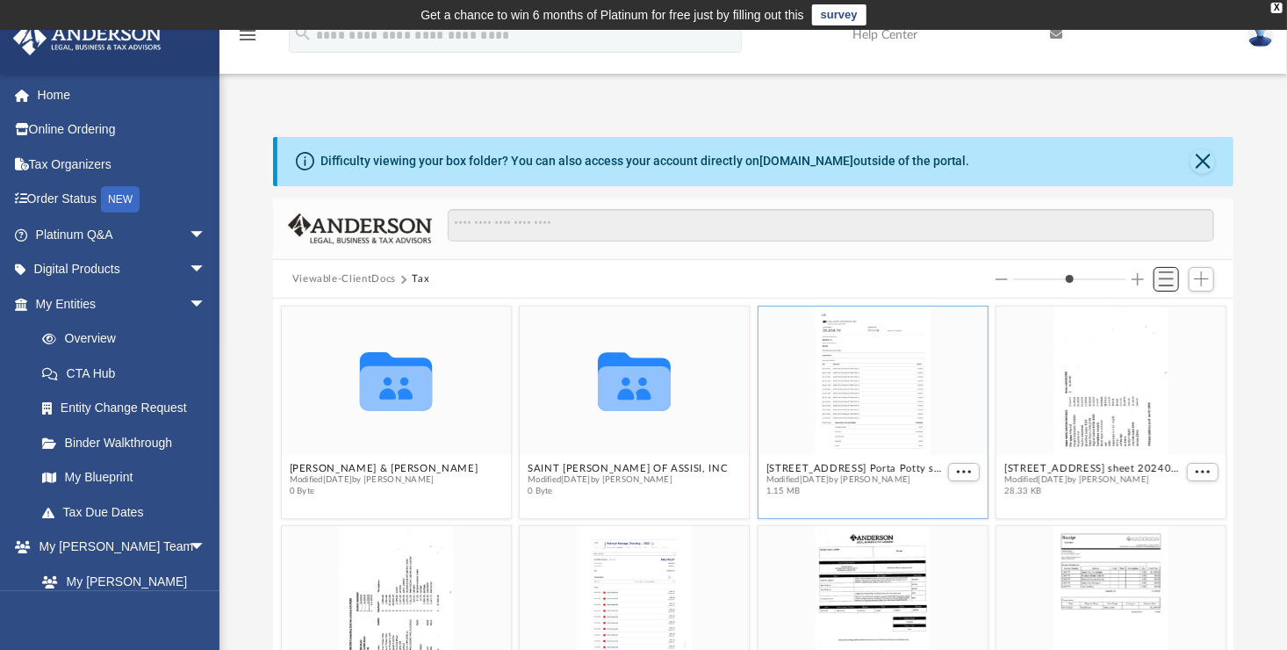
scroll to position [385, 948]
click at [1199, 155] on button "Close" at bounding box center [1203, 161] width 25 height 25
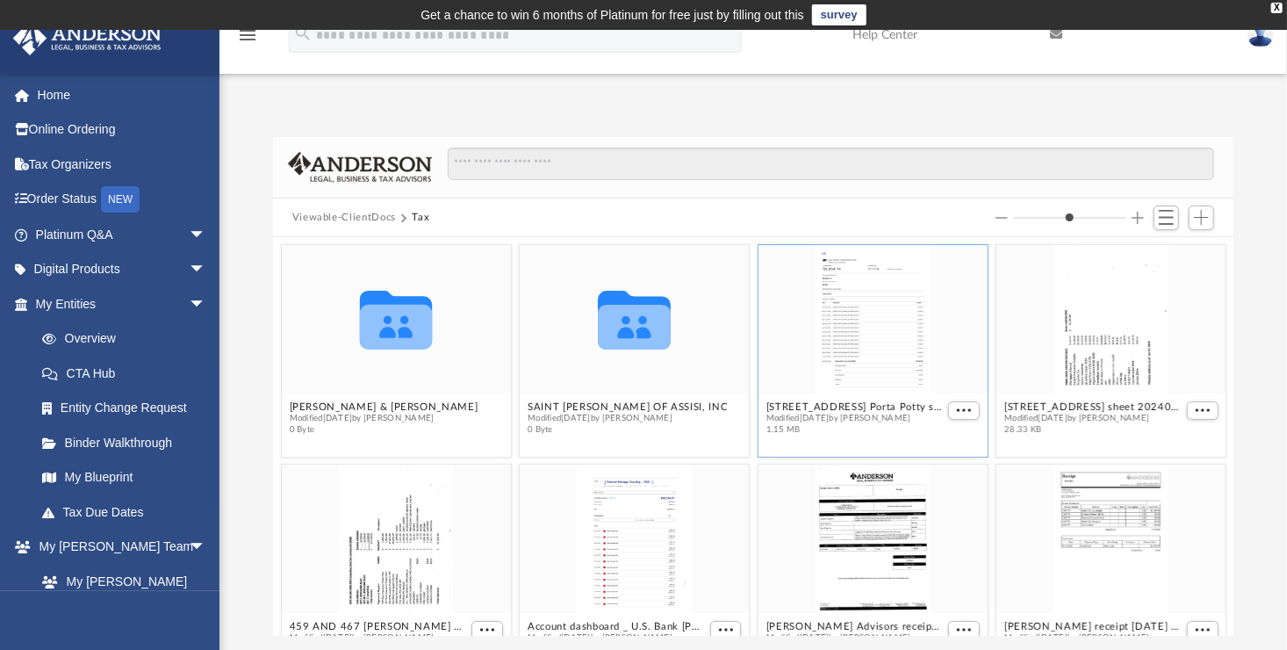
scroll to position [439, 0]
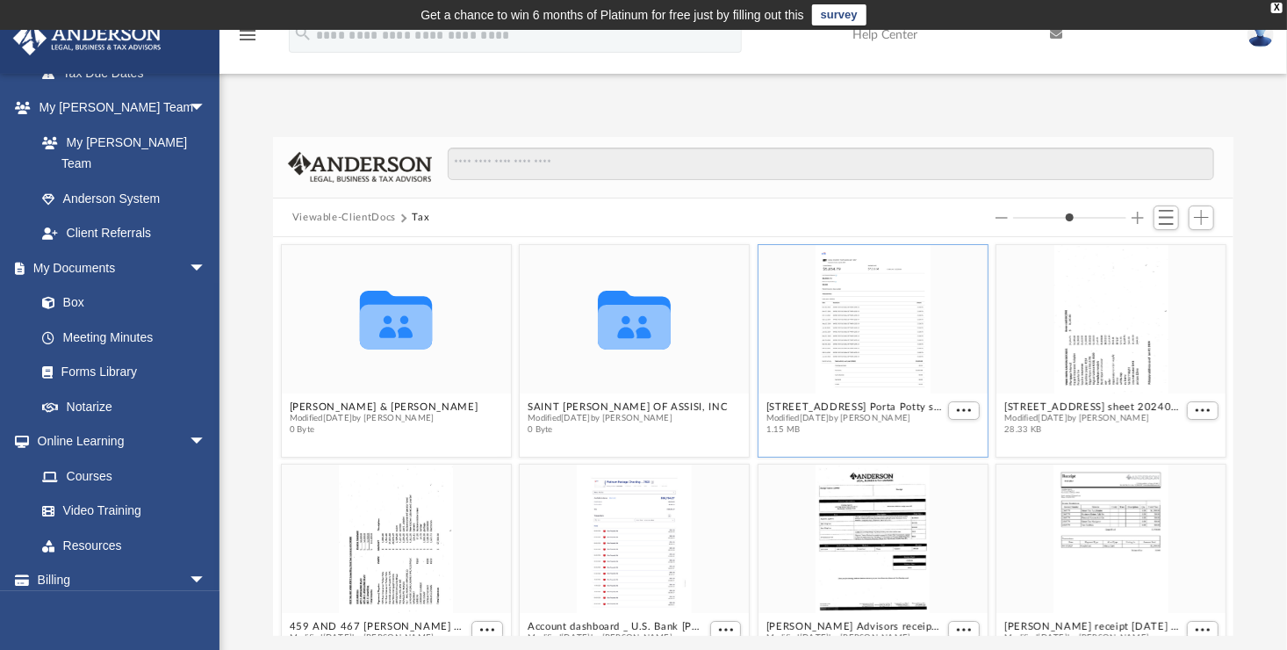
drag, startPoint x: 364, startPoint y: 93, endPoint x: 225, endPoint y: 90, distance: 138.8
click at [357, 94] on div "App arechiga1222@gmail.com Sign Out arechiga1222@gmail.com Home Online Ordering…" at bounding box center [643, 359] width 1287 height 555
click at [253, 107] on div "Difficulty viewing your box folder? You can also access your account directly o…" at bounding box center [754, 368] width 1068 height 537
click at [575, 115] on div "Difficulty viewing your box folder? You can also access your account directly o…" at bounding box center [754, 368] width 1068 height 537
click at [1163, 217] on span "Switch to List View" at bounding box center [1166, 217] width 15 height 15
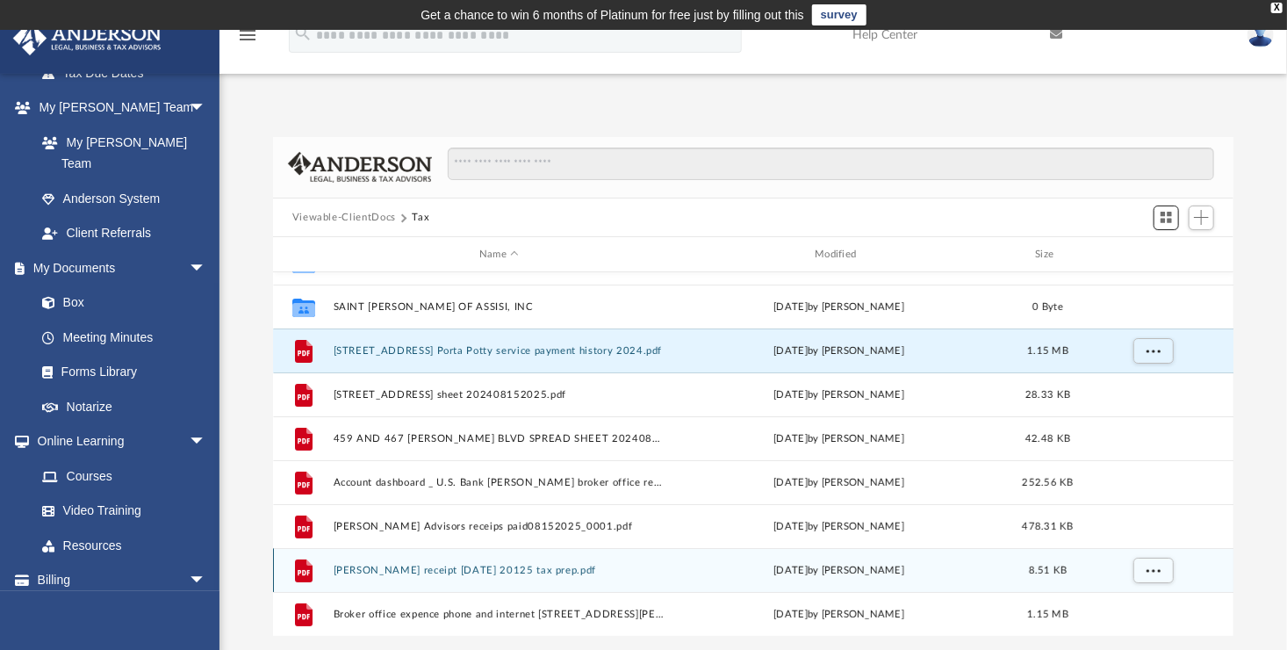
scroll to position [471, 0]
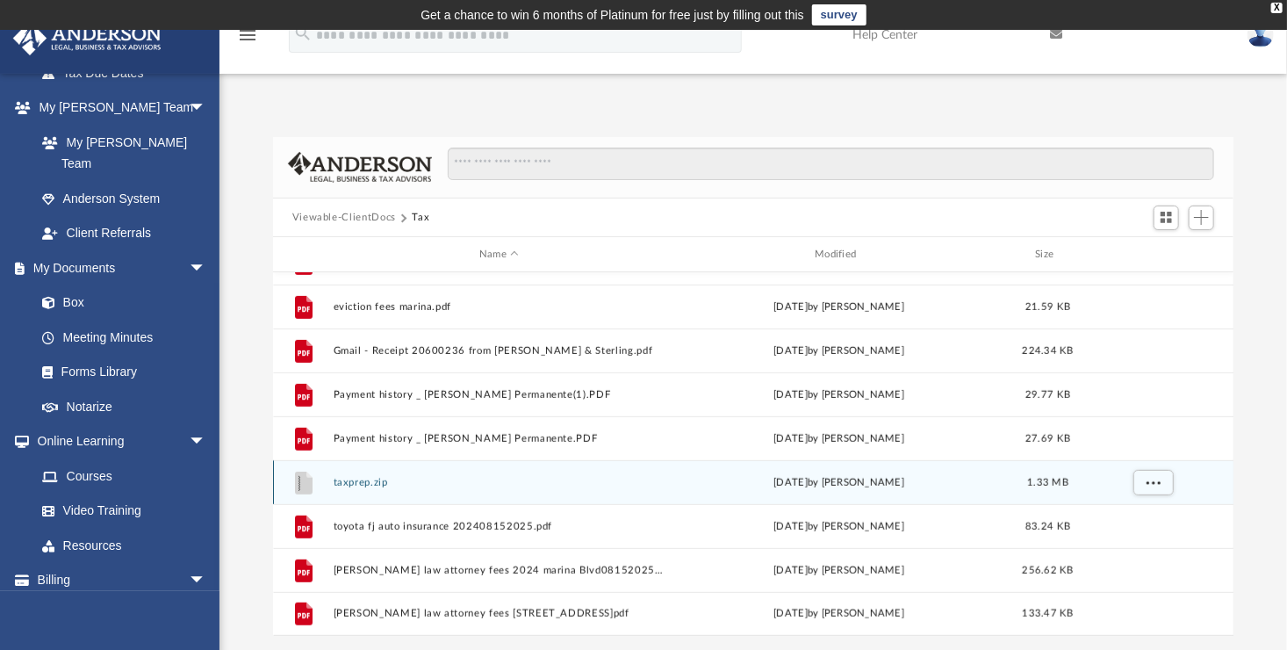
click at [373, 486] on button "taxprep.zip" at bounding box center [499, 482] width 332 height 11
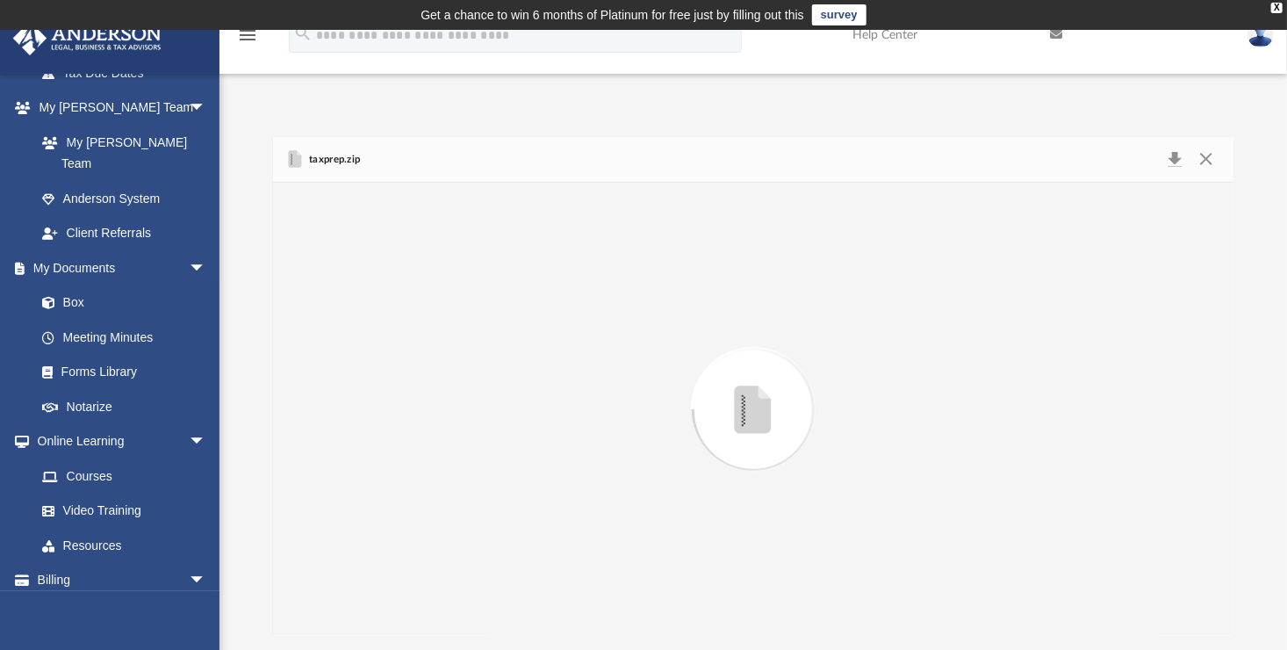
click at [373, 486] on div "Preview" at bounding box center [753, 409] width 961 height 453
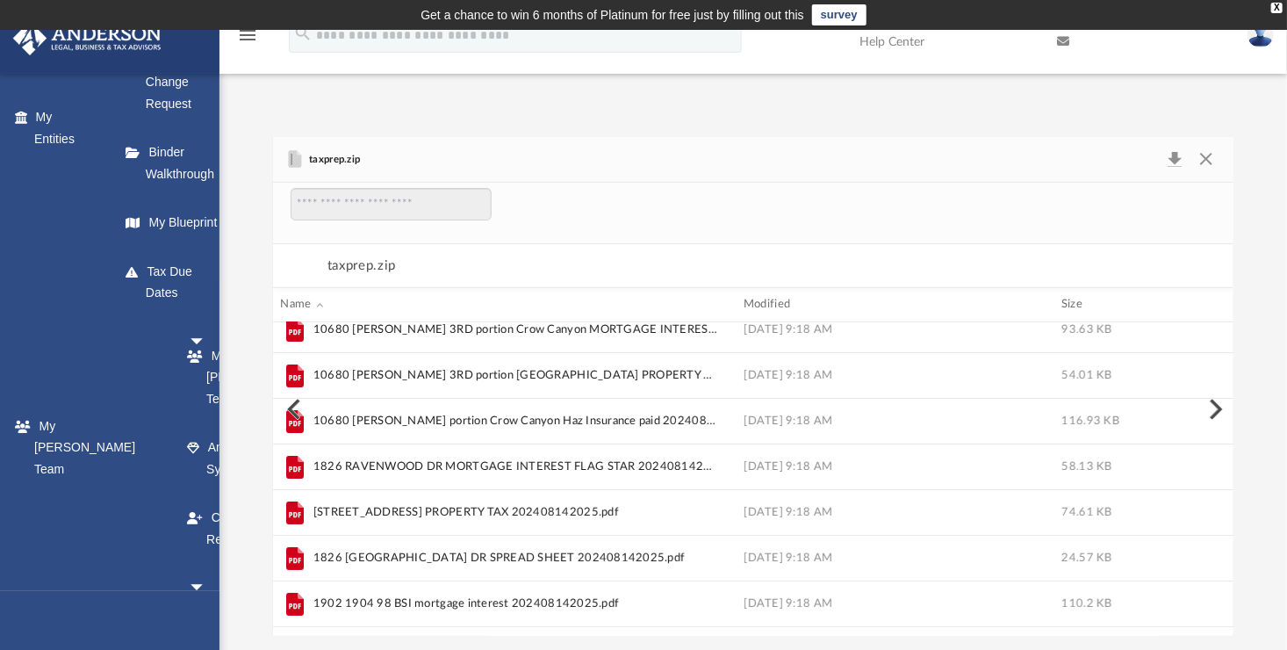
scroll to position [0, 0]
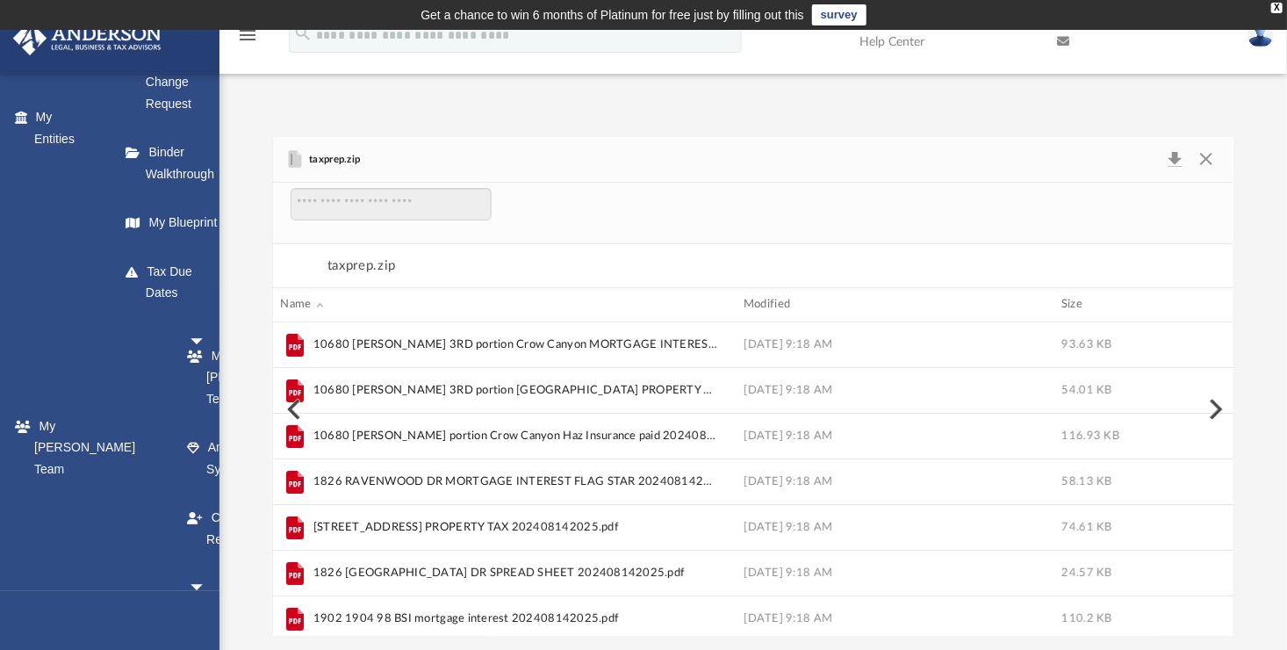
click at [289, 408] on button "Preview" at bounding box center [292, 409] width 39 height 49
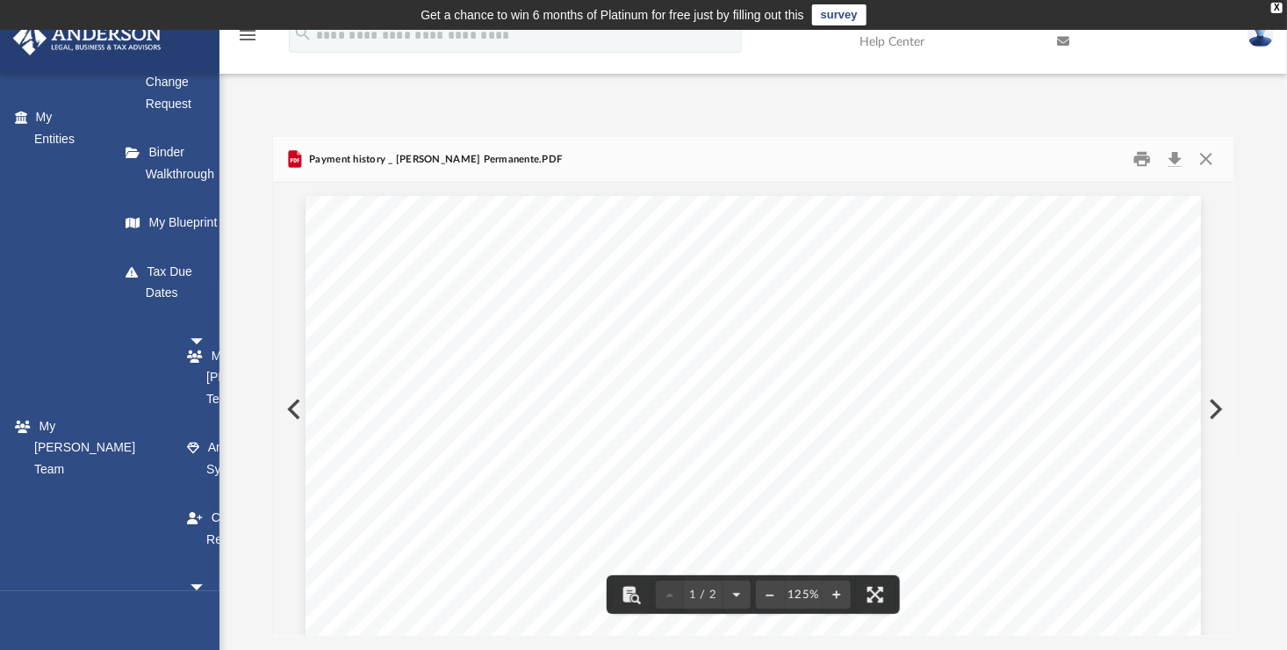
click at [293, 409] on button "Preview" at bounding box center [292, 409] width 39 height 49
click at [296, 410] on button "Preview" at bounding box center [292, 409] width 39 height 49
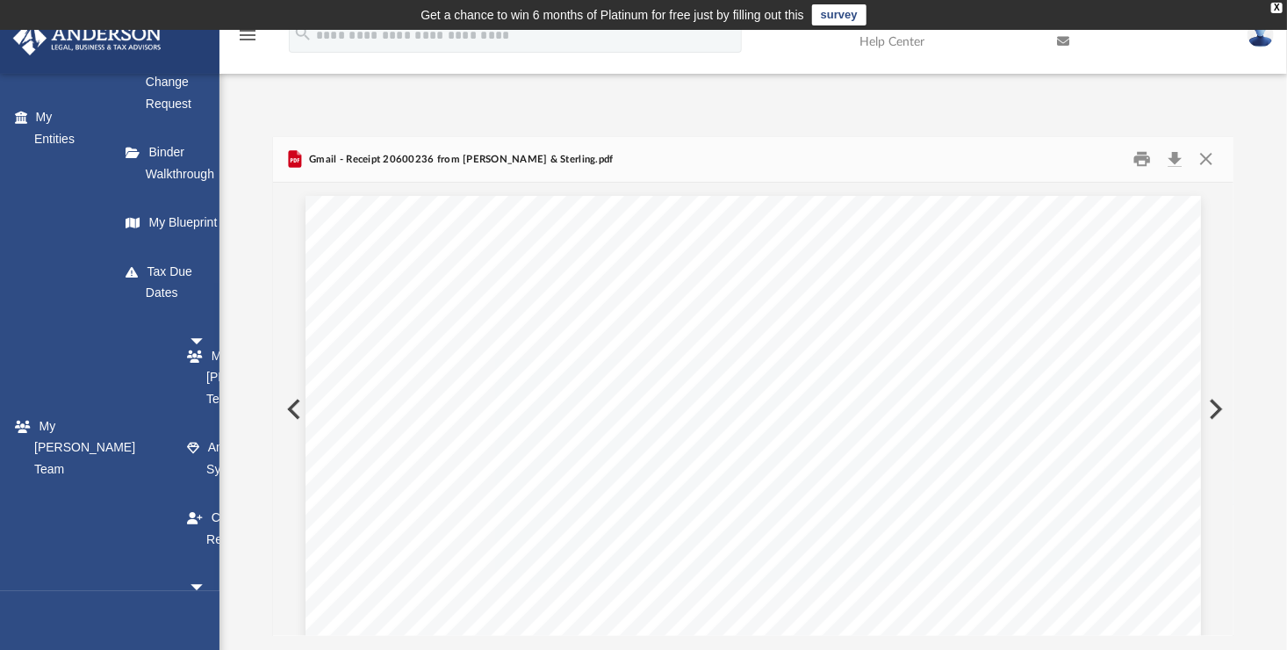
click at [283, 410] on button "Preview" at bounding box center [292, 409] width 39 height 49
click at [292, 407] on button "Preview" at bounding box center [292, 409] width 39 height 49
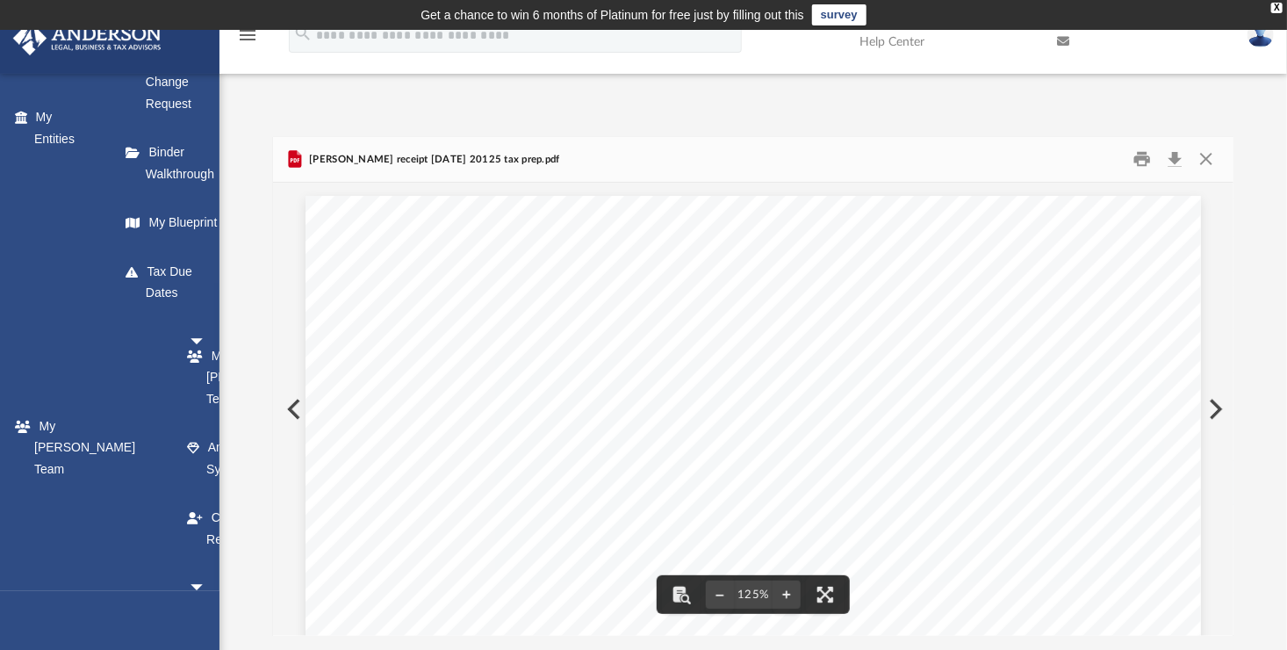
scroll to position [439, 0]
click at [292, 410] on button "Preview" at bounding box center [292, 409] width 39 height 49
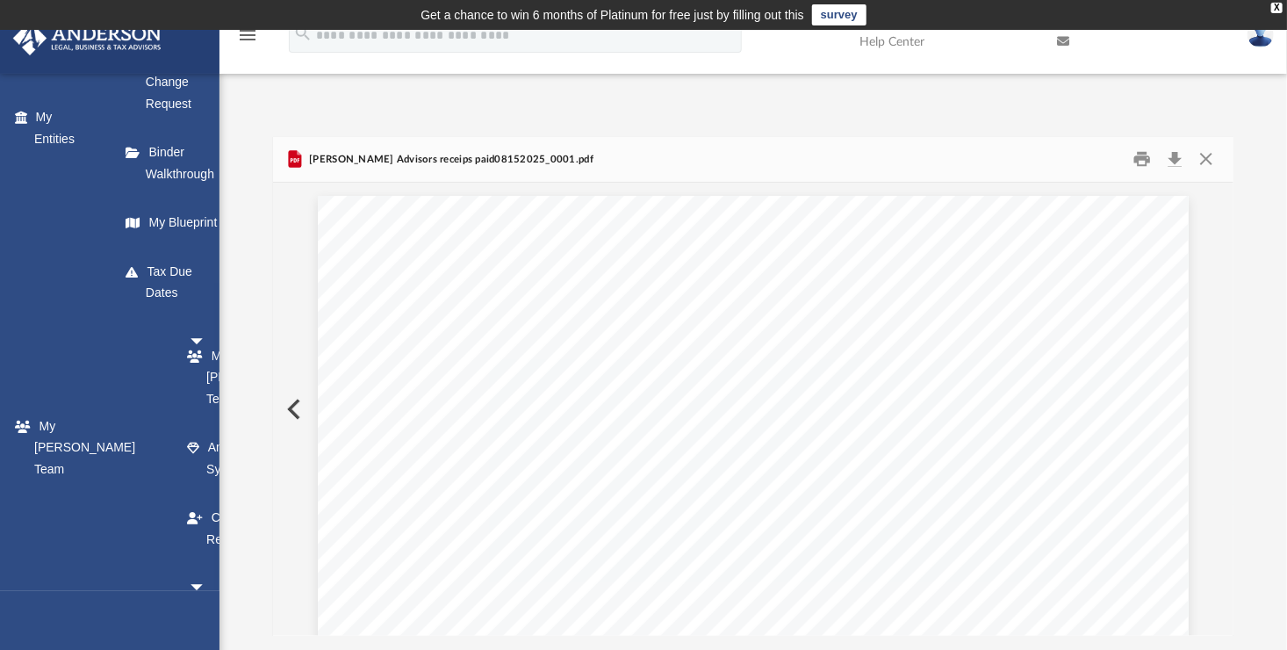
click at [292, 410] on button "Preview" at bounding box center [292, 409] width 39 height 49
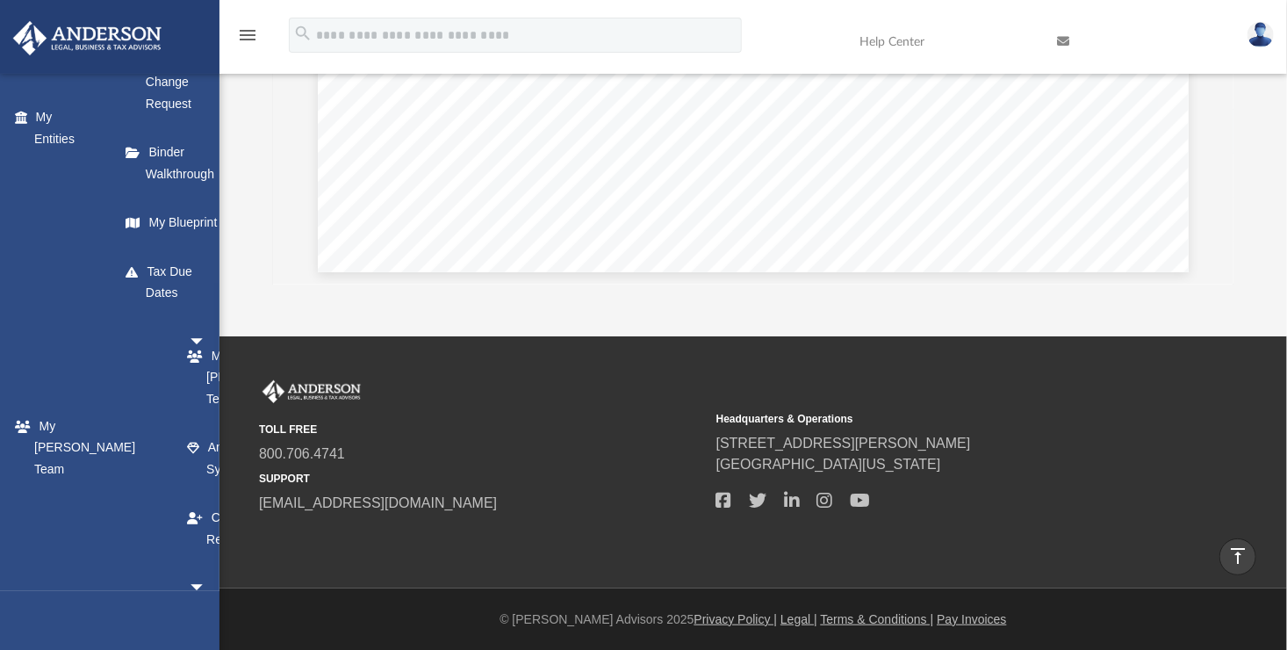
scroll to position [0, 0]
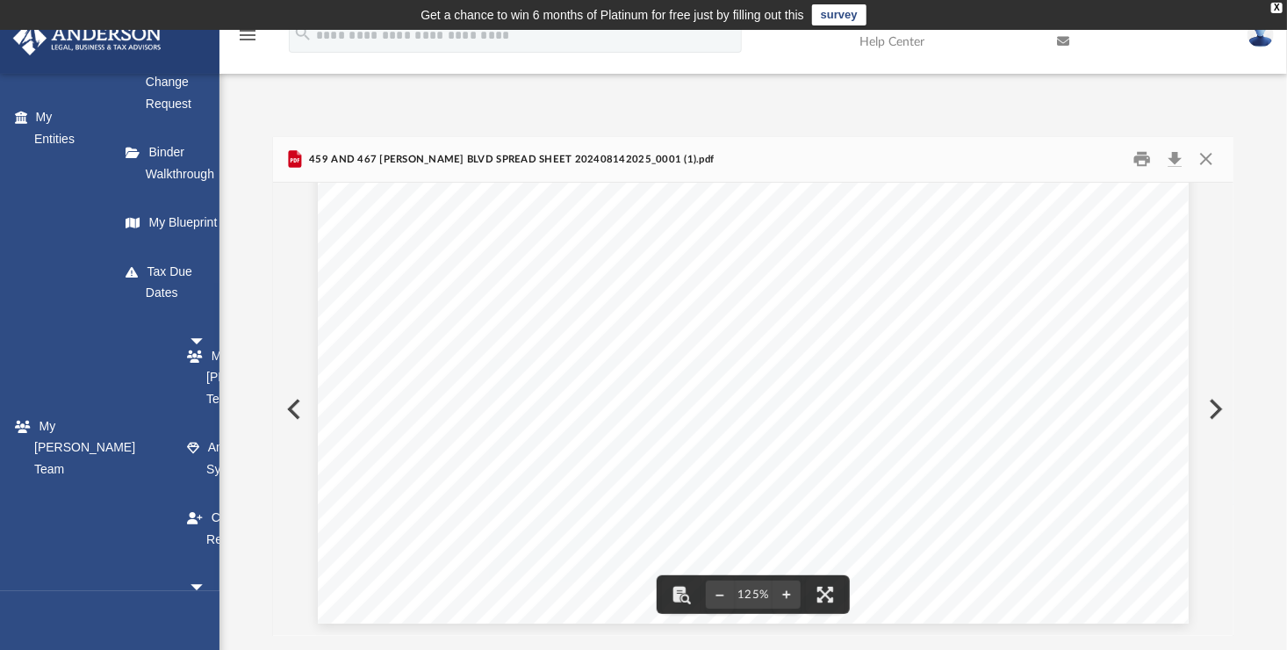
click at [290, 407] on button "Preview" at bounding box center [292, 409] width 39 height 49
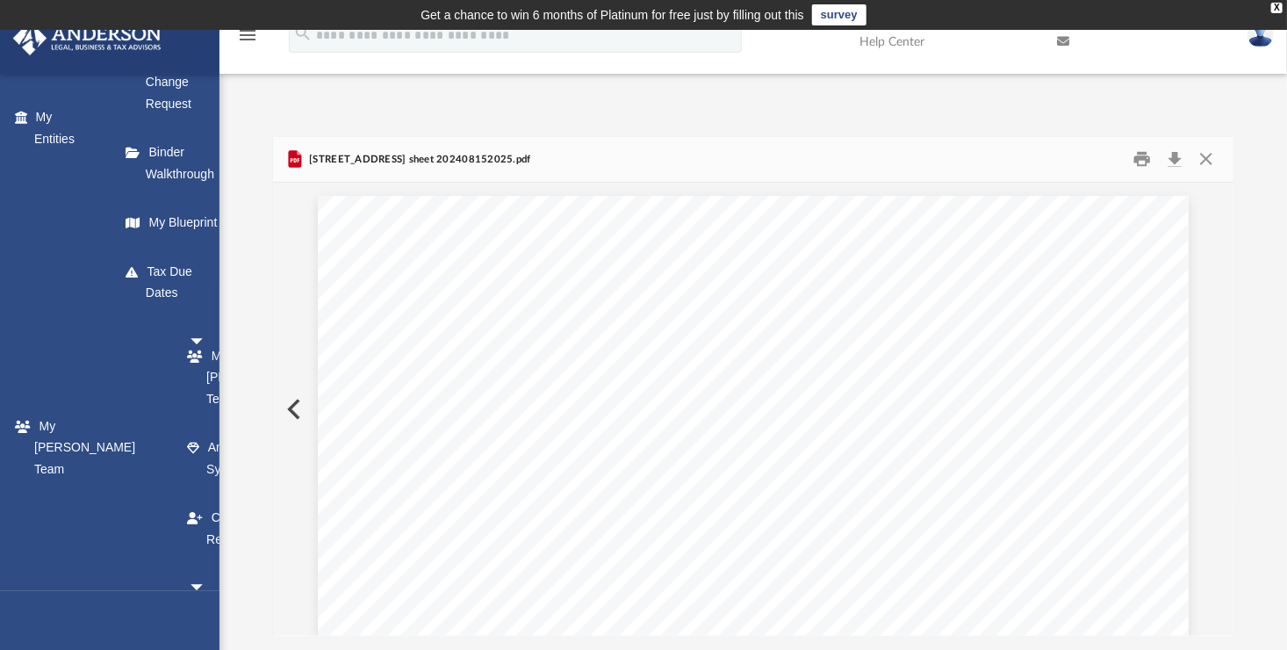
click at [290, 407] on button "Preview" at bounding box center [292, 409] width 39 height 49
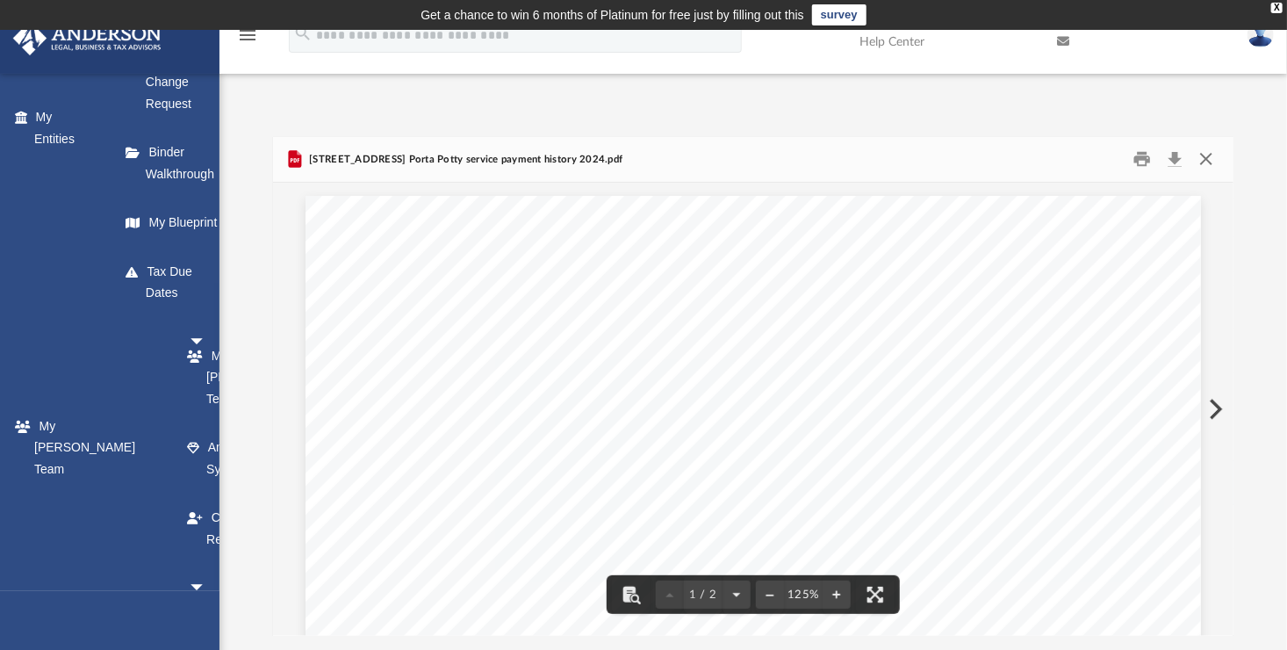
click at [1204, 155] on button "Close" at bounding box center [1207, 159] width 32 height 27
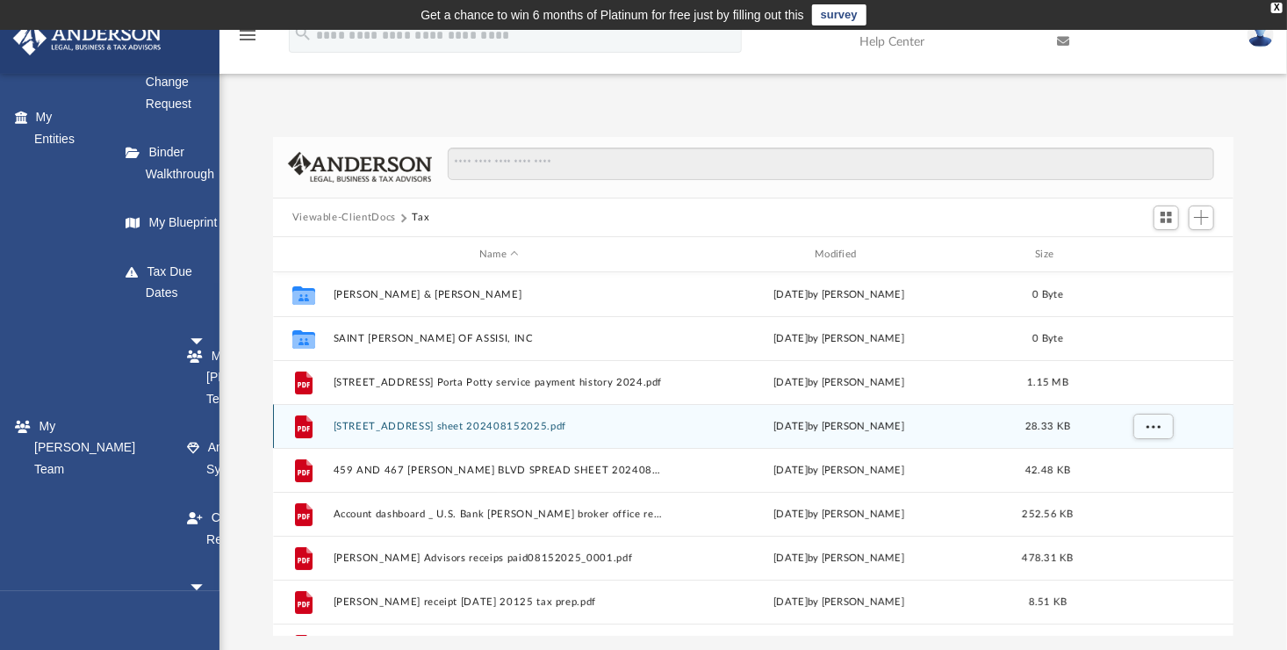
click at [503, 414] on div "File 10680 Crow Canyon Rd spread sheet 202408152025.pdf Fri Aug 15 2025 by Igna…" at bounding box center [754, 426] width 962 height 44
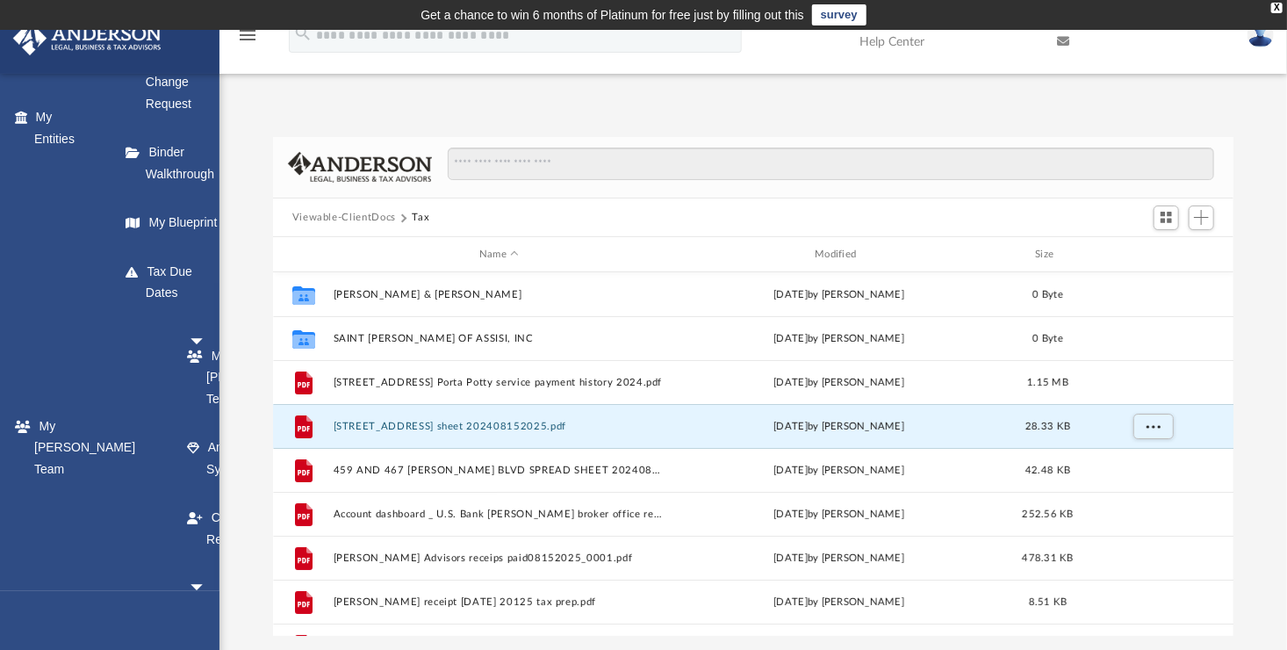
click at [283, 92] on div "App arechiga1222@gmail.com Sign Out arechiga1222@gmail.com Home Online Ordering…" at bounding box center [643, 359] width 1287 height 555
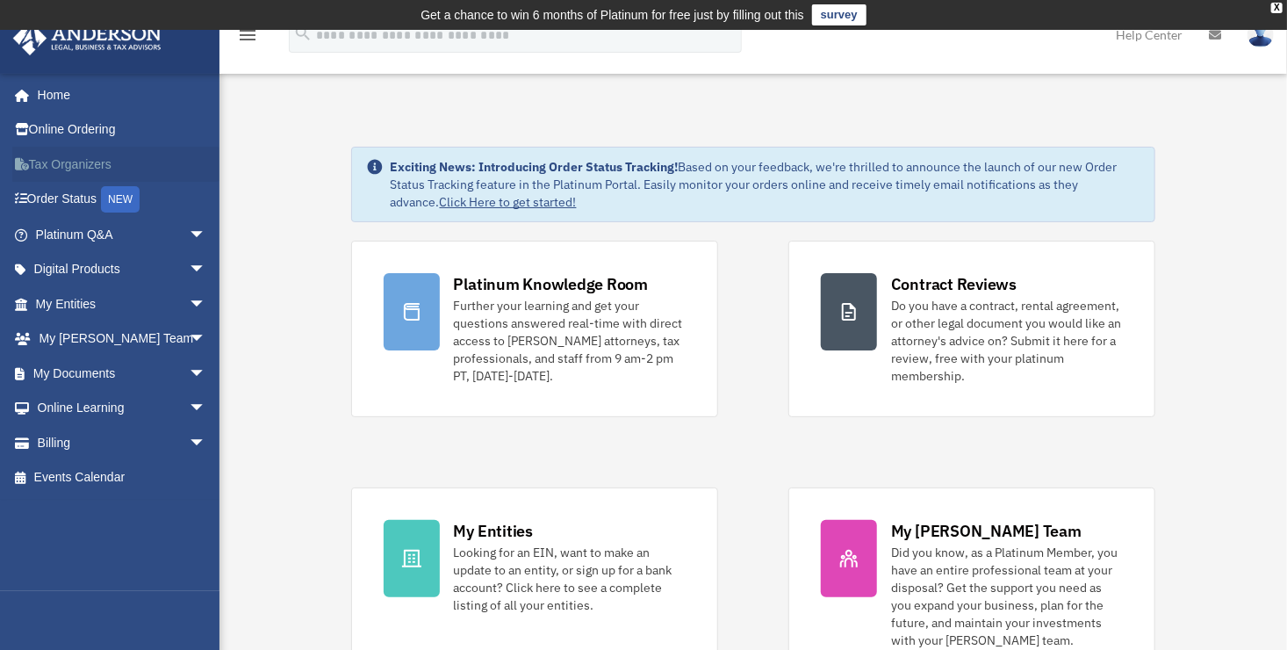
click at [68, 165] on link "Tax Organizers" at bounding box center [122, 164] width 220 height 35
click at [96, 374] on link "My Documents arrow_drop_down" at bounding box center [122, 373] width 220 height 35
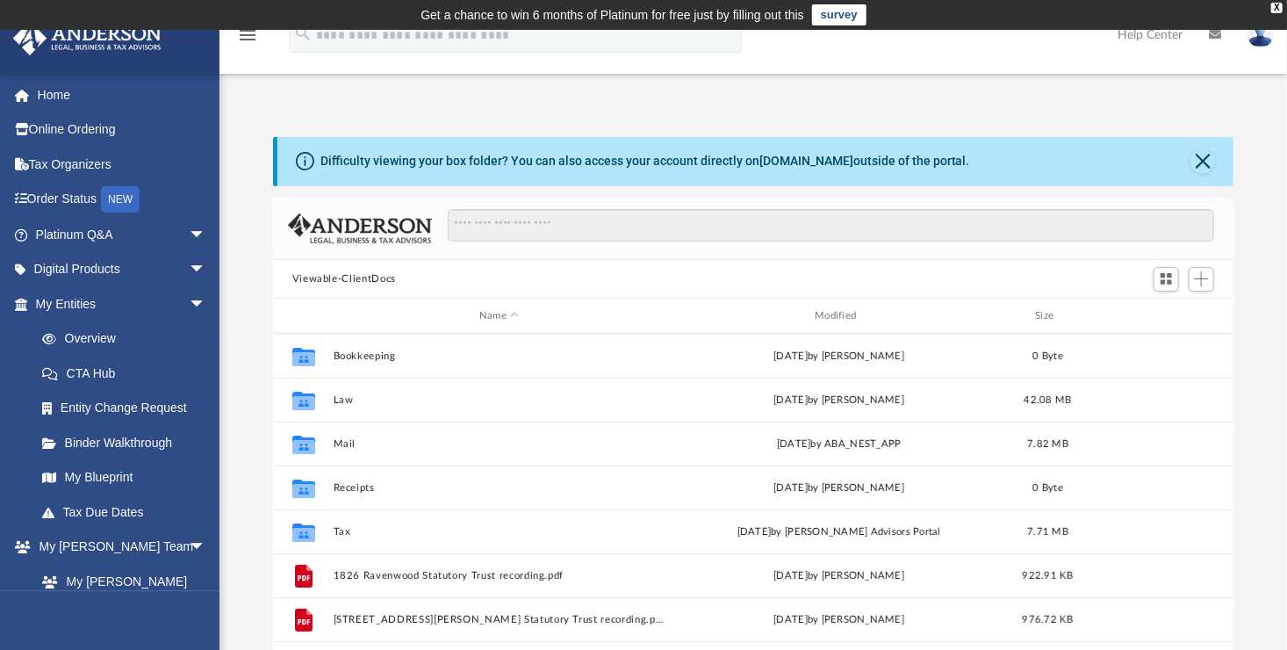
scroll to position [385, 948]
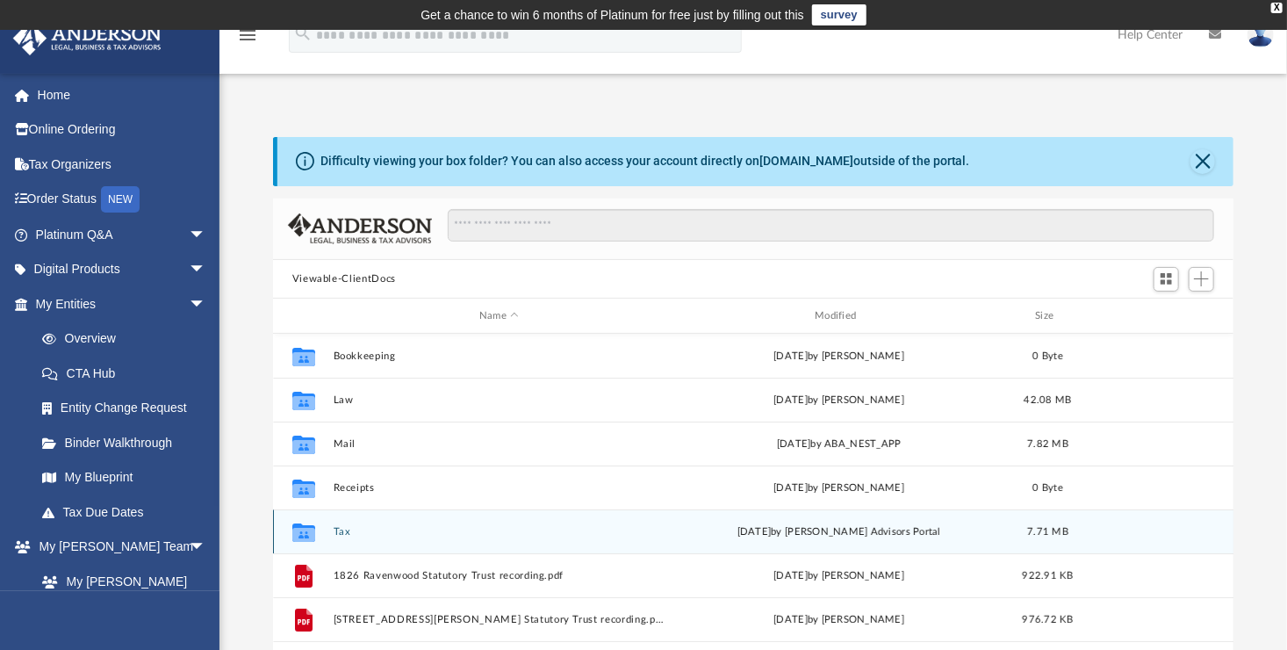
click at [342, 529] on button "Tax" at bounding box center [499, 531] width 332 height 11
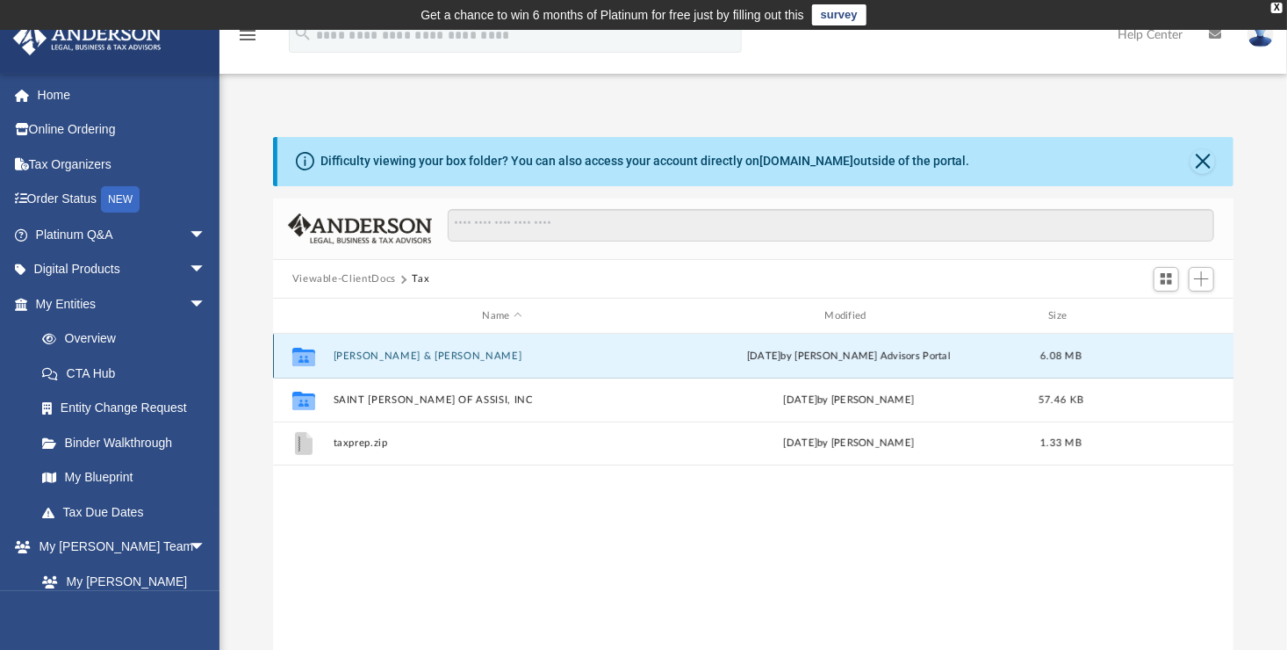
click at [370, 357] on button "[PERSON_NAME] & [PERSON_NAME]" at bounding box center [502, 355] width 339 height 11
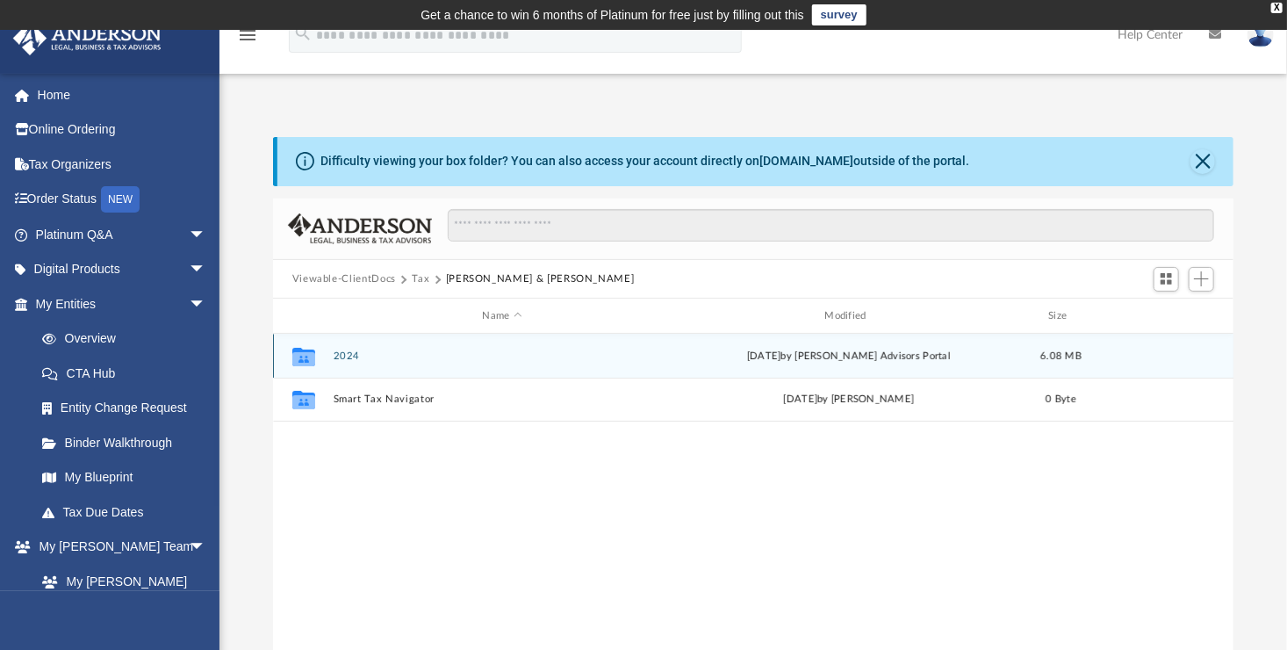
click at [349, 356] on button "2024" at bounding box center [502, 355] width 339 height 11
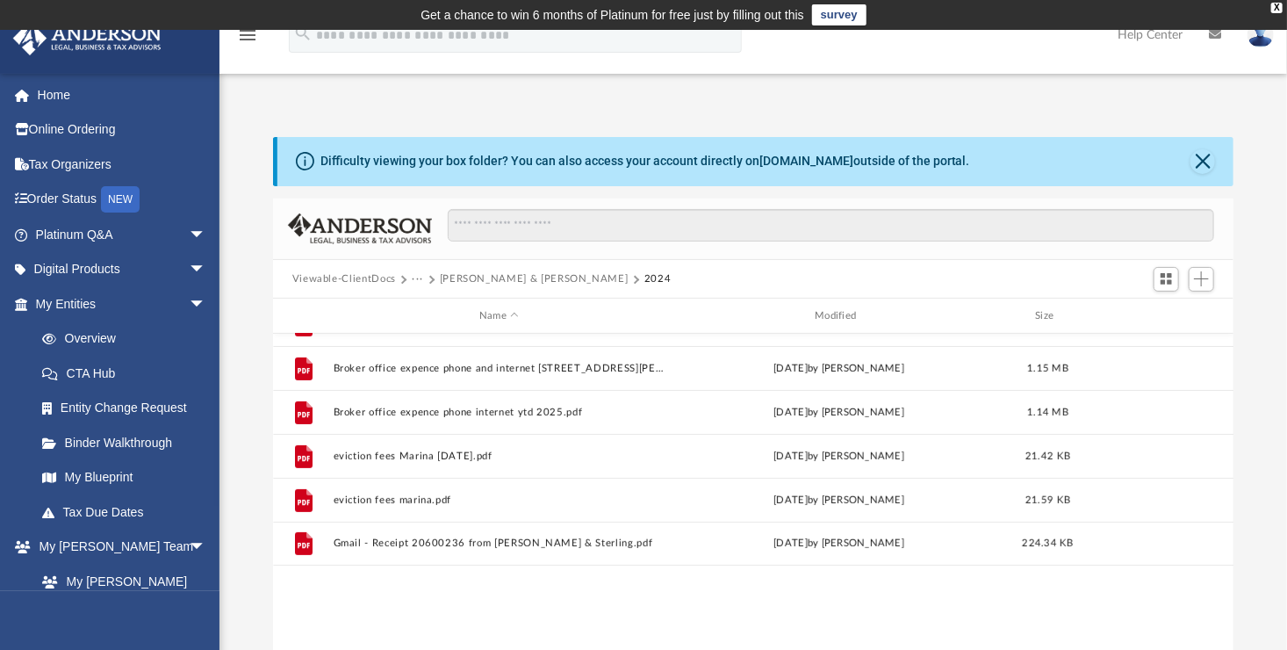
scroll to position [0, 0]
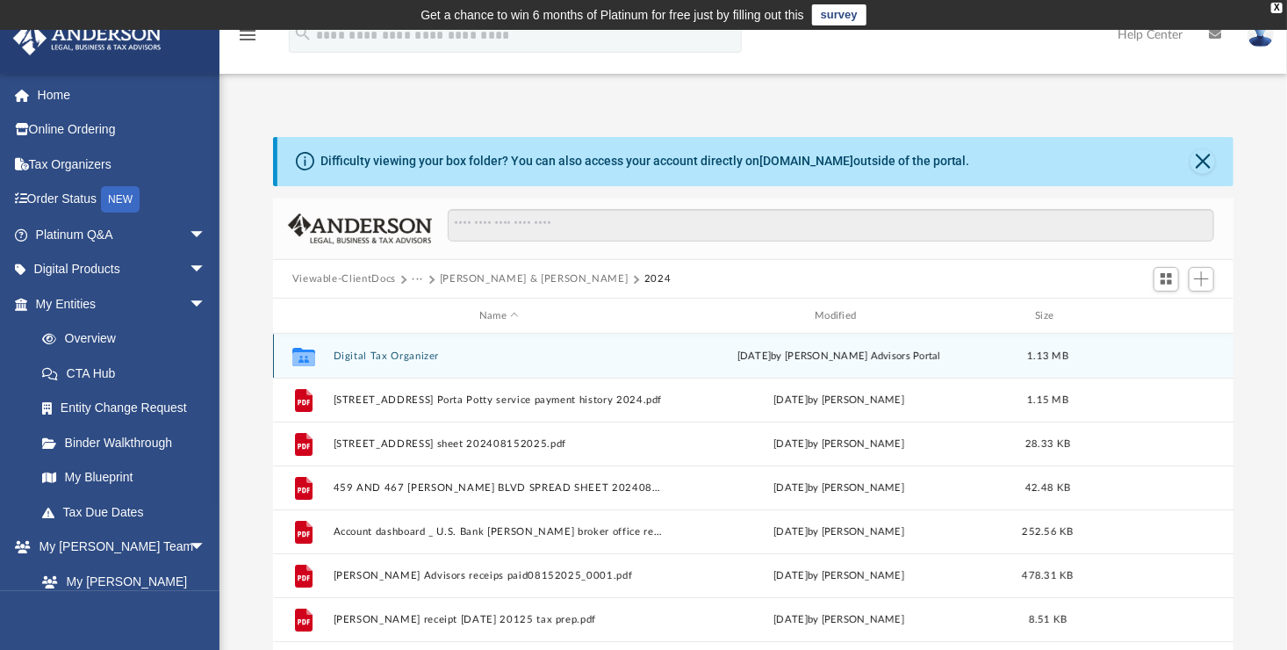
click at [352, 356] on button "Digital Tax Organizer" at bounding box center [499, 355] width 332 height 11
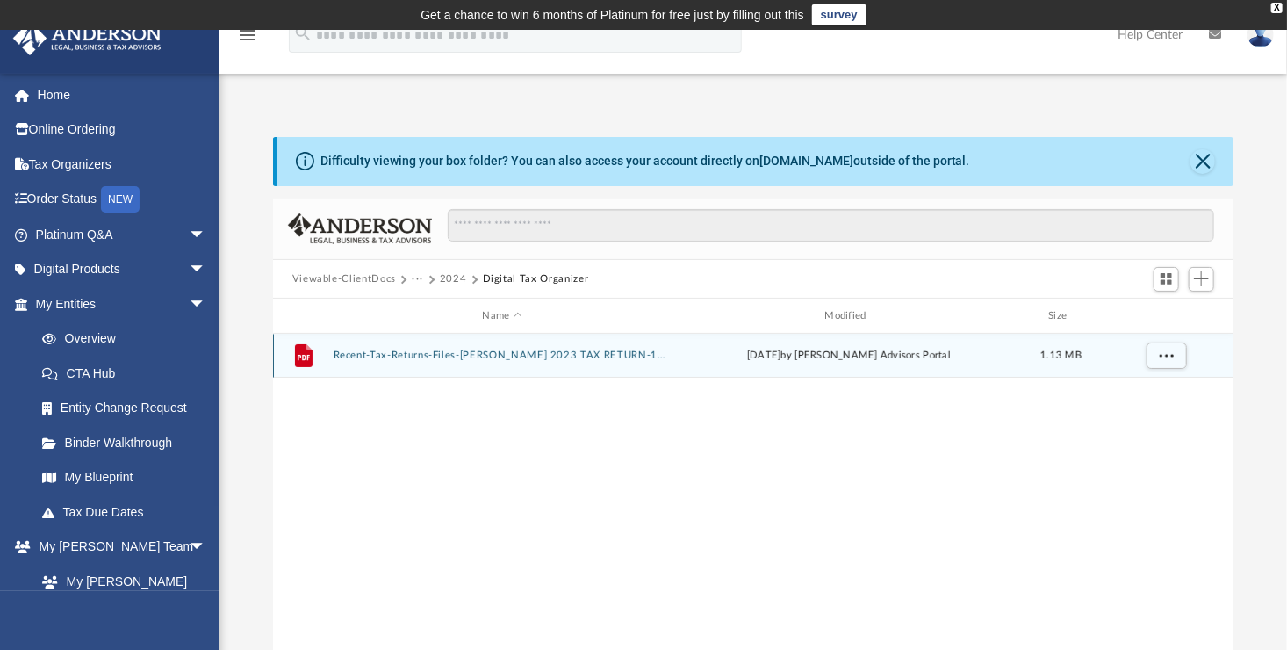
click at [457, 355] on button "Recent-Tax-Returns-Files-[PERSON_NAME] 2023 TAX RETURN-175580153768a767c1edddf.…" at bounding box center [502, 355] width 339 height 11
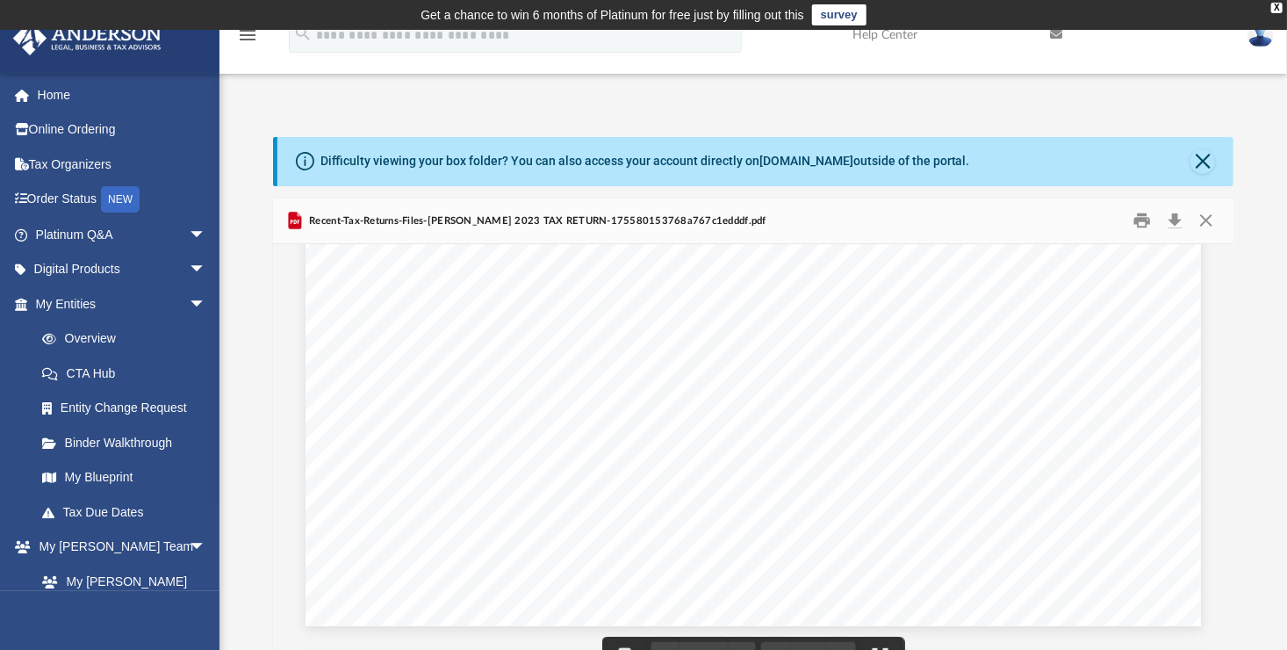
scroll to position [41270, 0]
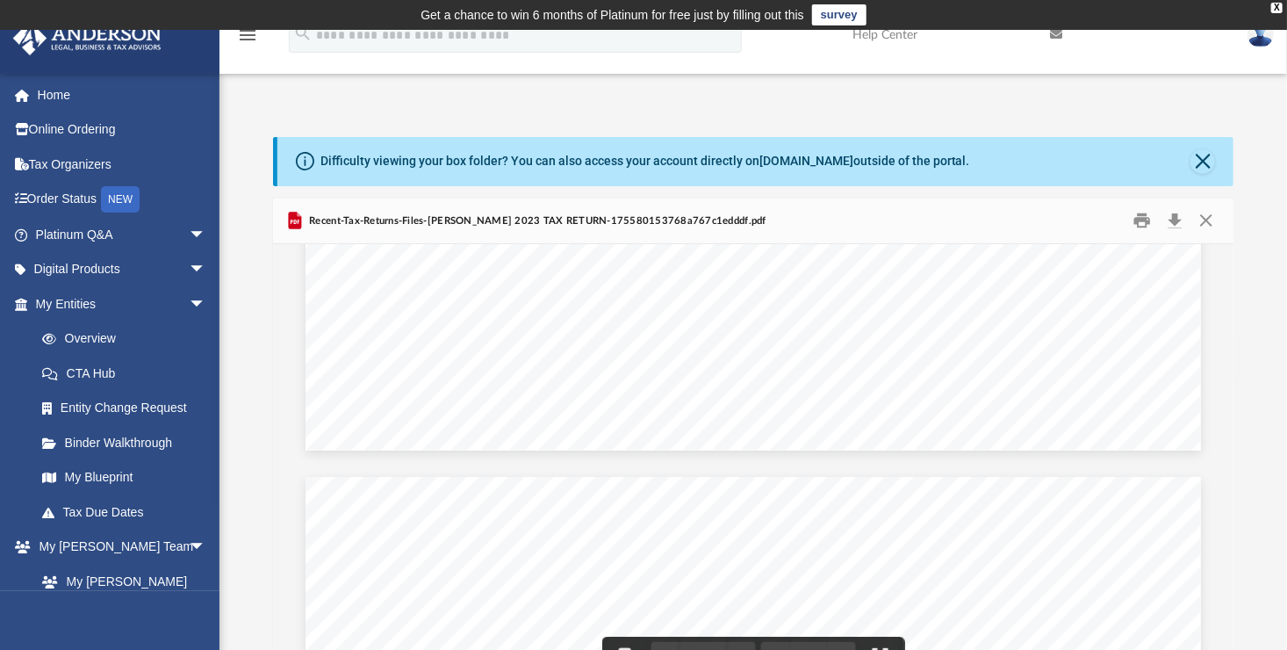
click at [250, 355] on div "Difficulty viewing your box folder? You can also access your account directly o…" at bounding box center [754, 417] width 1068 height 561
click at [1271, 335] on div "Difficulty viewing your box folder? You can also access your account directly o…" at bounding box center [754, 417] width 1068 height 561
click at [1207, 218] on button "Close" at bounding box center [1207, 220] width 32 height 27
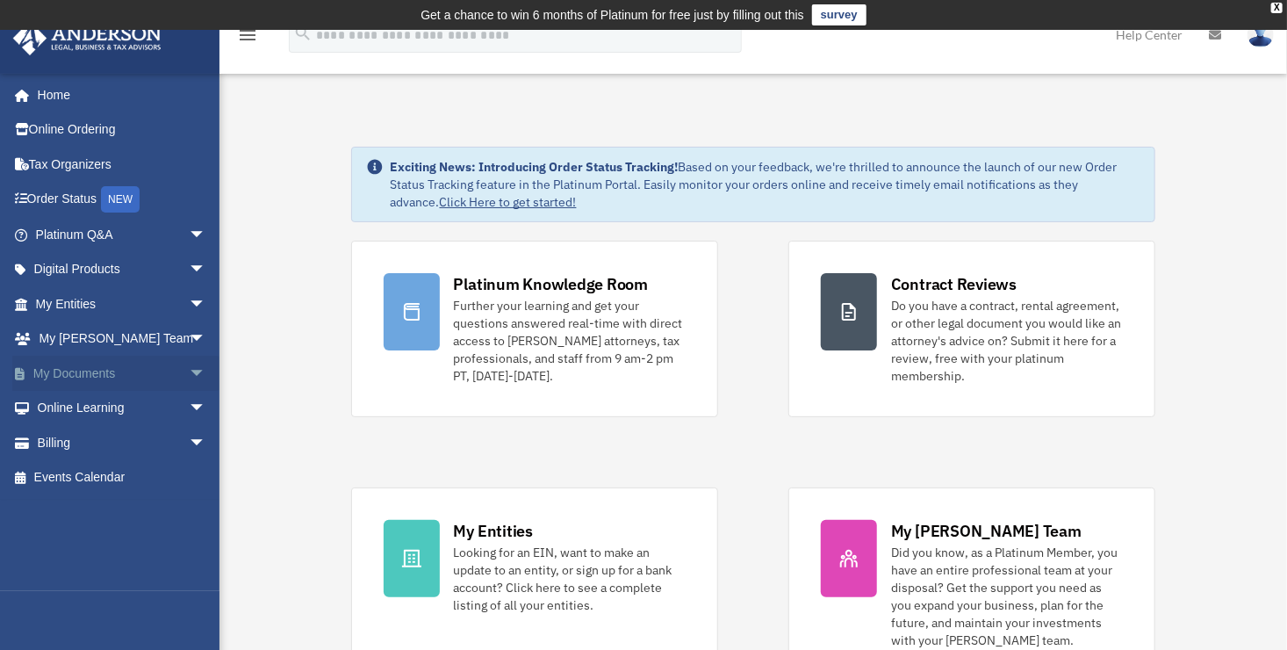
click at [85, 379] on link "My Documents arrow_drop_down" at bounding box center [122, 373] width 220 height 35
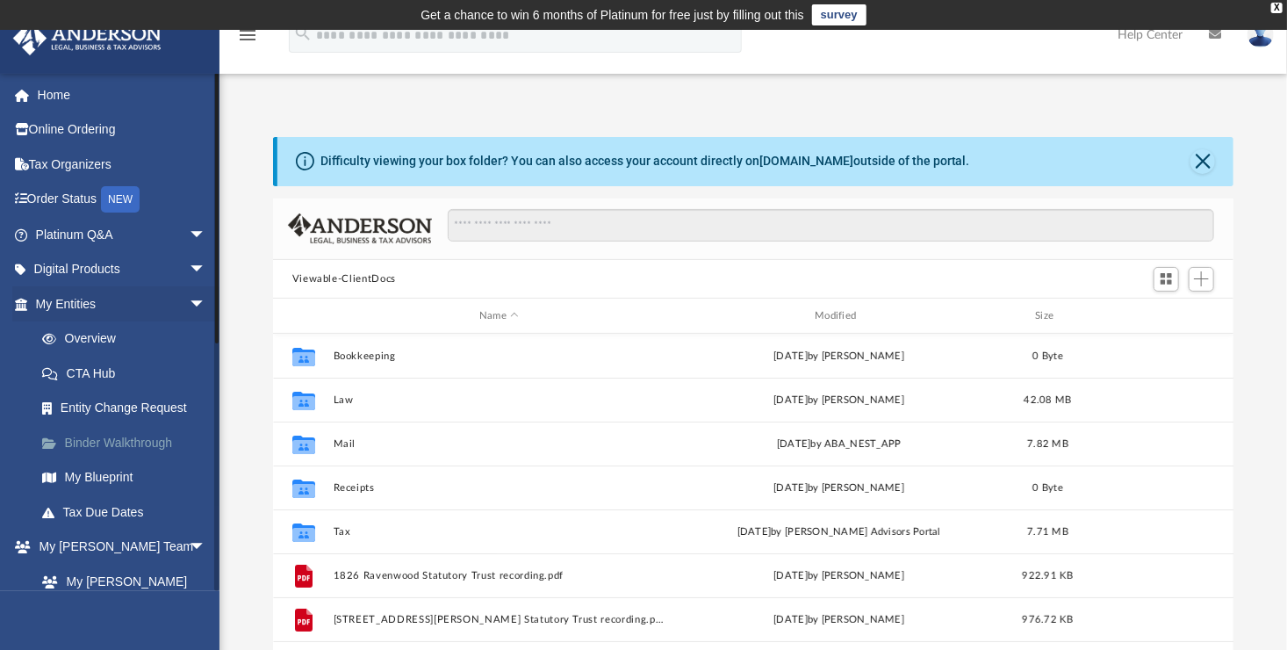
scroll to position [385, 948]
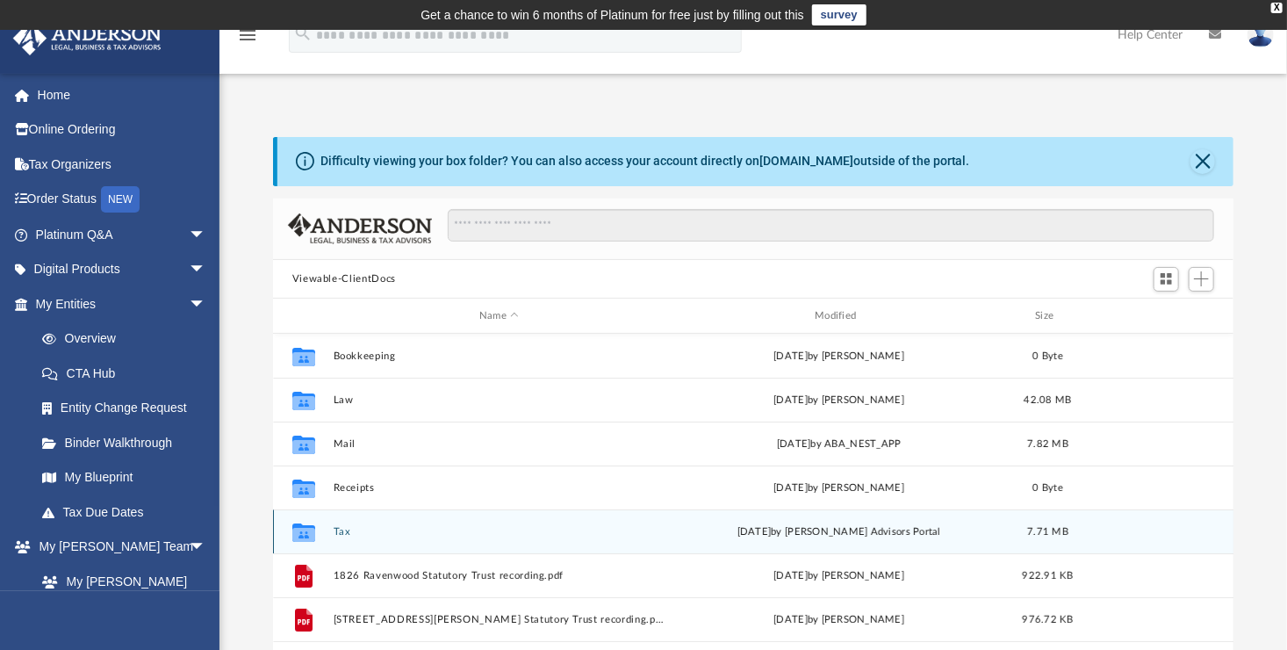
click at [346, 529] on button "Tax" at bounding box center [499, 531] width 332 height 11
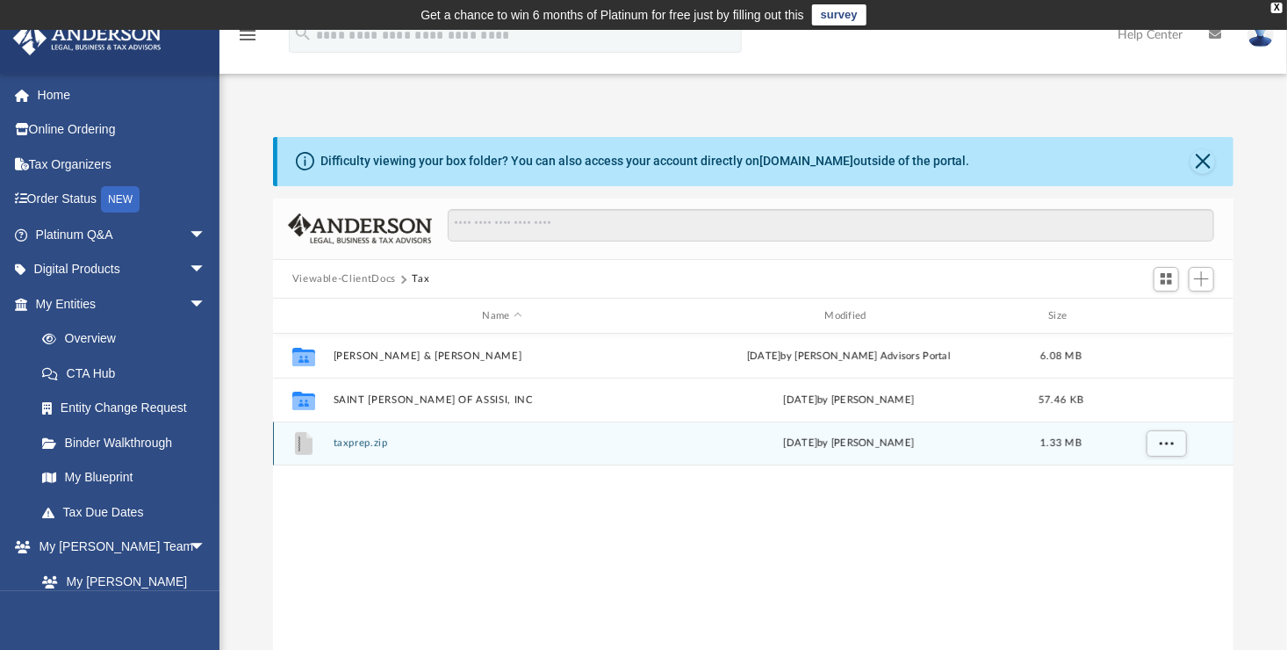
click at [351, 443] on button "taxprep.zip" at bounding box center [502, 443] width 339 height 11
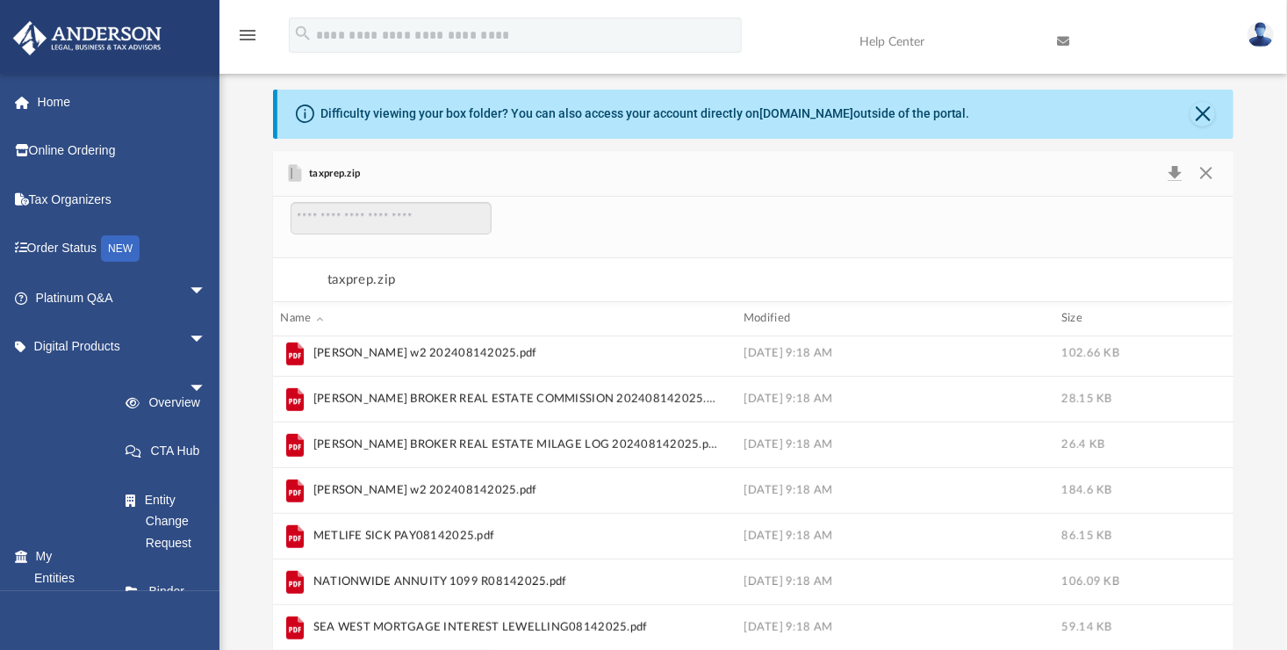
scroll to position [663, 0]
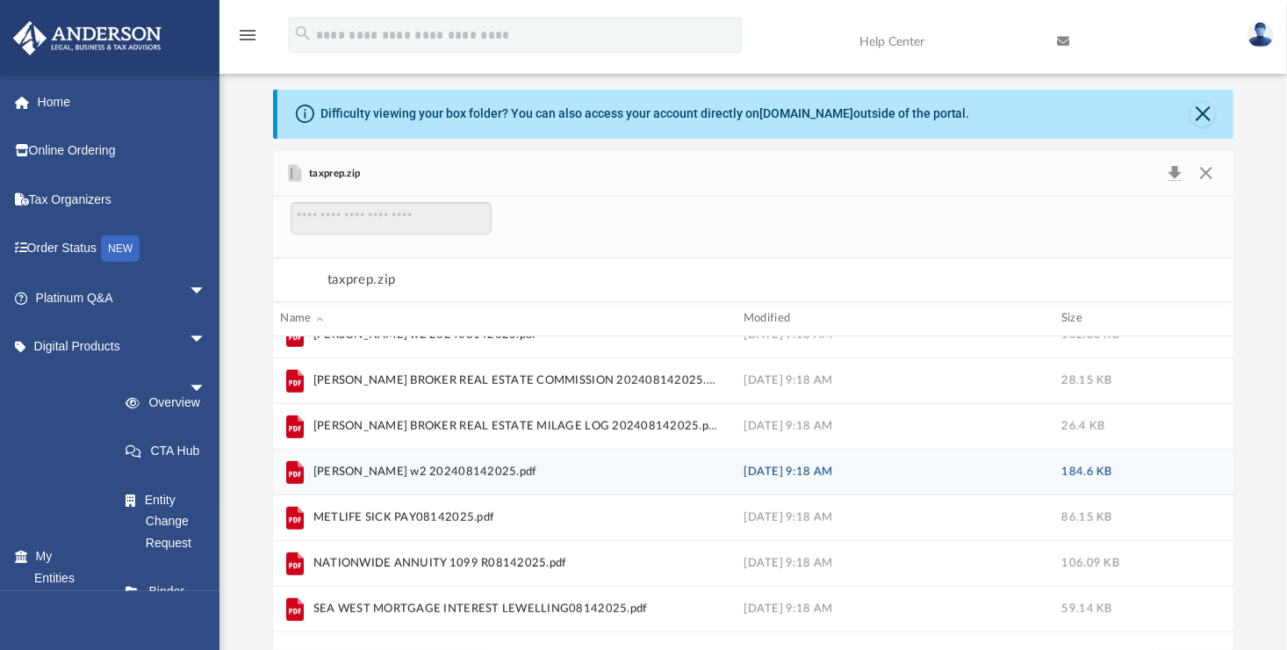
click at [522, 467] on span "Ignacio Arechiga w2 202408142025.pdf" at bounding box center [425, 473] width 224 height 18
click at [326, 471] on span "Ignacio Arechiga w2 202408142025.pdf" at bounding box center [425, 473] width 224 height 18
drag, startPoint x: 326, startPoint y: 471, endPoint x: 297, endPoint y: 468, distance: 29.1
click at [297, 468] on icon "grid" at bounding box center [295, 472] width 18 height 23
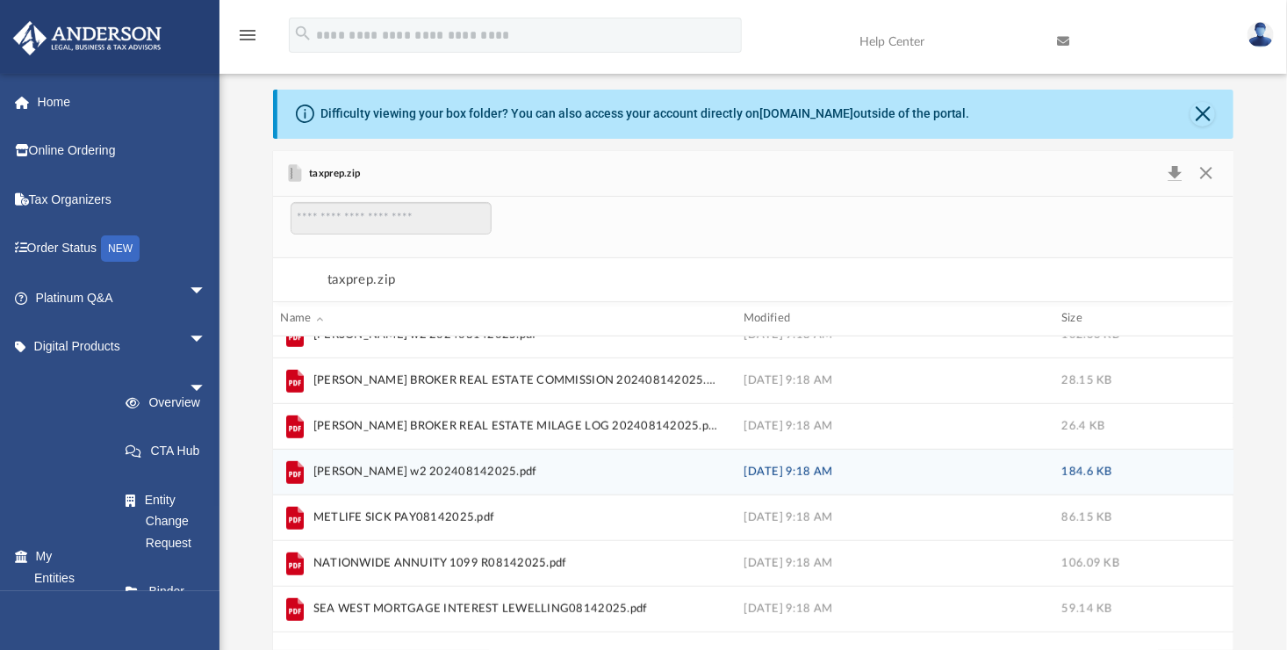
click at [297, 468] on icon "grid" at bounding box center [295, 472] width 18 height 23
click at [1033, 479] on div "Ignacio Arechiga w2 202408142025.pdf Aug 15 at 9:18 AM 184.6 KB" at bounding box center [754, 473] width 962 height 46
click at [819, 468] on div "Aug 15 at 9:18 AM" at bounding box center [890, 473] width 292 height 16
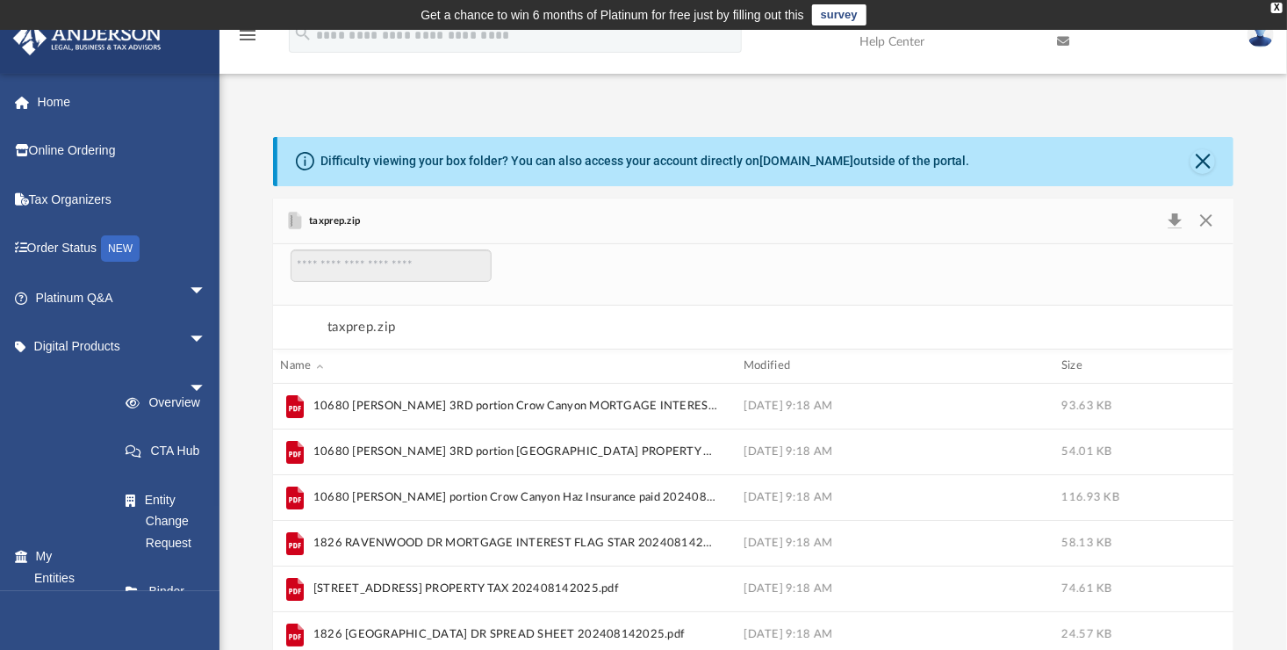
scroll to position [439, 0]
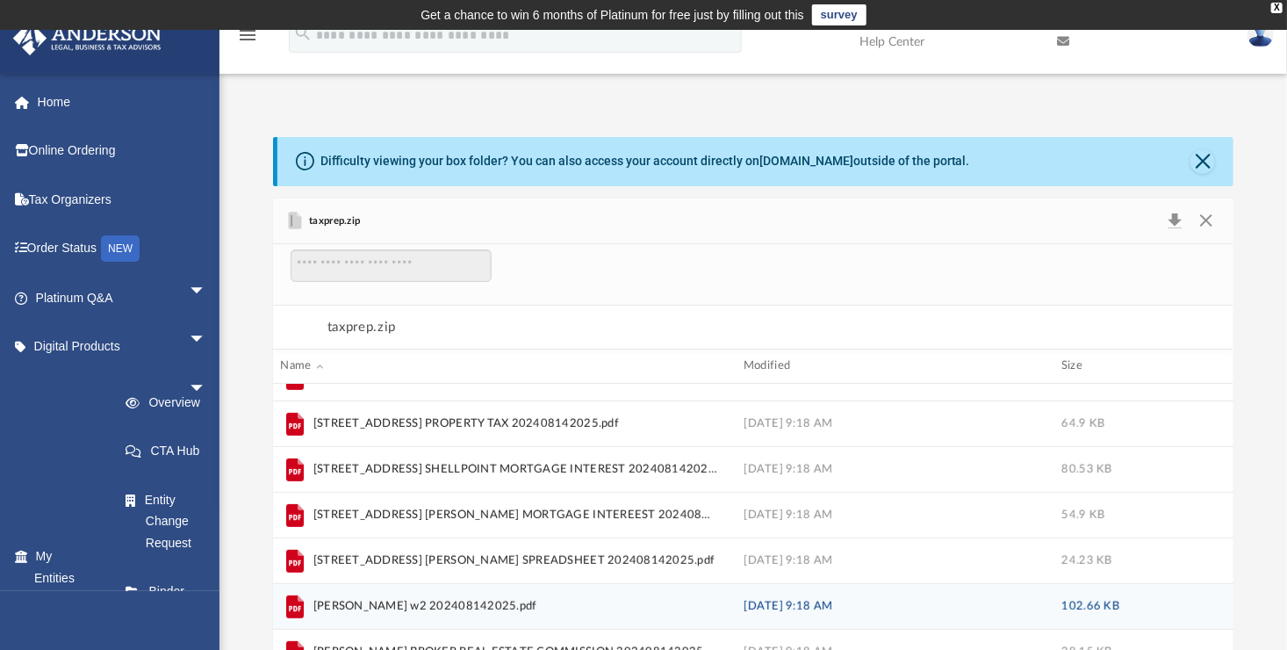
click at [384, 603] on span "Anita Arechiga w2 202408142025.pdf" at bounding box center [425, 607] width 224 height 18
drag, startPoint x: 384, startPoint y: 603, endPoint x: 293, endPoint y: 603, distance: 90.4
click at [293, 603] on icon "grid" at bounding box center [295, 606] width 18 height 23
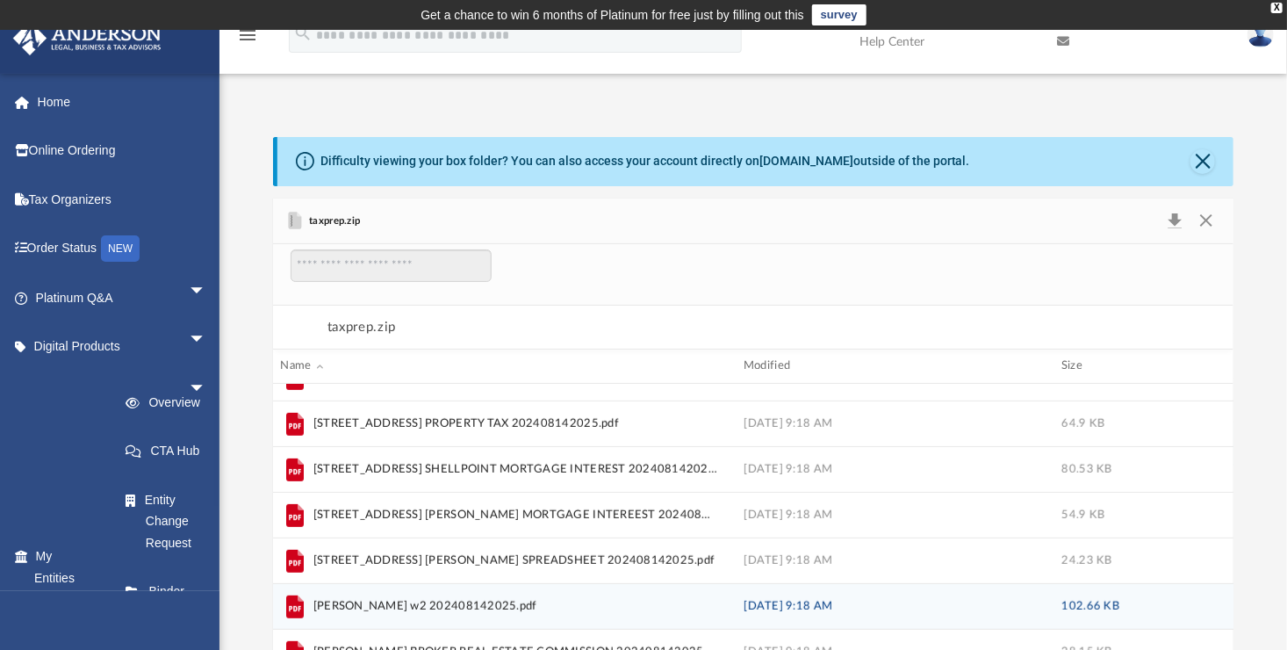
drag, startPoint x: 293, startPoint y: 603, endPoint x: 401, endPoint y: 612, distance: 108.4
click at [400, 613] on span "Anita Arechiga w2 202408142025.pdf" at bounding box center [425, 607] width 224 height 18
click at [746, 606] on div "Aug 15 at 9:18 AM" at bounding box center [890, 607] width 292 height 16
click at [1098, 604] on div "102.66 KB" at bounding box center [1135, 607] width 147 height 16
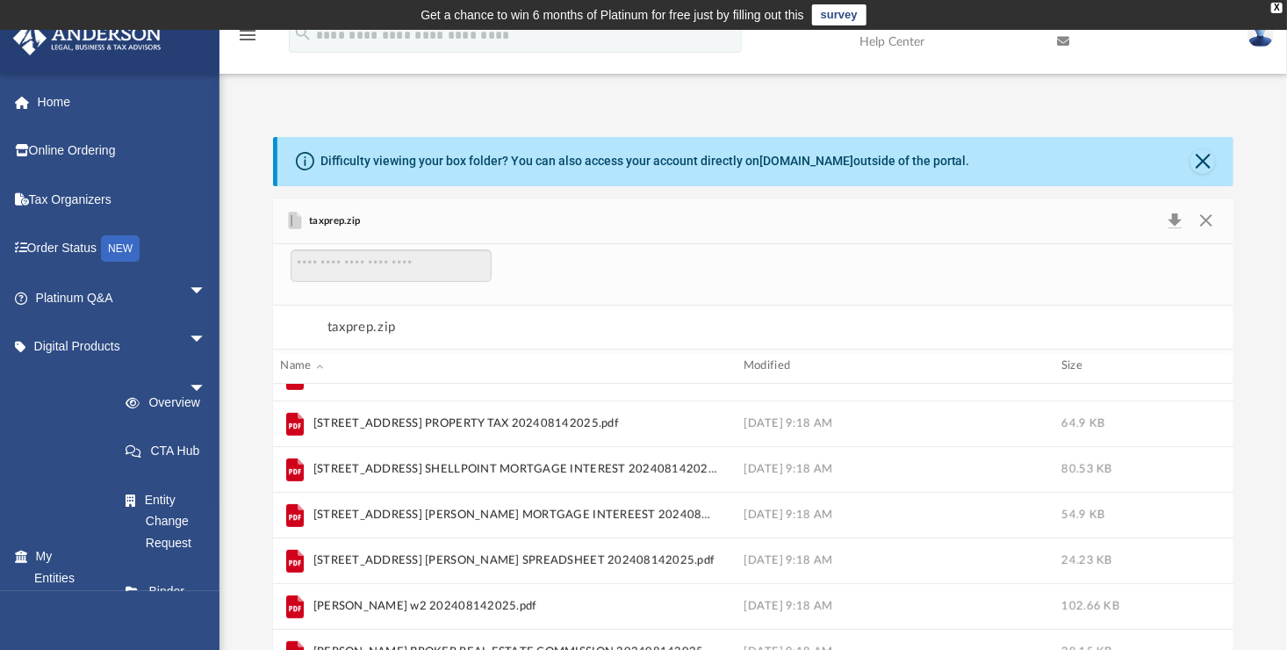
click at [1264, 523] on div "Difficulty viewing your box folder? You can also access your account directly o…" at bounding box center [754, 417] width 1068 height 561
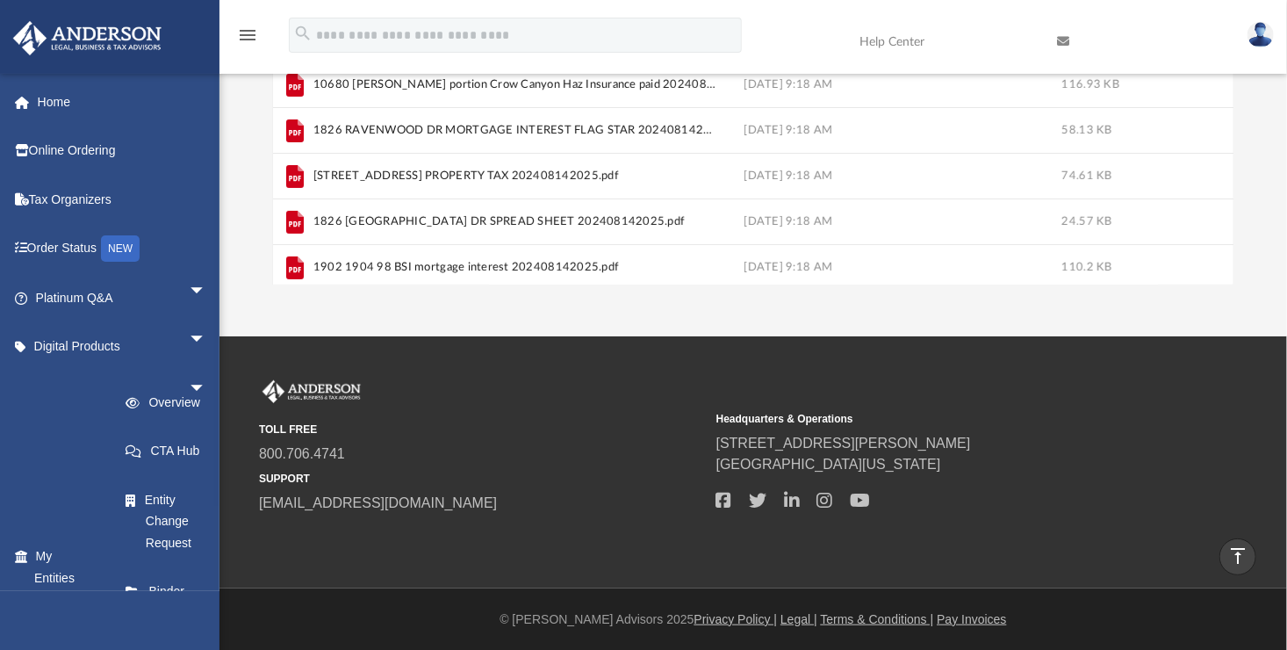
scroll to position [0, 0]
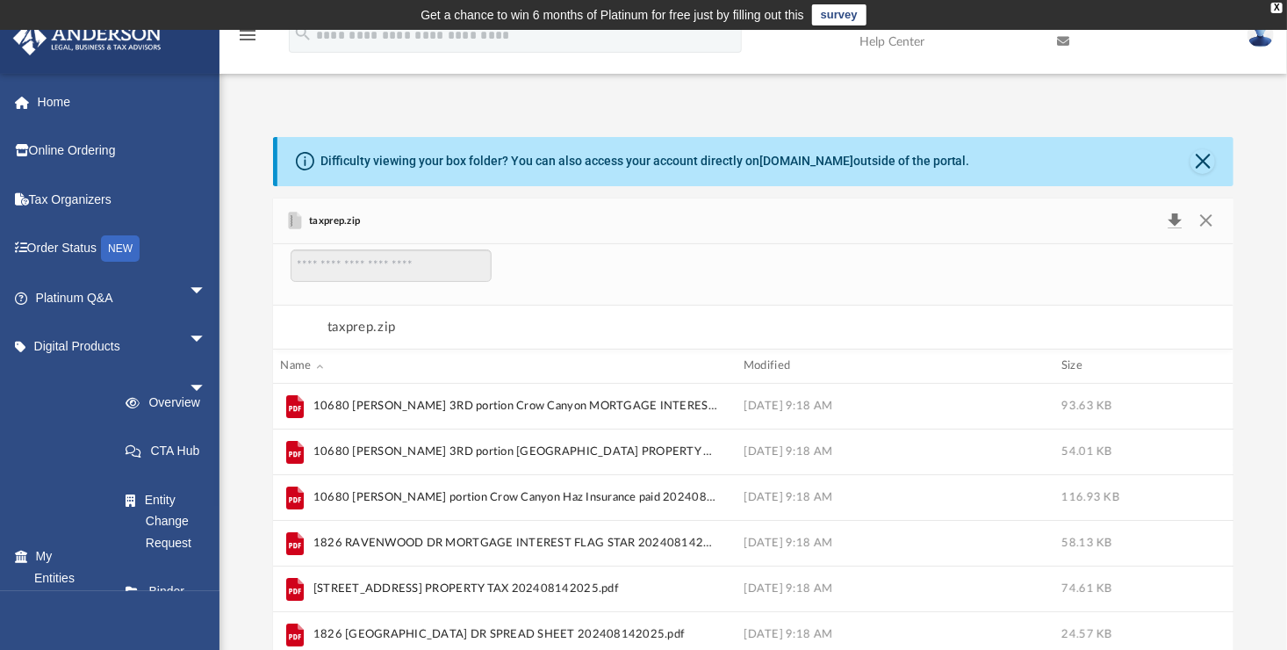
click at [1174, 218] on button "Download" at bounding box center [1175, 221] width 32 height 25
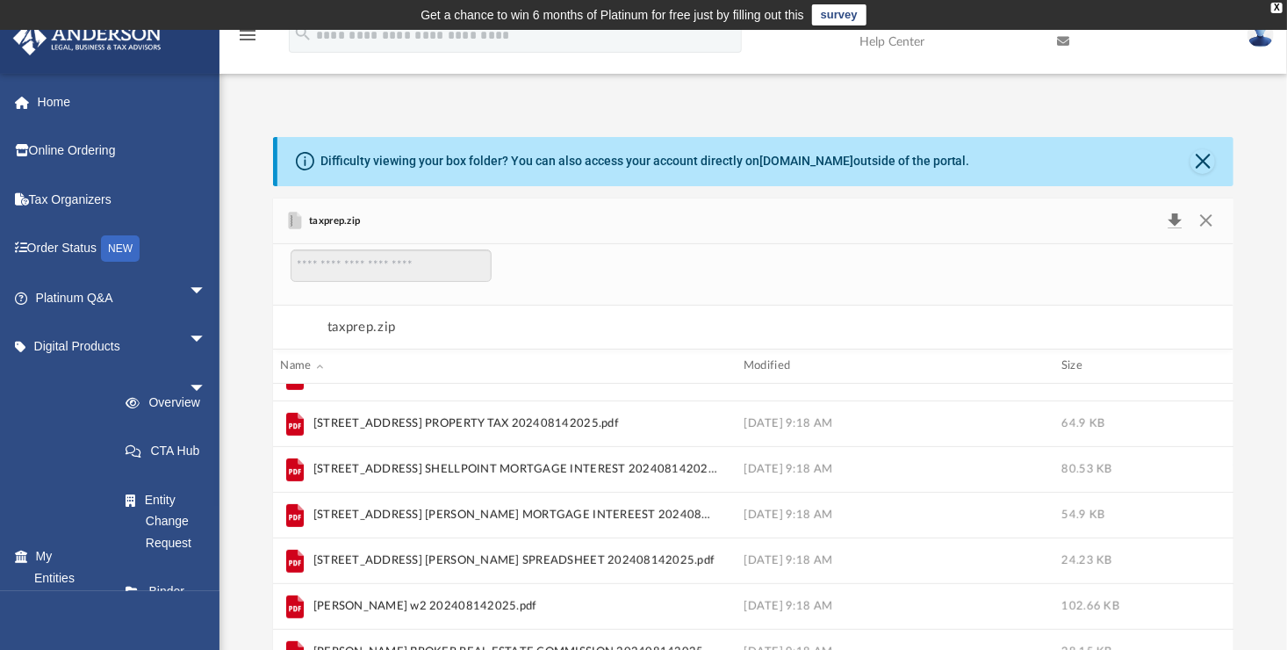
scroll to position [663, 0]
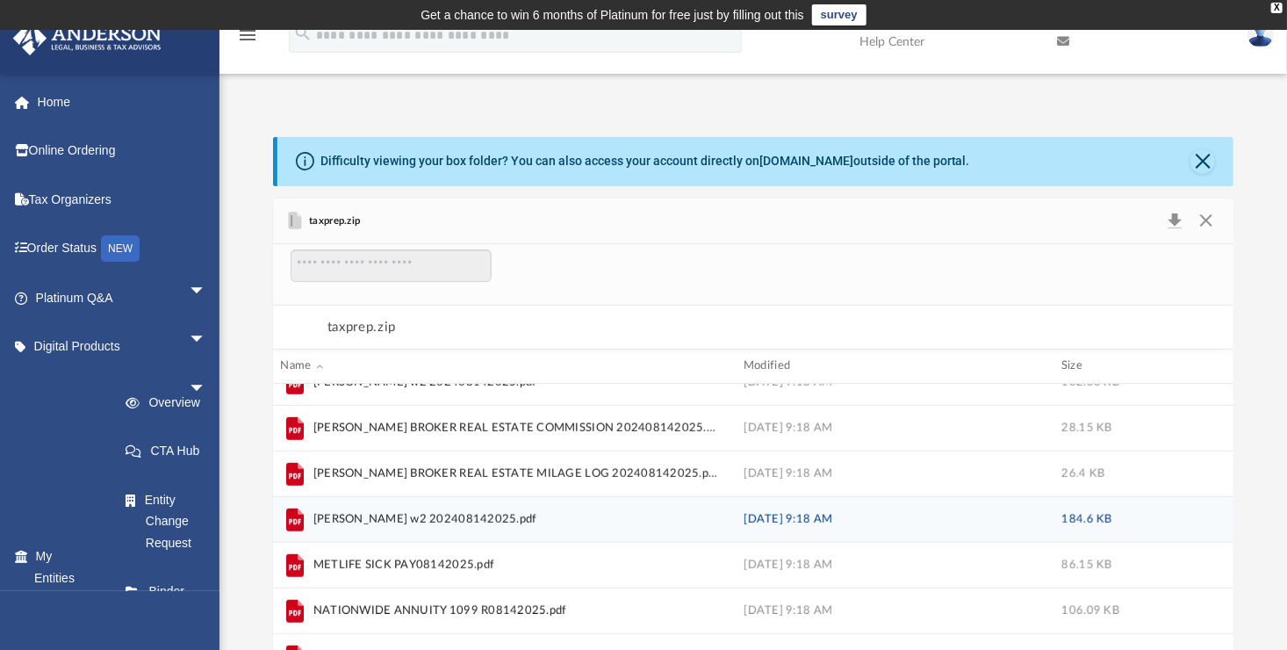
click at [1149, 515] on div "184.6 KB" at bounding box center [1135, 520] width 147 height 16
click at [1105, 520] on div "184.6 KB" at bounding box center [1135, 520] width 147 height 16
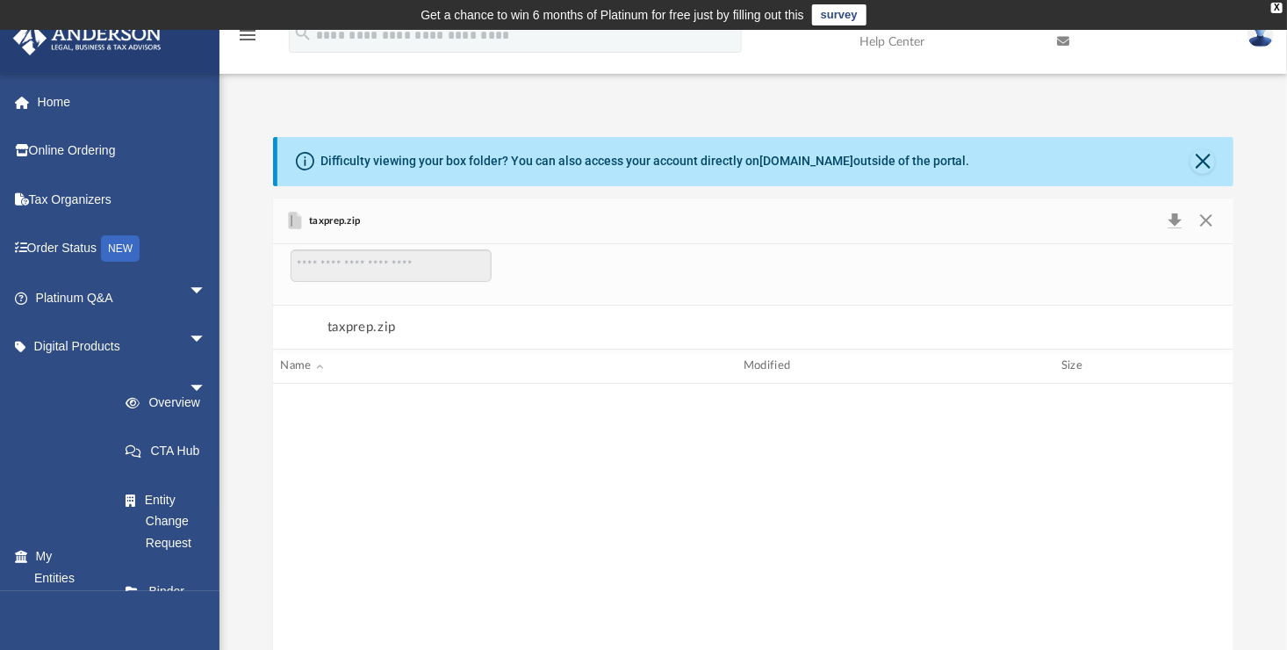
scroll to position [0, 0]
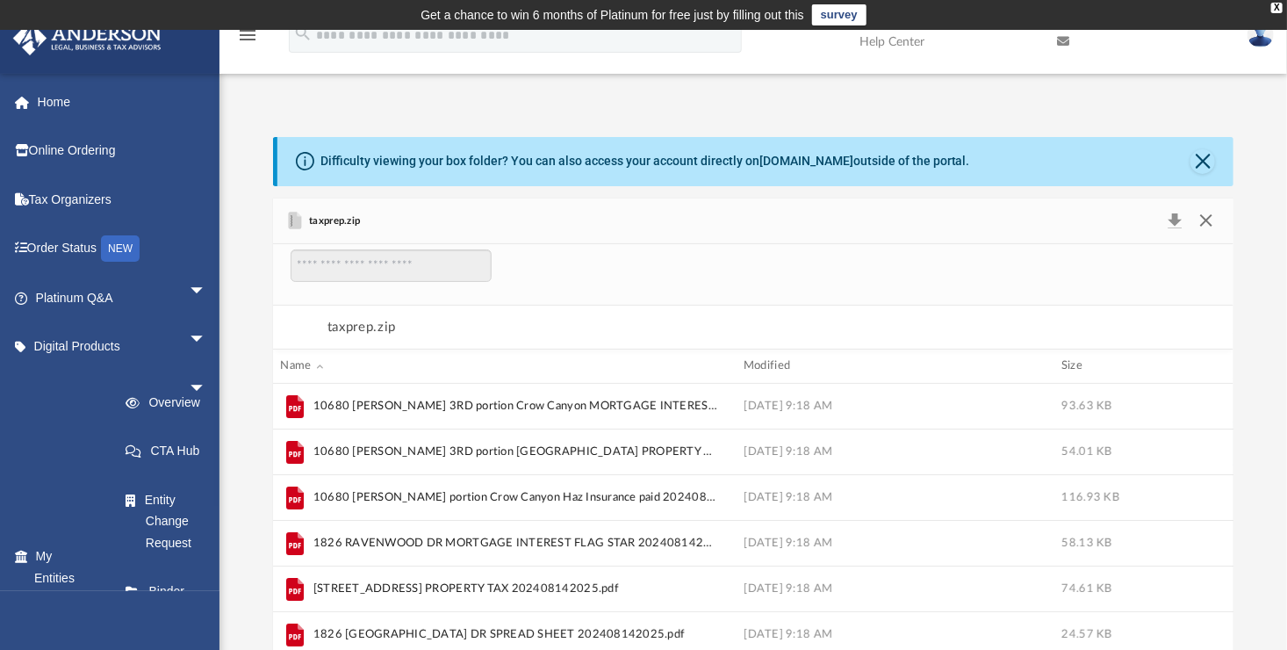
click at [1208, 220] on button "Close" at bounding box center [1207, 221] width 32 height 25
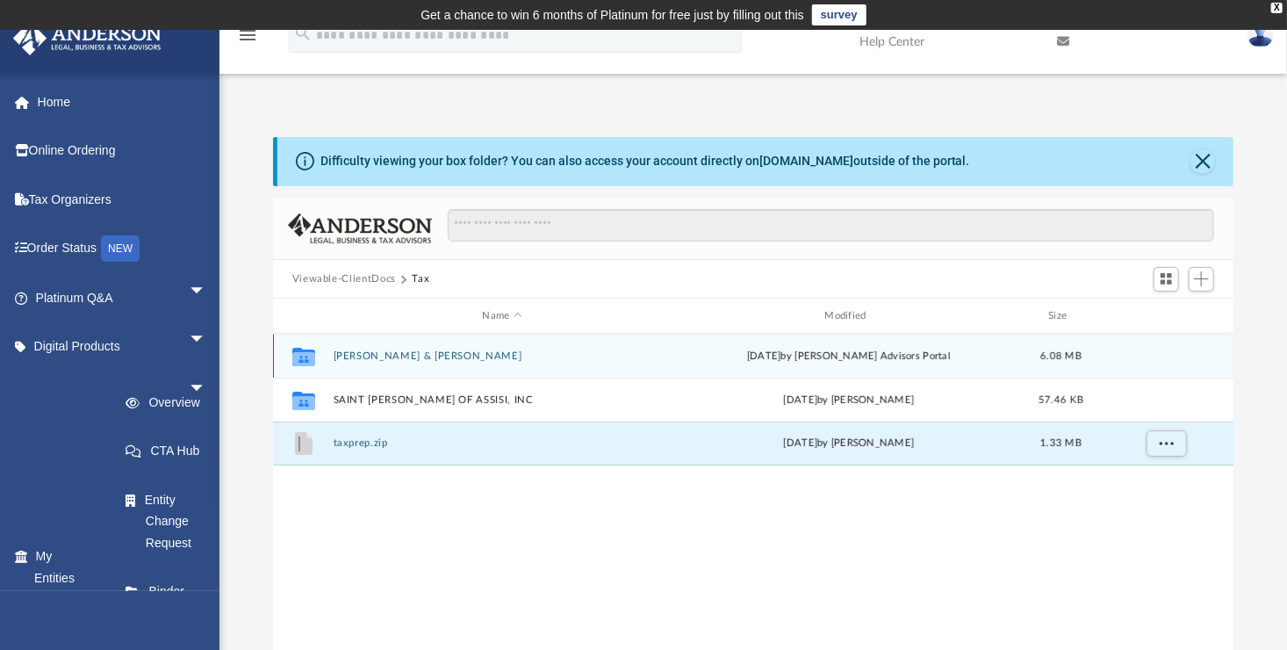
click at [407, 359] on button "Arechiga, Ignacio & Anita" at bounding box center [502, 355] width 339 height 11
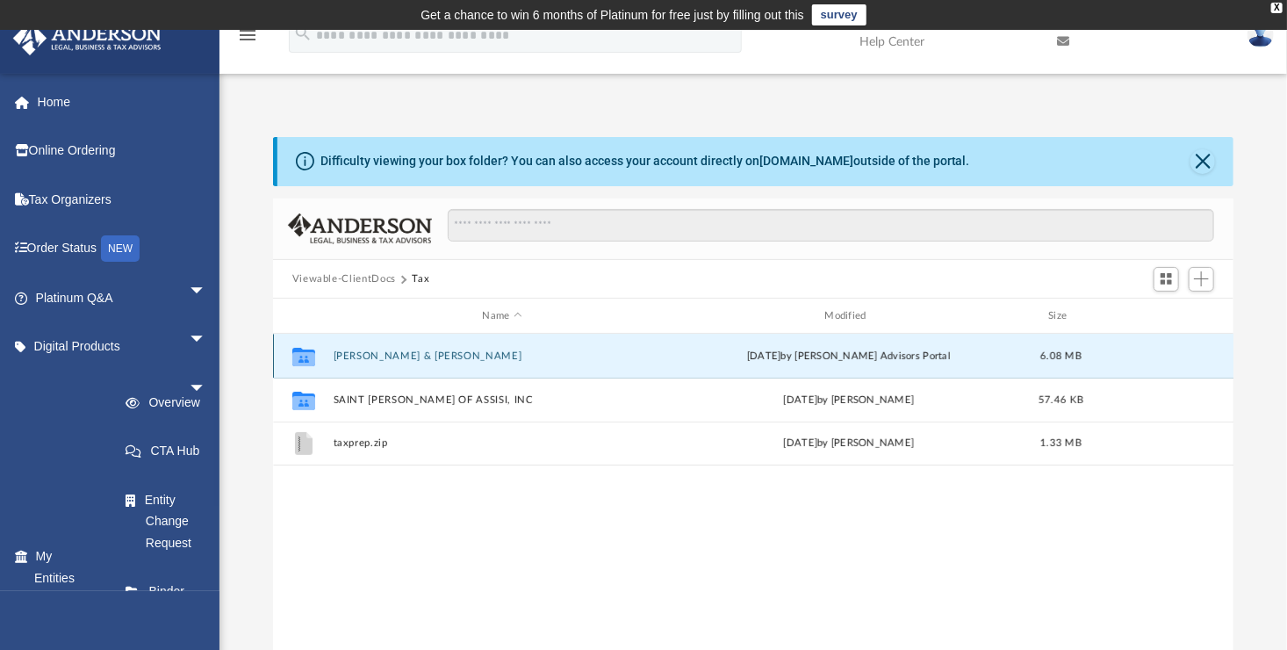
click at [407, 359] on button "Arechiga, Ignacio & Anita" at bounding box center [502, 355] width 339 height 11
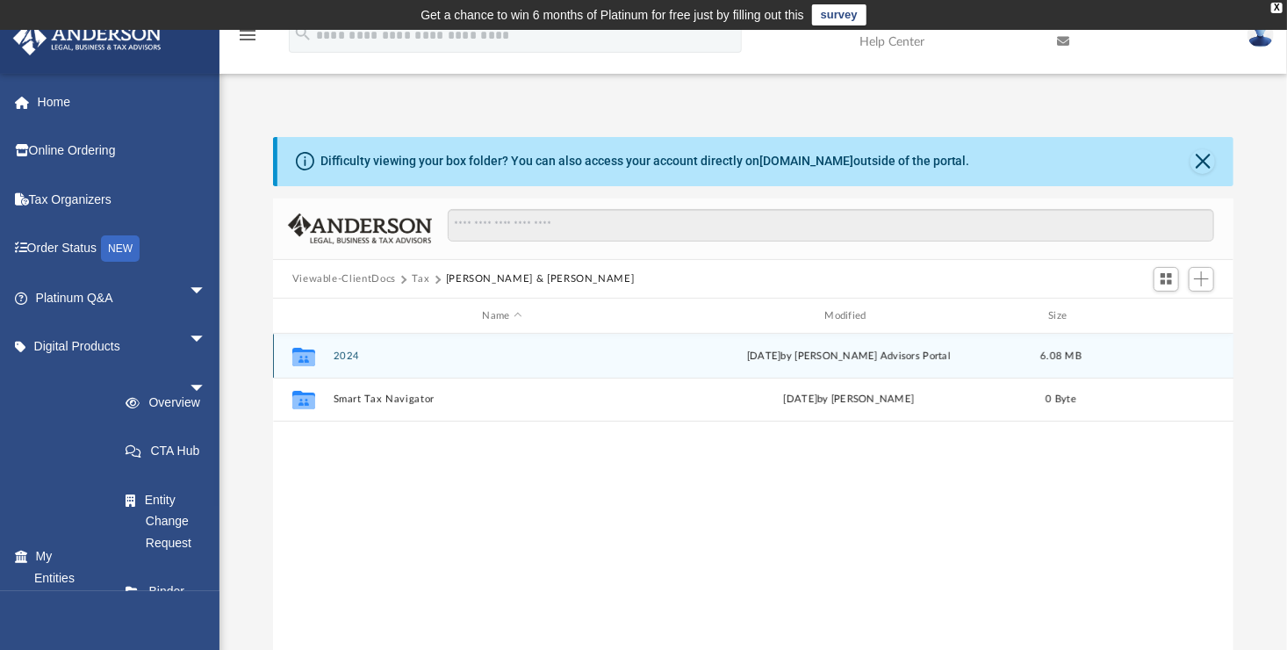
click at [350, 356] on button "2024" at bounding box center [502, 355] width 339 height 11
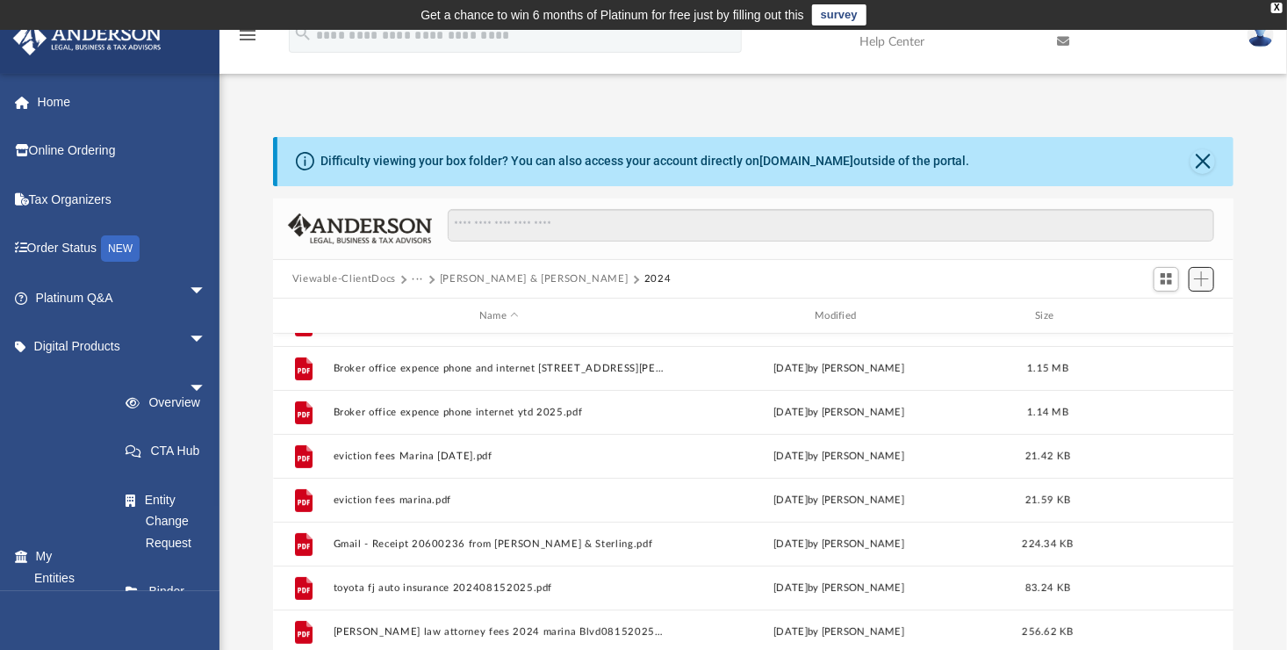
click at [1200, 277] on span "Add" at bounding box center [1201, 278] width 15 height 15
click at [1131, 317] on li "Upload" at bounding box center [1151, 321] width 105 height 32
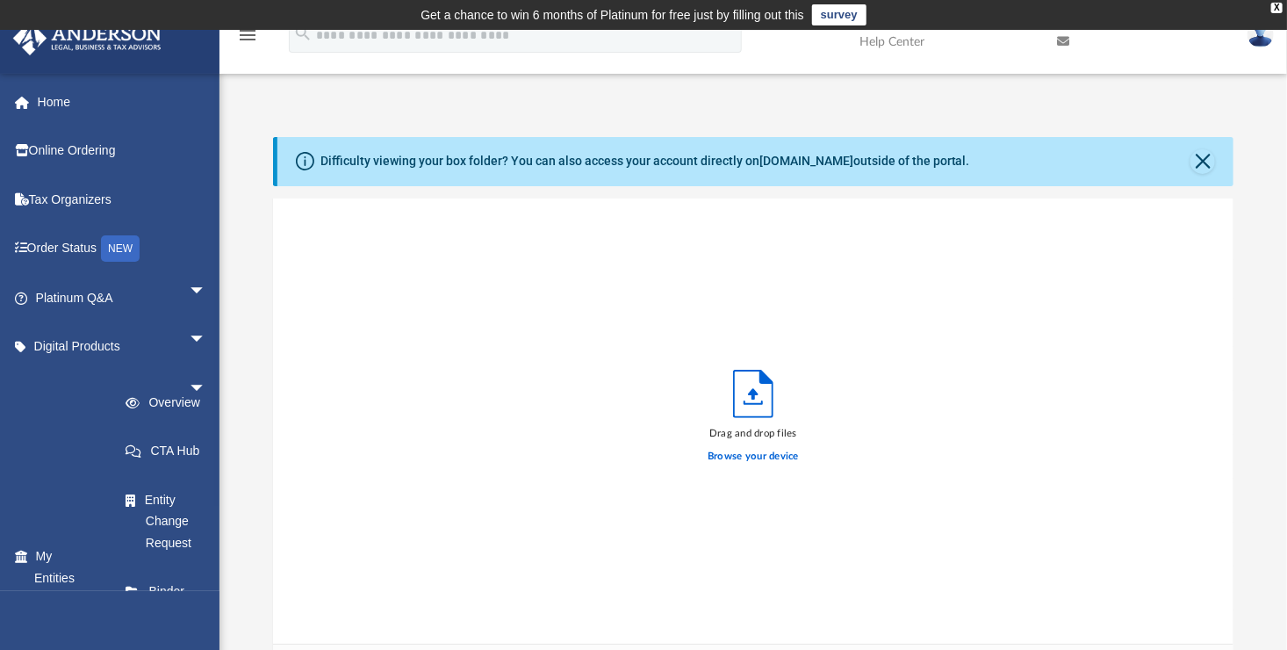
scroll to position [432, 948]
click at [750, 457] on label "Browse your device" at bounding box center [753, 457] width 91 height 16
click at [0, 0] on input "Browse your device" at bounding box center [0, 0] width 0 height 0
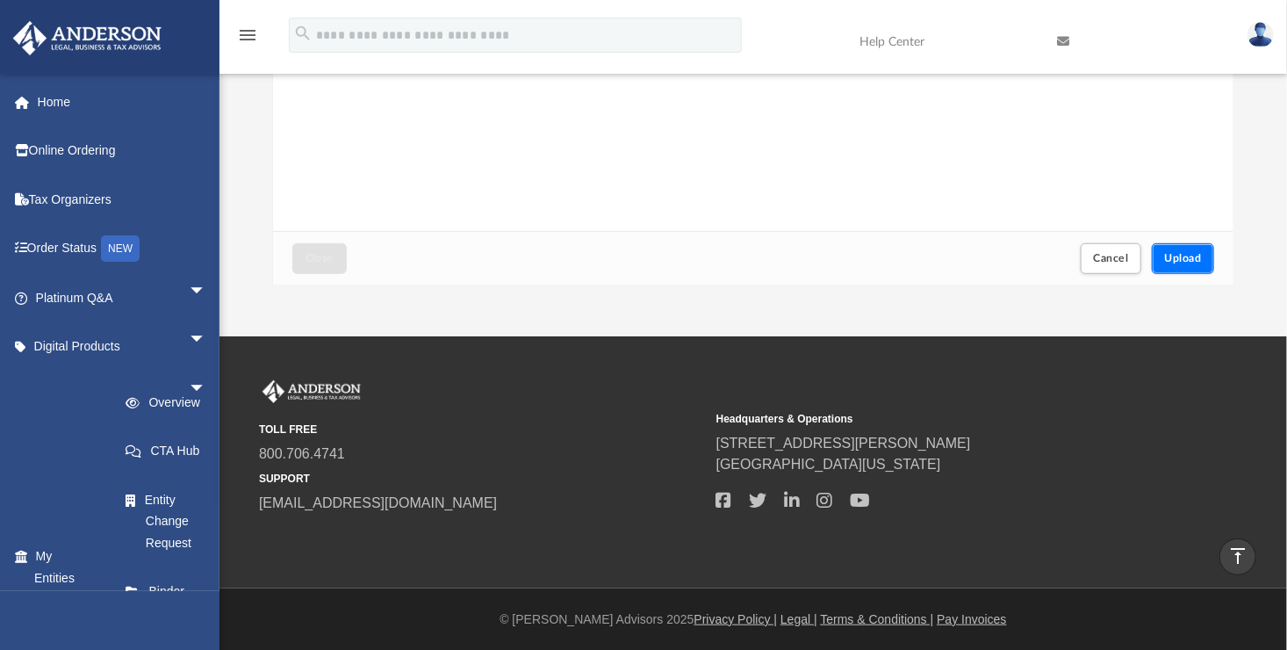
click at [1191, 260] on span "Upload" at bounding box center [1183, 258] width 37 height 11
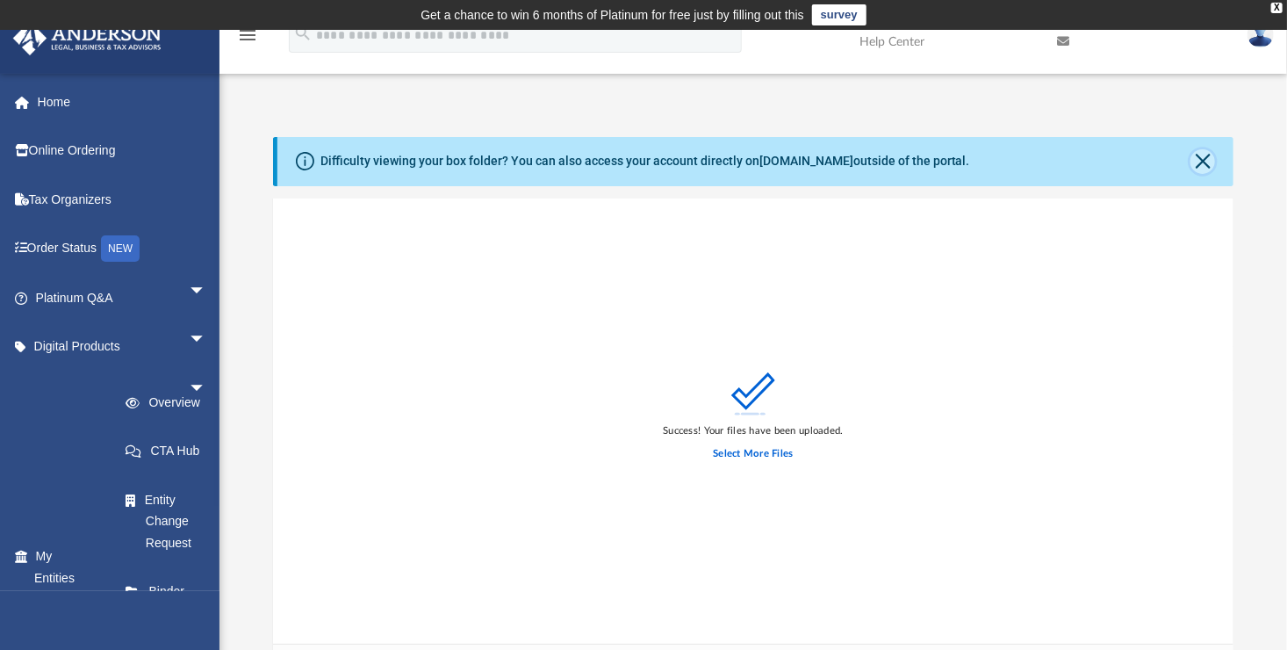
click at [1205, 159] on button "Close" at bounding box center [1203, 161] width 25 height 25
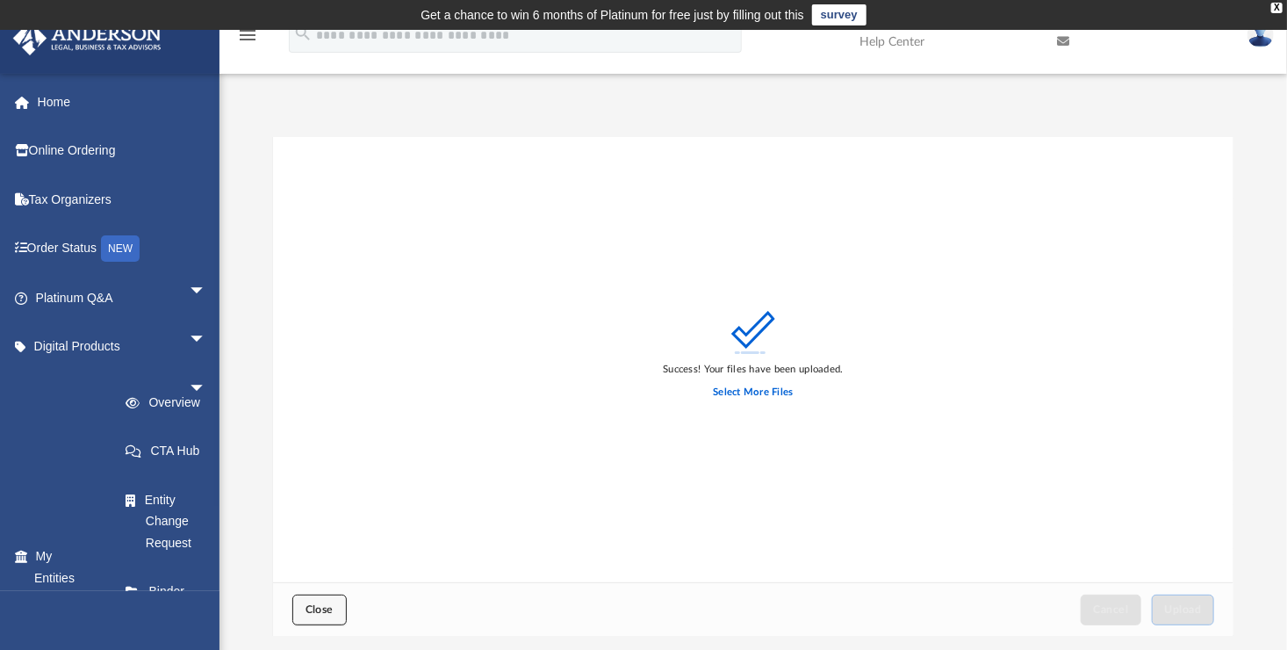
click at [328, 619] on button "Close" at bounding box center [319, 609] width 54 height 31
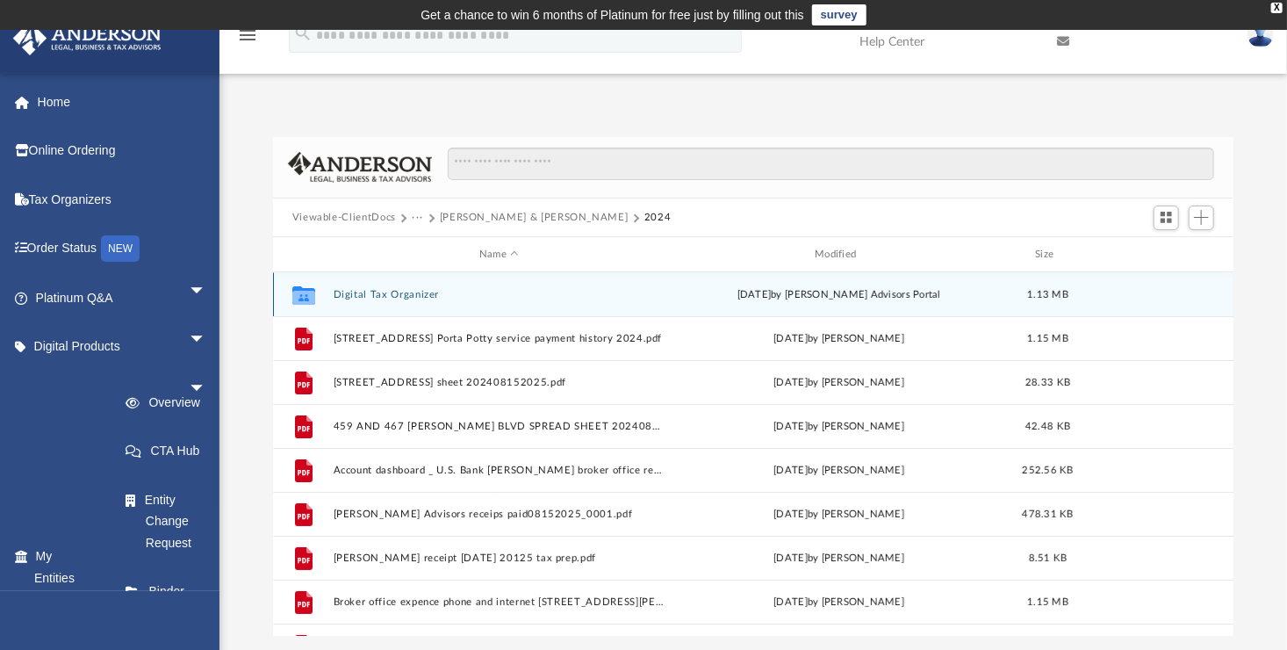
click at [377, 296] on button "Digital Tax Organizer" at bounding box center [499, 294] width 332 height 11
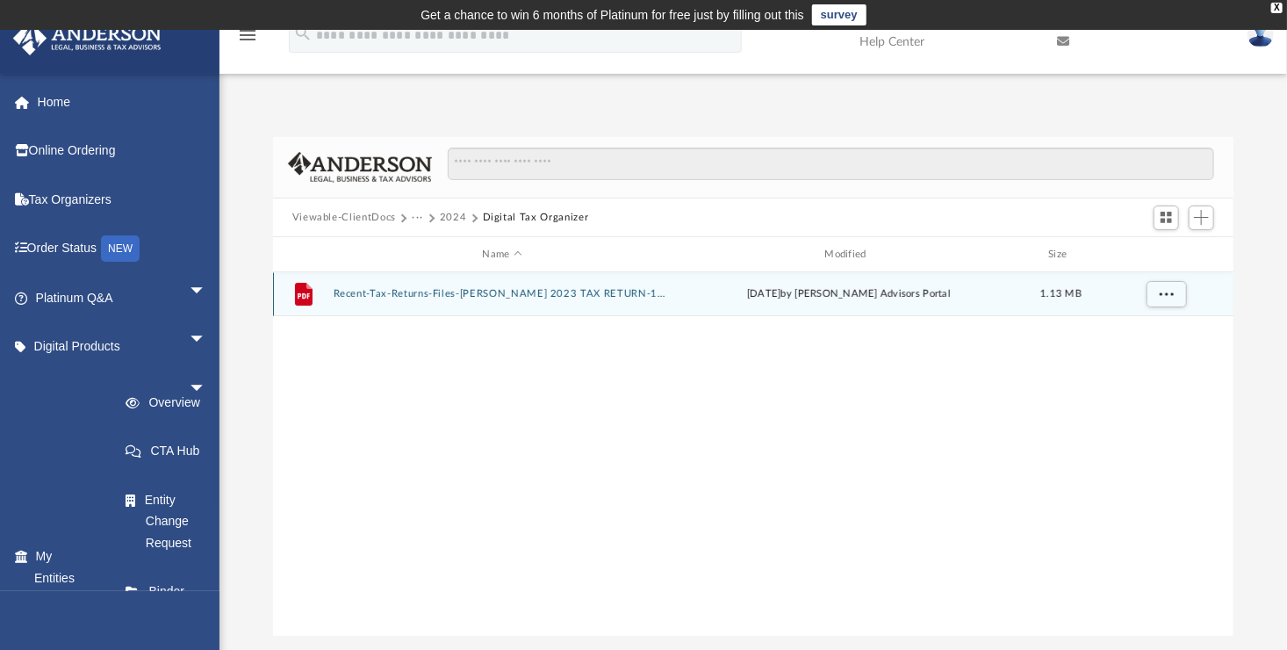
click at [377, 296] on button "Recent-Tax-Returns-Files-ARECHIGA 2023 TAX RETURN-175580153768a767c1edddf.pdf" at bounding box center [502, 294] width 339 height 11
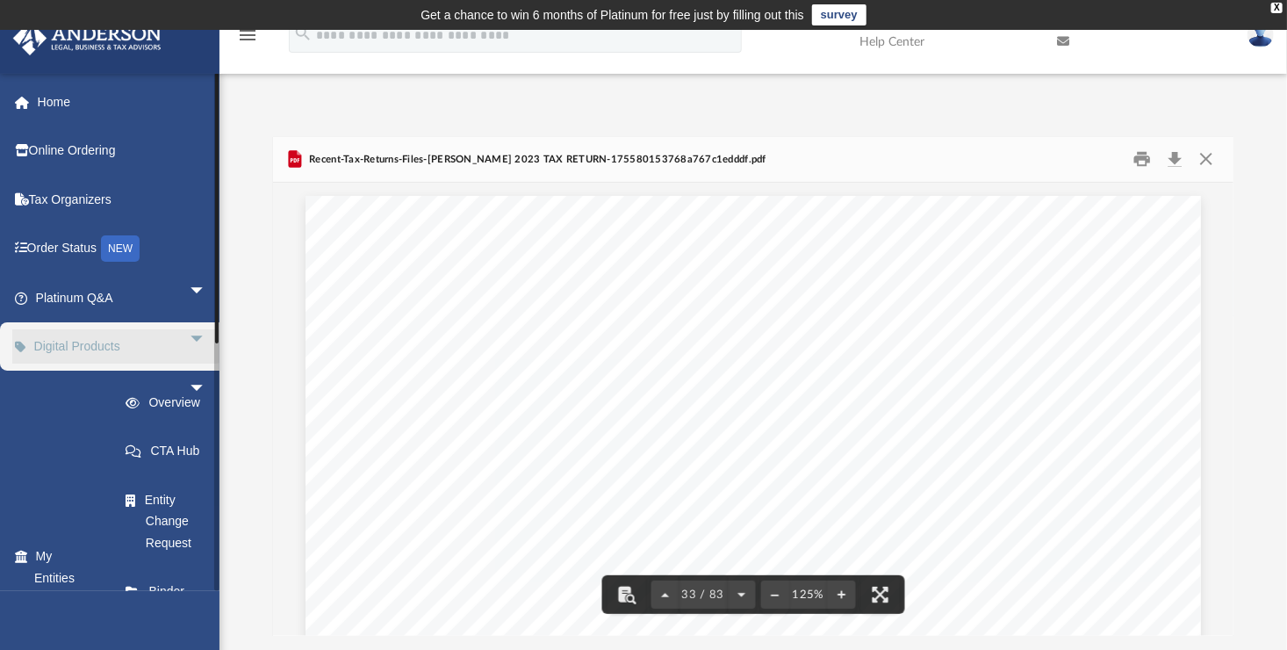
scroll to position [38109, 0]
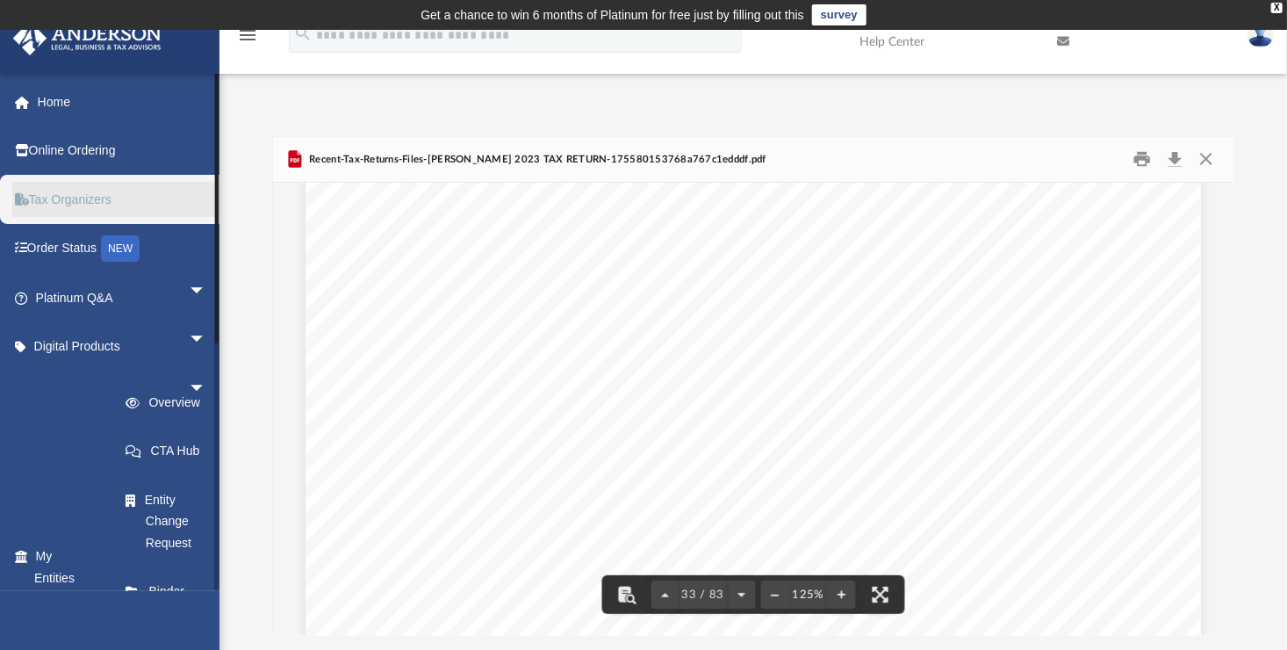
click at [54, 201] on link "Tax Organizers" at bounding box center [122, 199] width 220 height 35
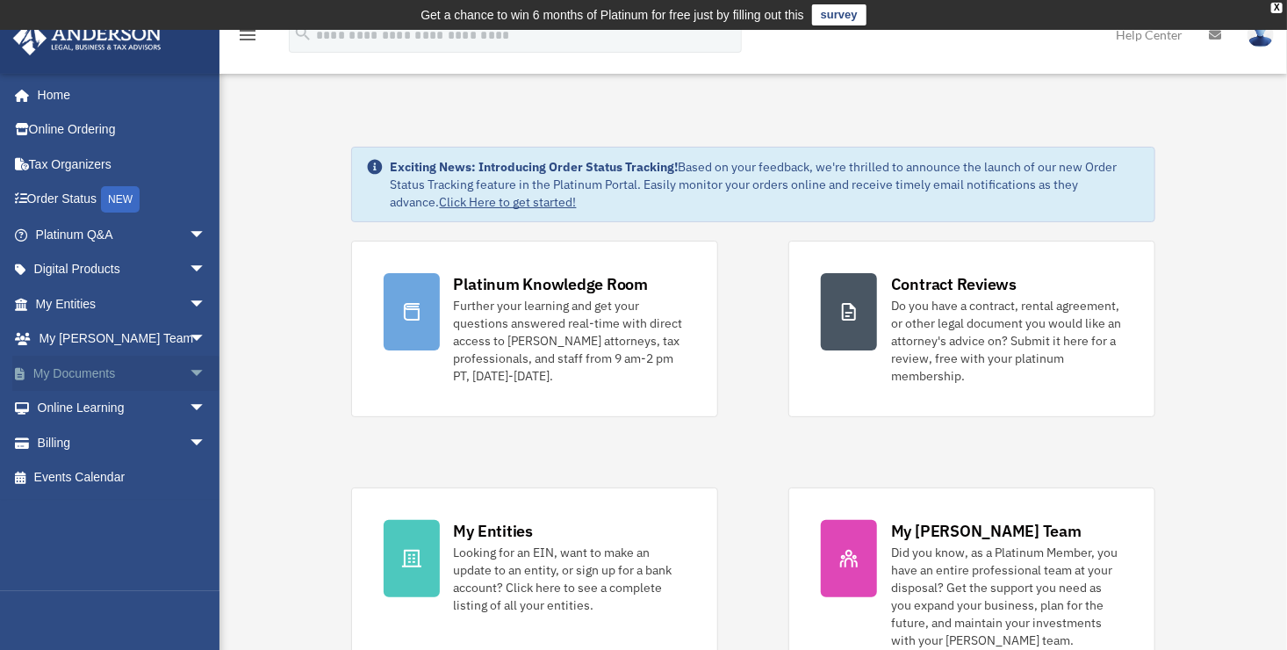
click at [66, 373] on link "My Documents arrow_drop_down" at bounding box center [122, 373] width 220 height 35
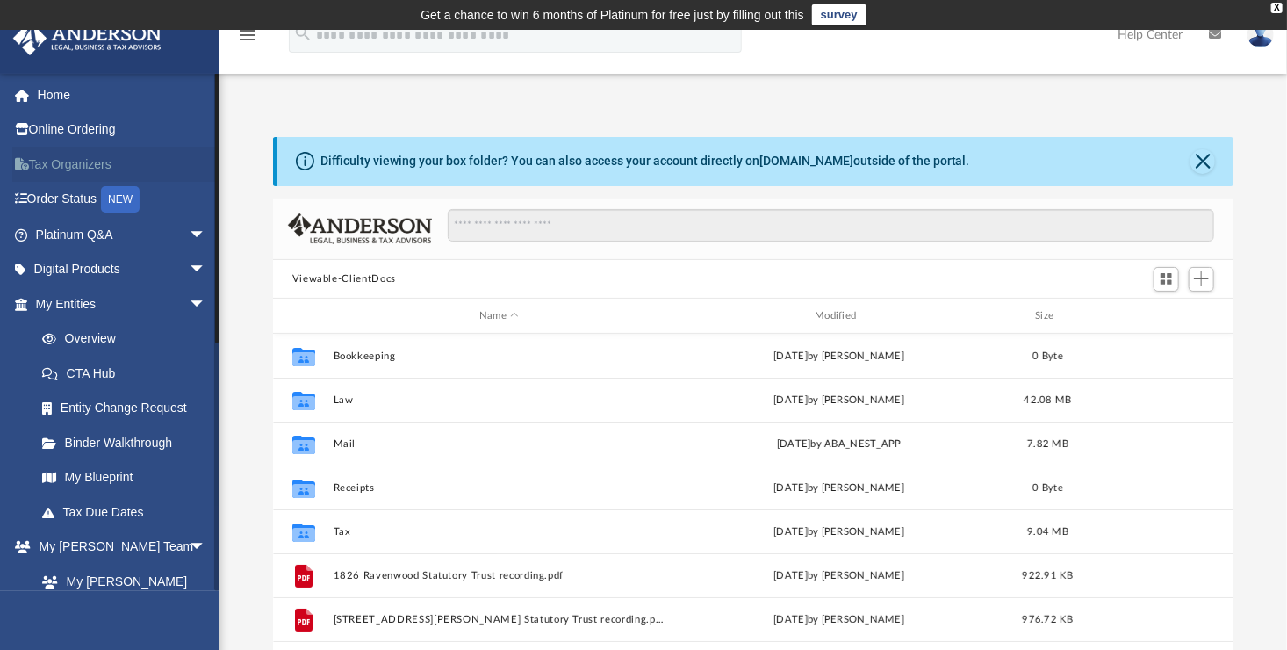
scroll to position [385, 948]
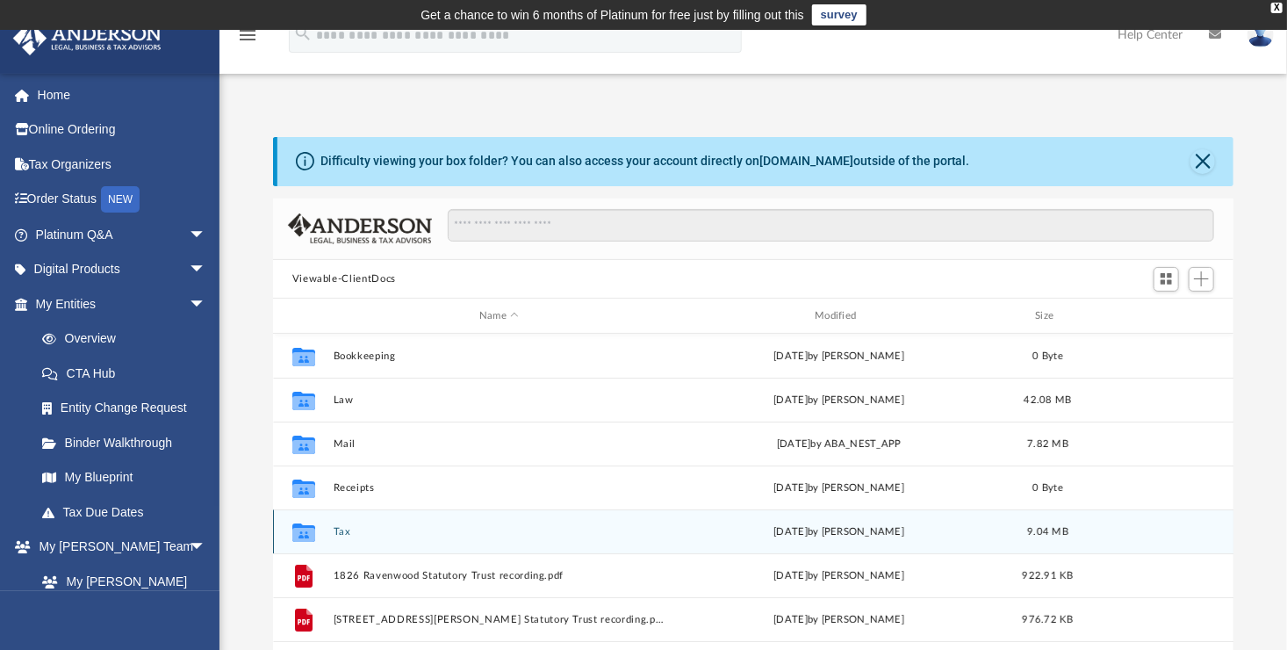
click at [343, 531] on button "Tax" at bounding box center [499, 531] width 332 height 11
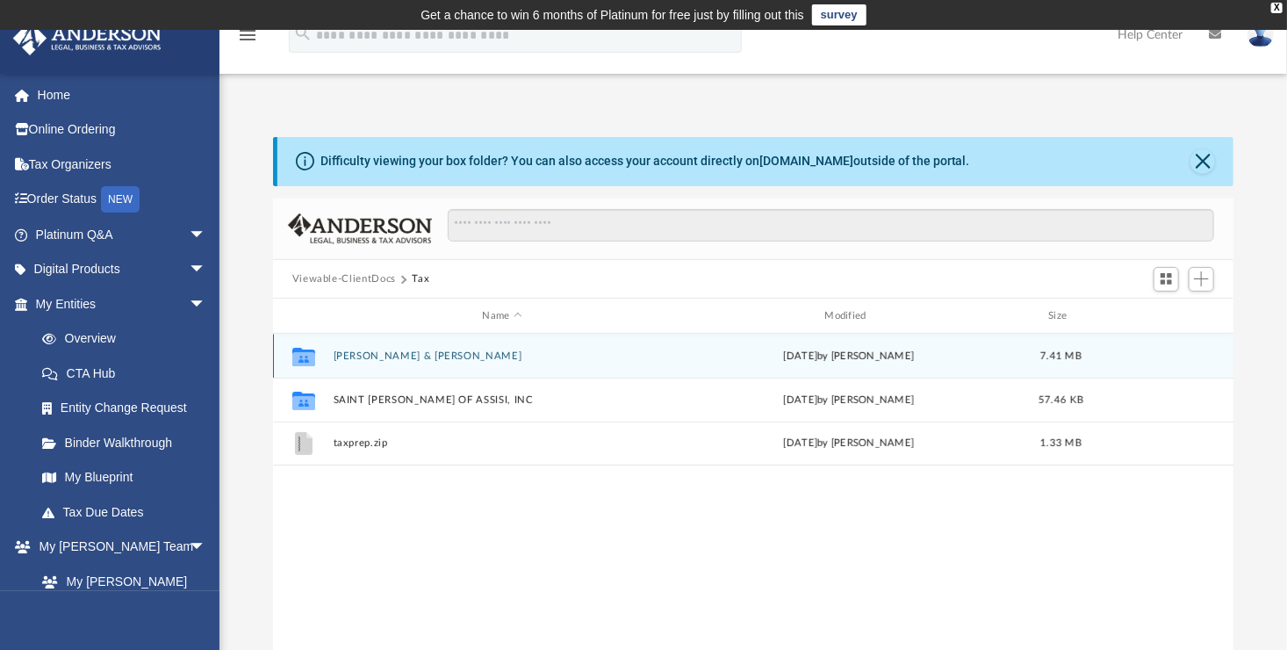
click at [351, 355] on button "[PERSON_NAME] & [PERSON_NAME]" at bounding box center [502, 355] width 339 height 11
click at [342, 357] on button "2024" at bounding box center [502, 355] width 339 height 11
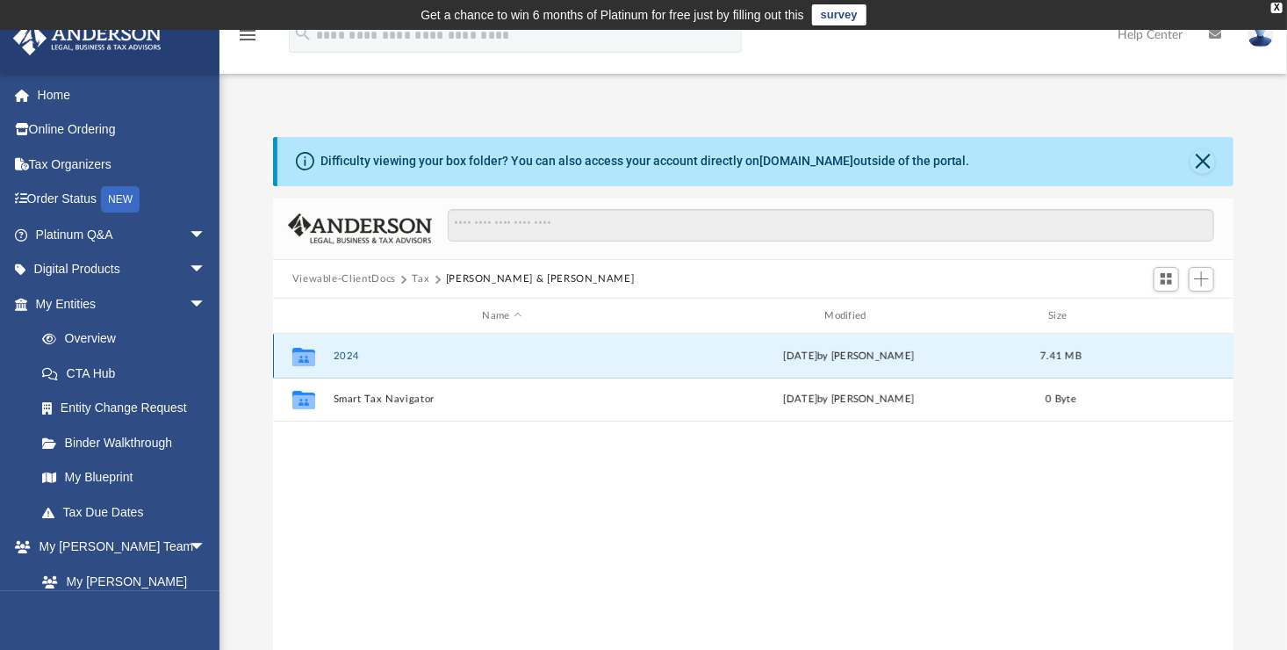
click at [342, 357] on button "2024" at bounding box center [502, 355] width 339 height 11
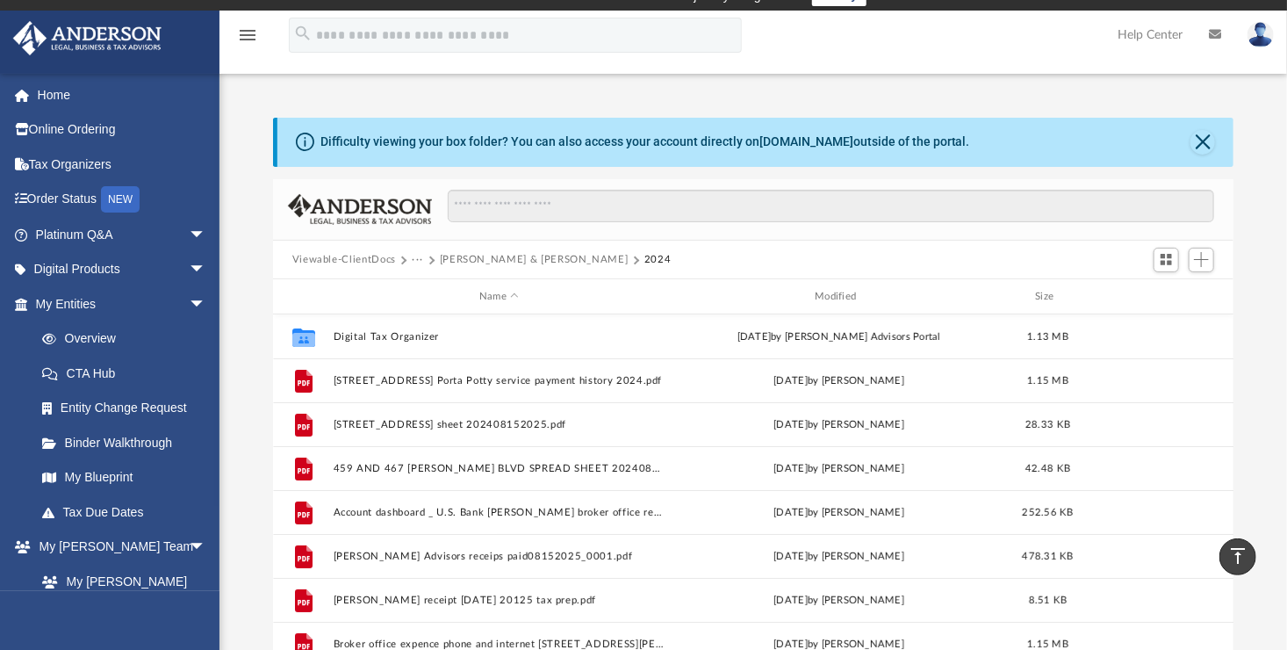
scroll to position [0, 0]
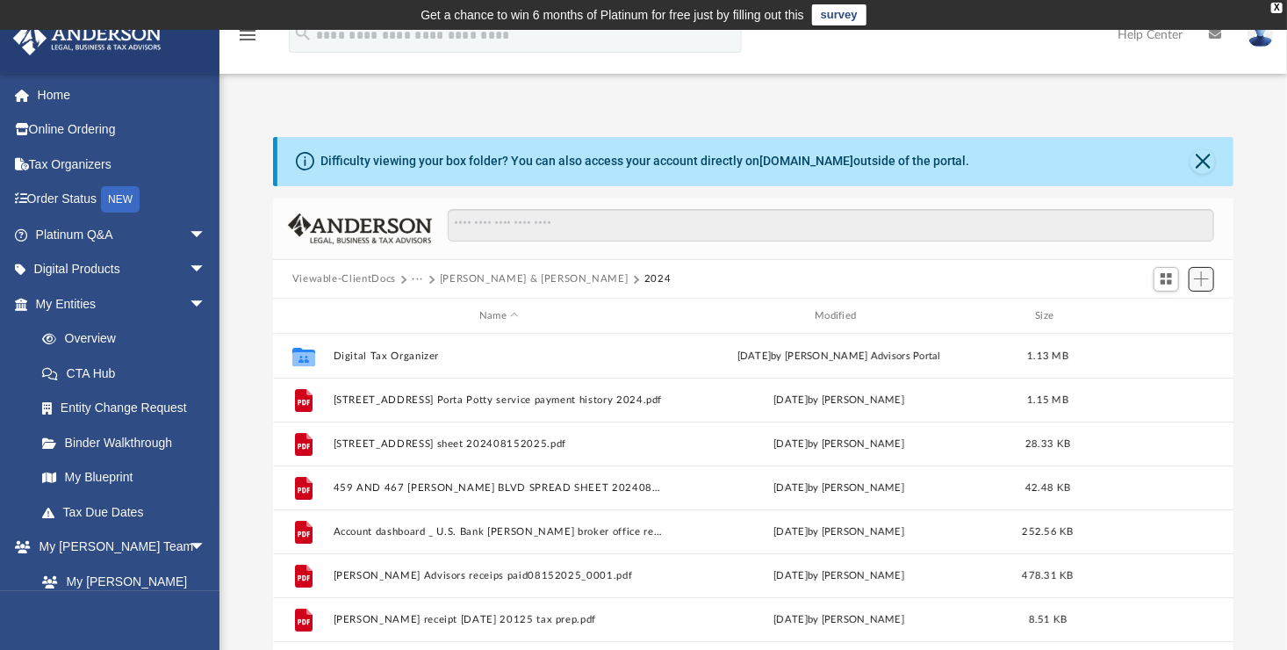
click at [1206, 279] on span "Add" at bounding box center [1201, 278] width 15 height 15
click at [1163, 315] on li "Upload" at bounding box center [1177, 314] width 56 height 18
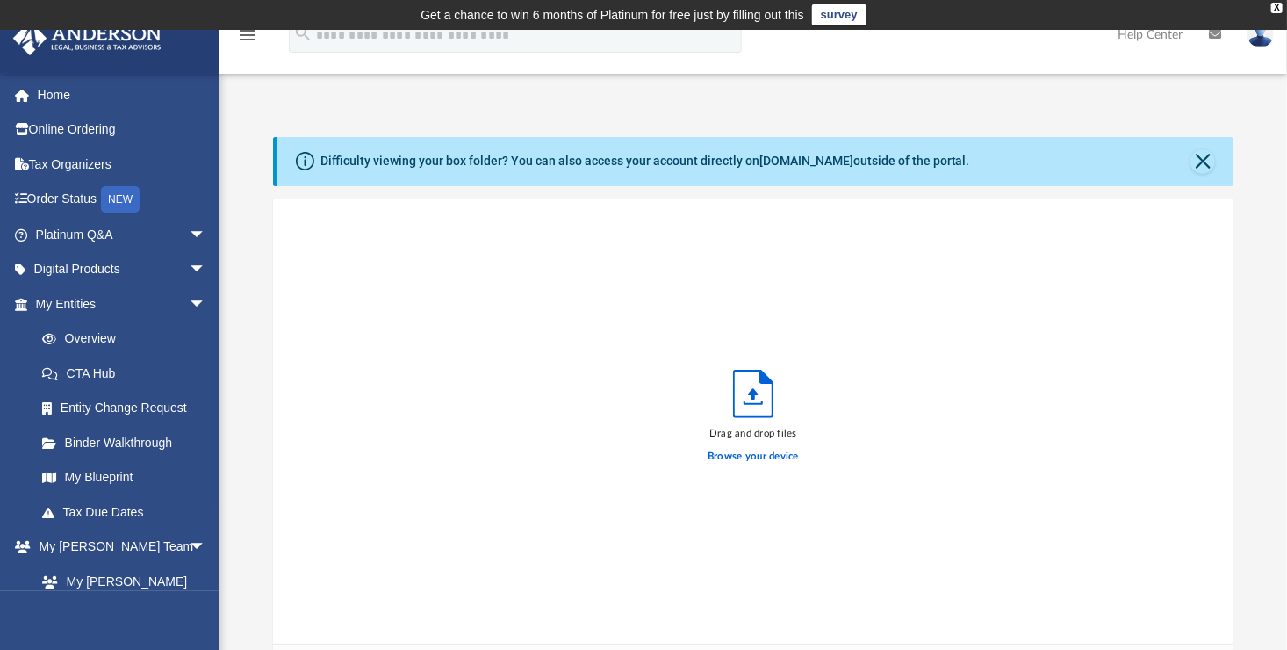
scroll to position [432, 948]
click at [779, 454] on label "Browse your device" at bounding box center [753, 457] width 91 height 16
click at [0, 0] on input "Browse your device" at bounding box center [0, 0] width 0 height 0
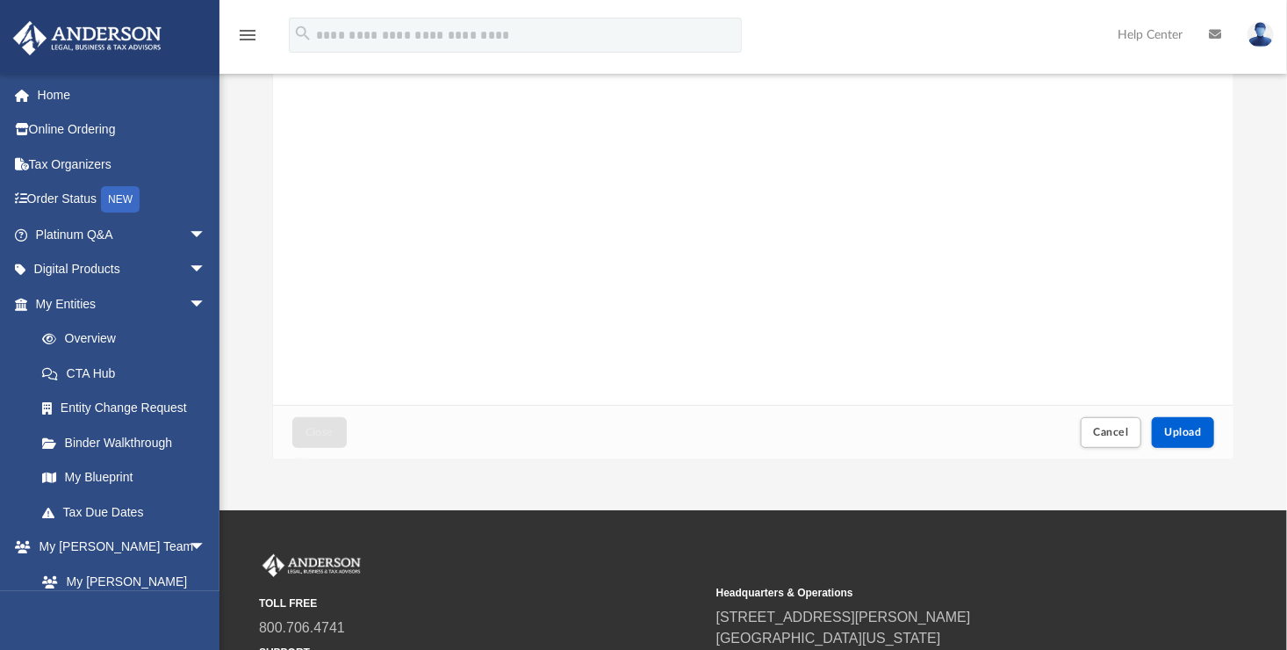
scroll to position [413, 0]
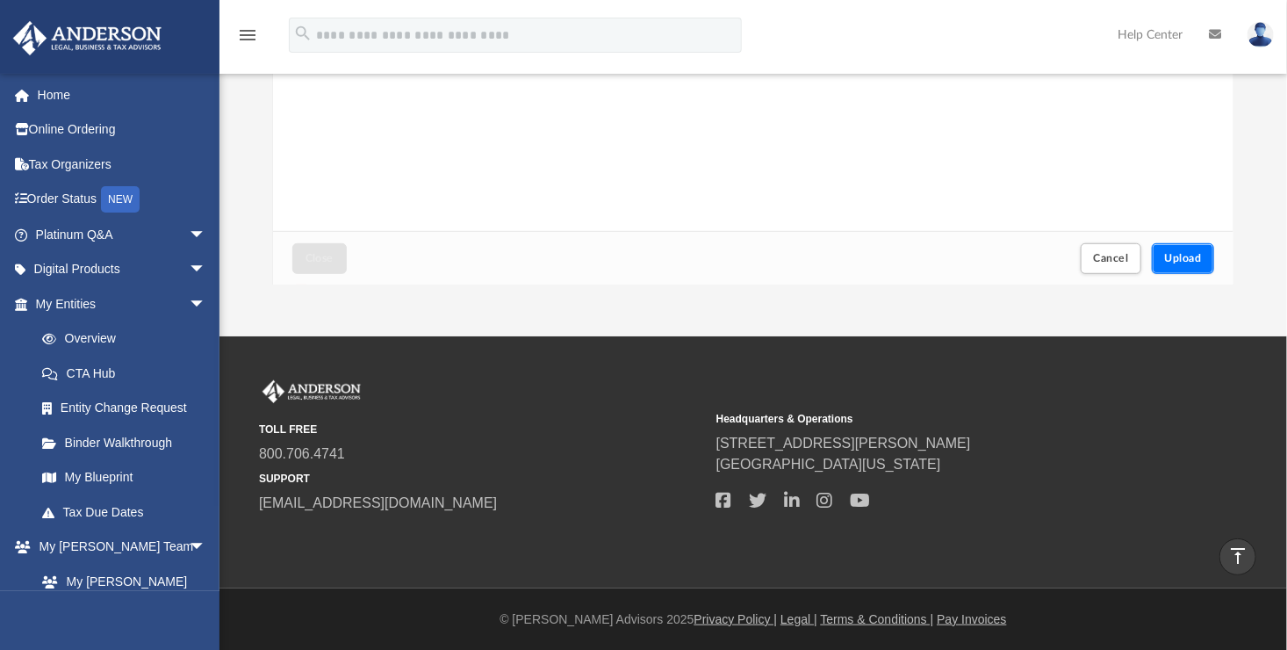
click at [1182, 256] on span "Upload" at bounding box center [1183, 258] width 37 height 11
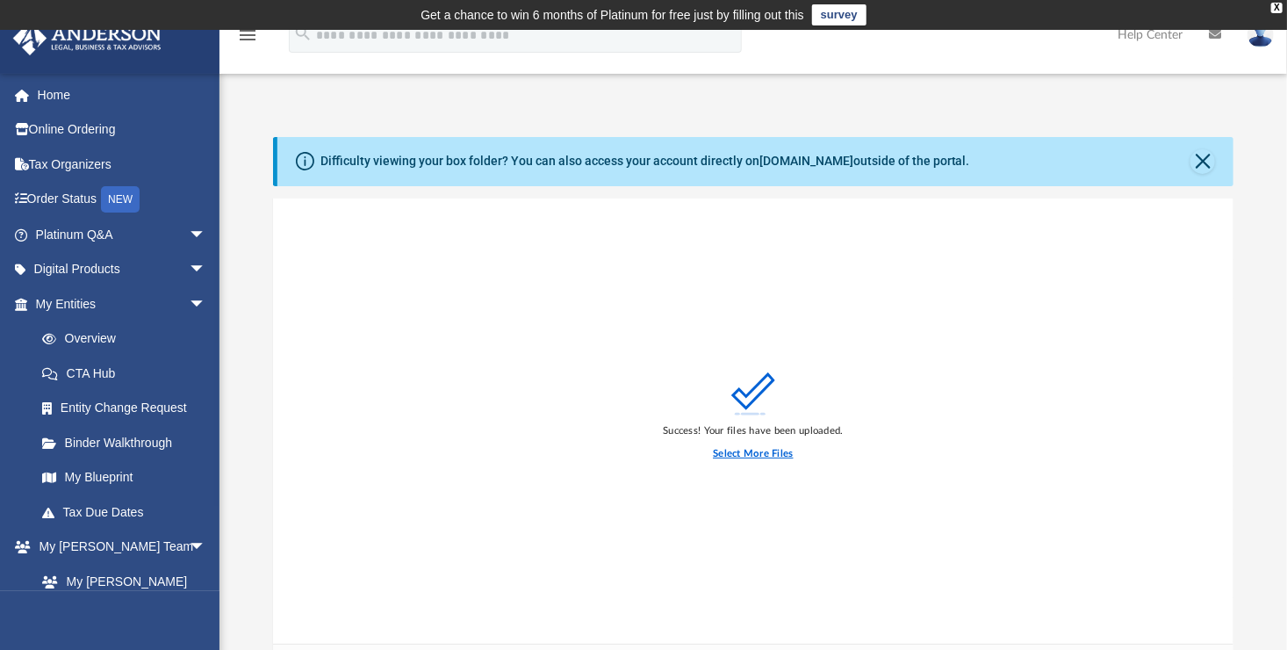
click at [774, 453] on label "Select More Files" at bounding box center [753, 454] width 80 height 16
click at [0, 0] on input "Select More Files" at bounding box center [0, 0] width 0 height 0
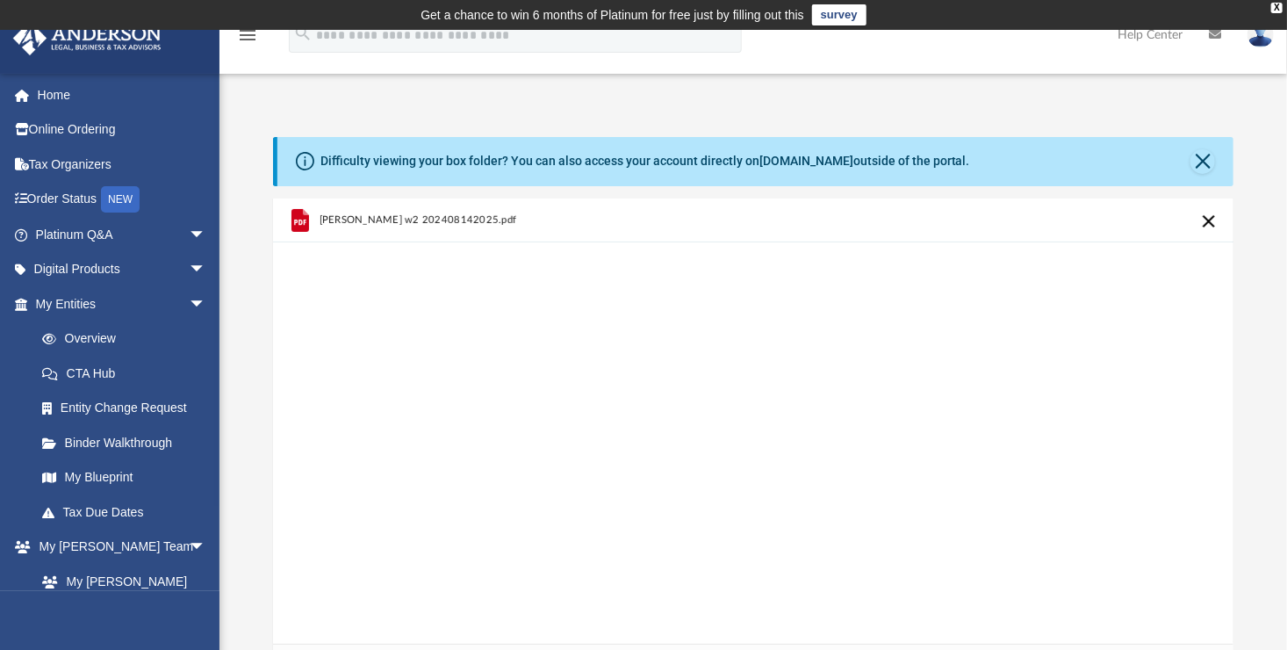
scroll to position [413, 0]
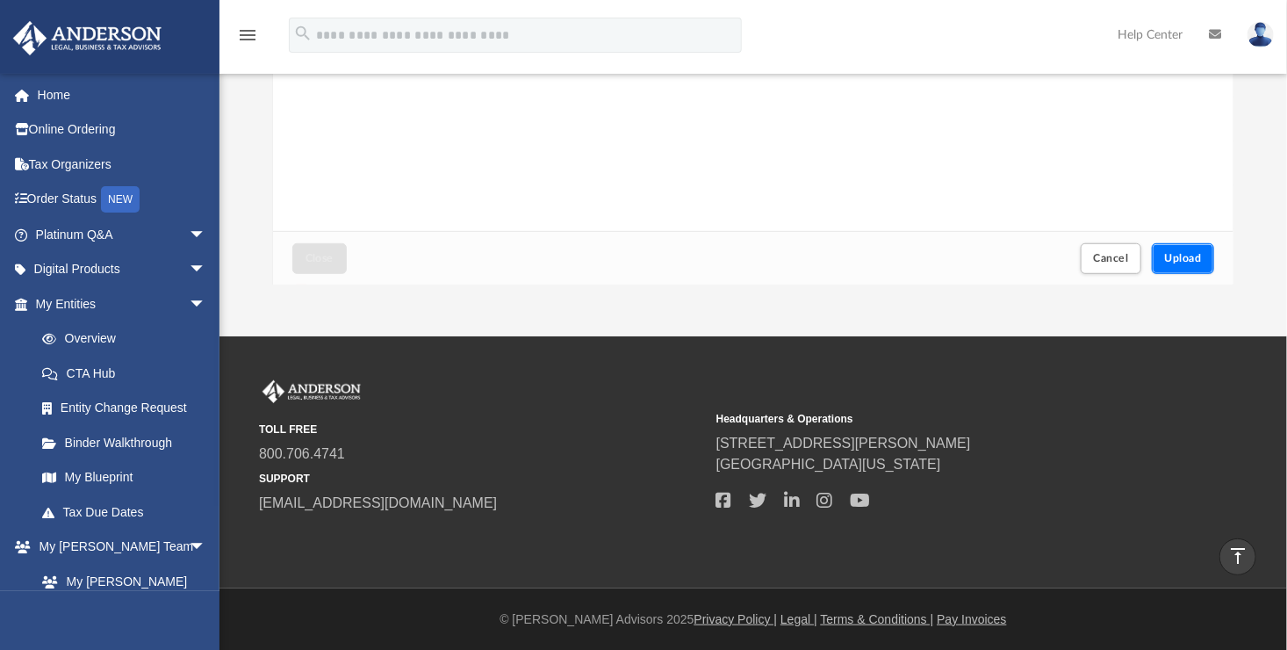
click at [1181, 251] on button "Upload" at bounding box center [1183, 258] width 63 height 31
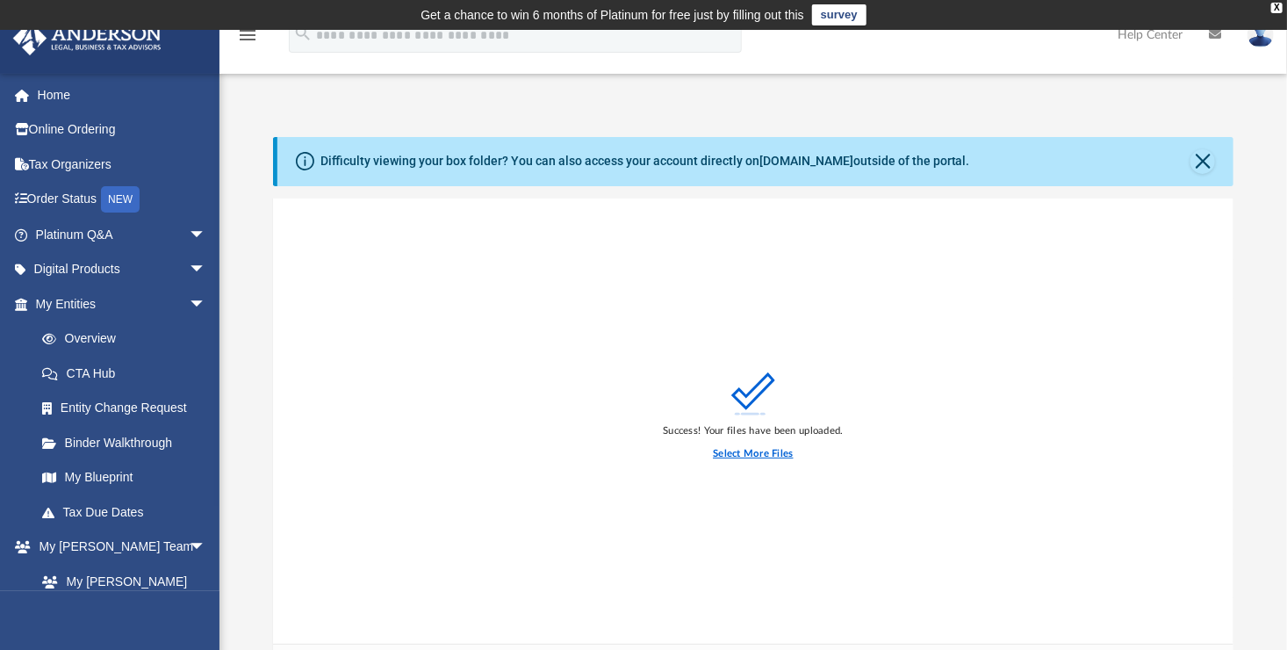
click at [760, 452] on label "Select More Files" at bounding box center [753, 454] width 80 height 16
click at [0, 0] on input "Select More Files" at bounding box center [0, 0] width 0 height 0
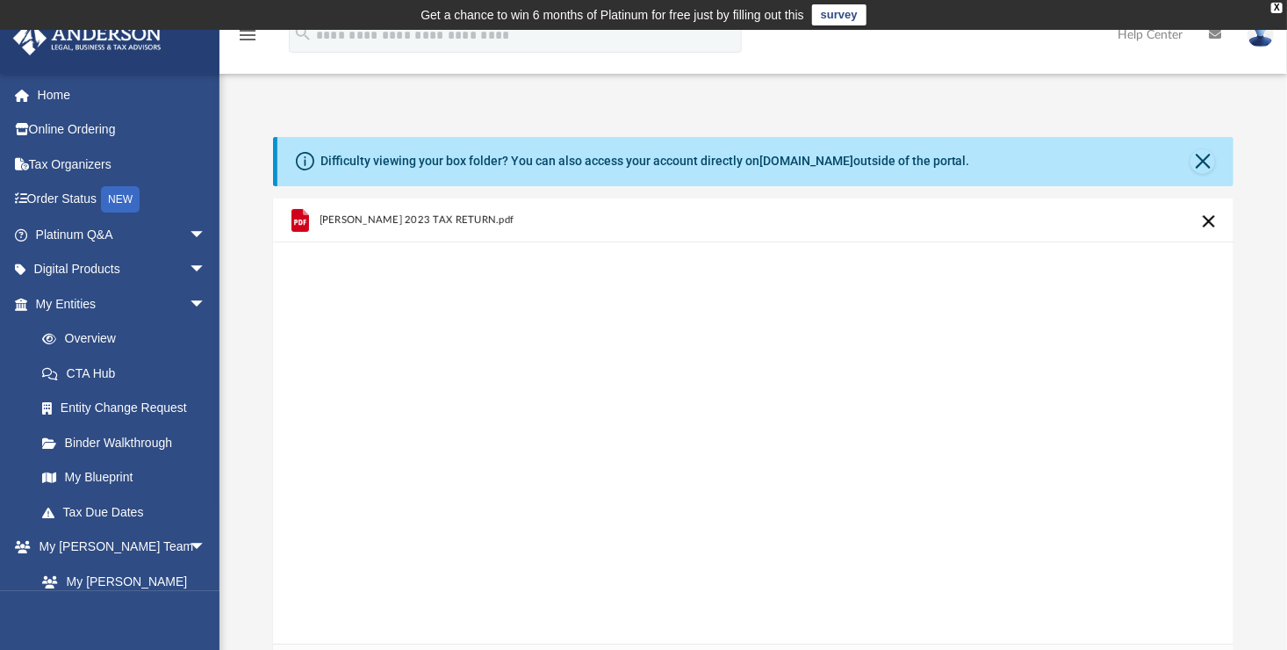
scroll to position [413, 0]
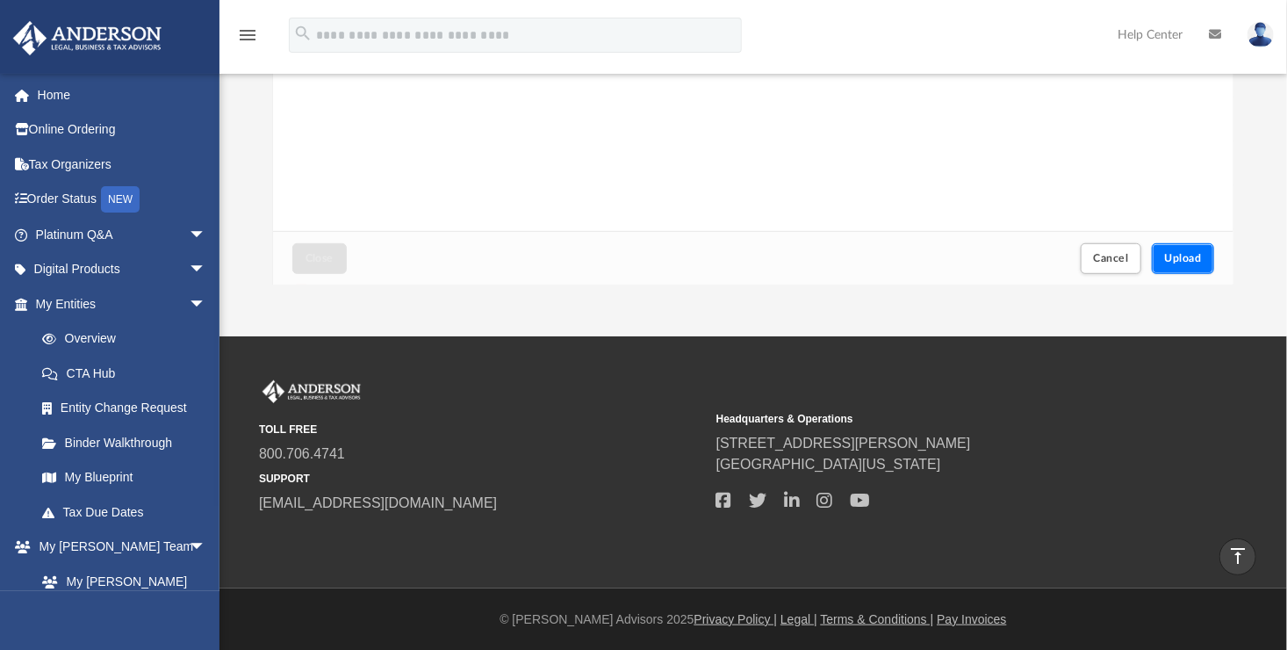
click at [1170, 263] on button "Upload" at bounding box center [1183, 258] width 63 height 31
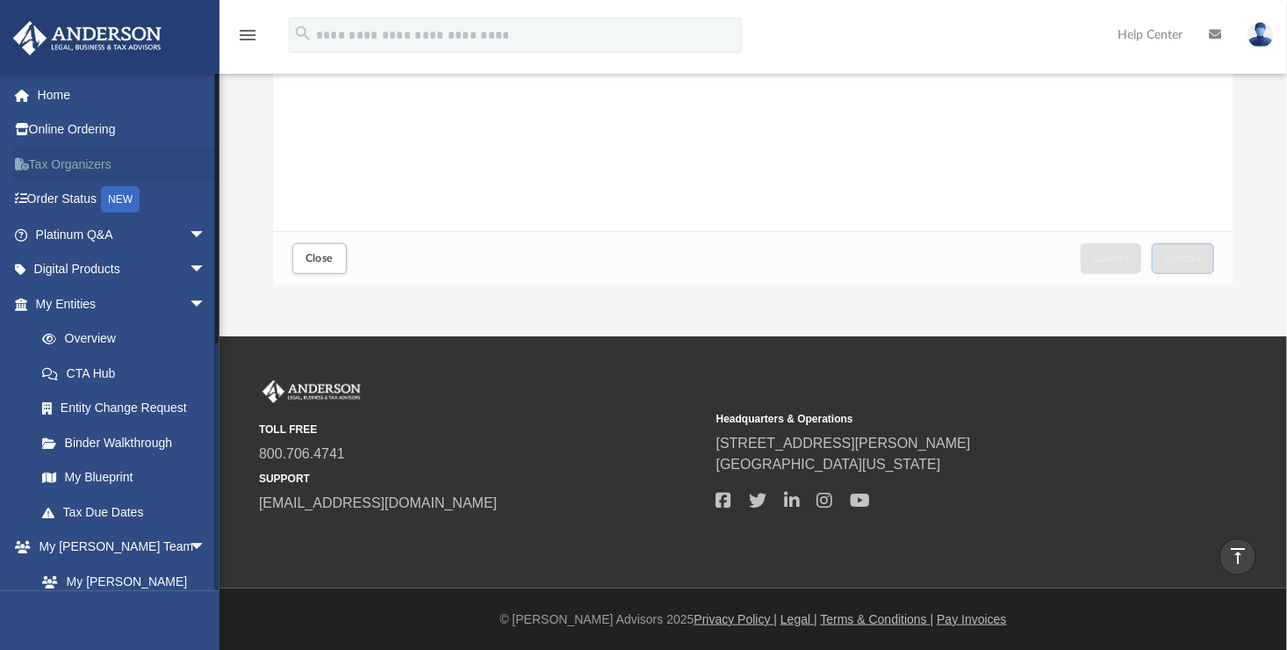
click at [65, 168] on link "Tax Organizers" at bounding box center [122, 164] width 220 height 35
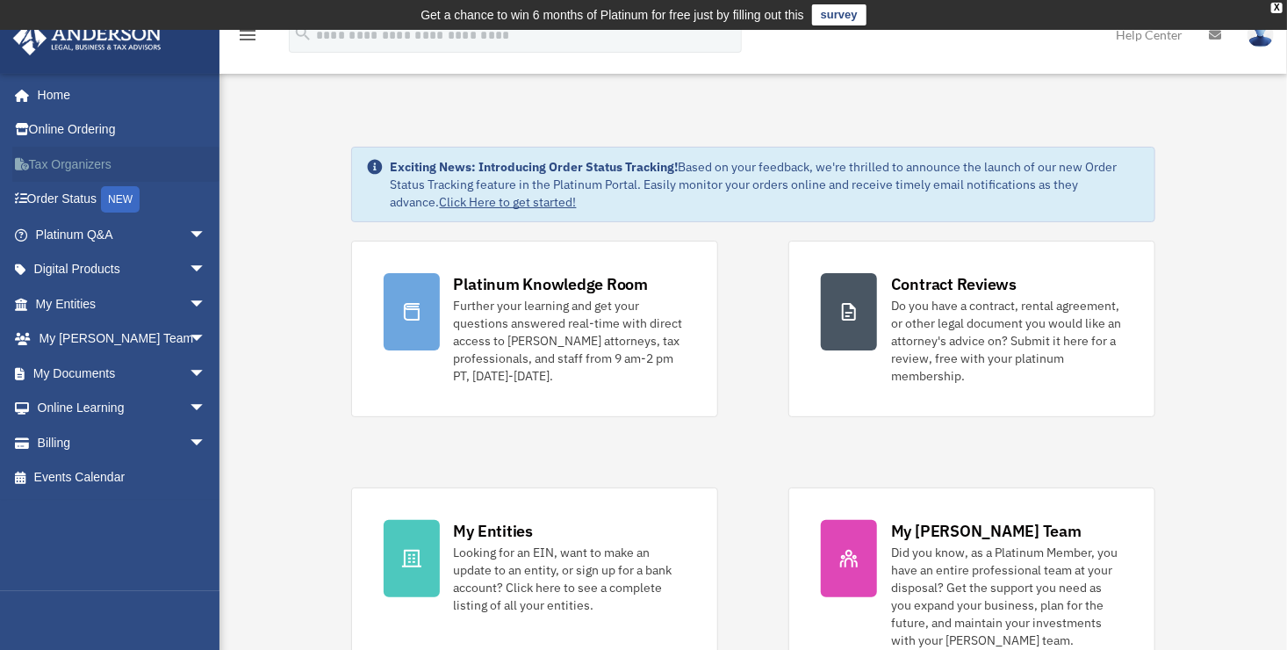
click at [82, 162] on link "Tax Organizers" at bounding box center [122, 164] width 220 height 35
click at [87, 369] on link "My Documents arrow_drop_down" at bounding box center [122, 373] width 220 height 35
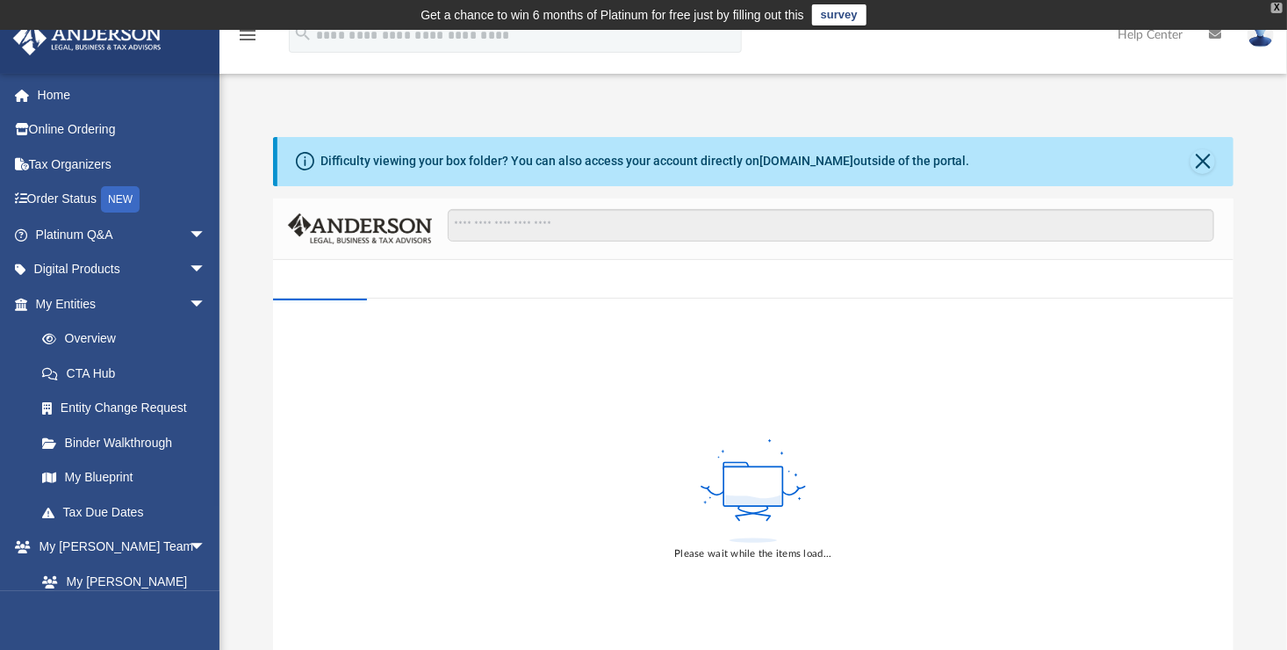
click at [1276, 6] on div "X" at bounding box center [1276, 8] width 11 height 11
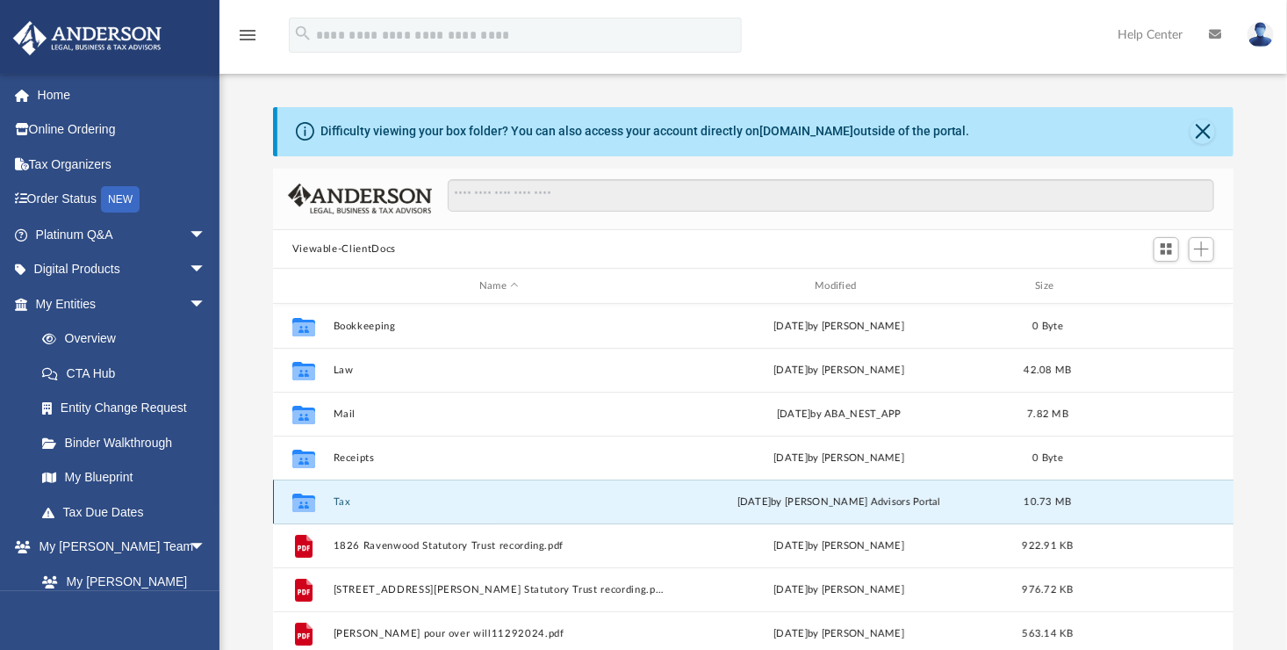
click at [349, 503] on button "Tax" at bounding box center [499, 501] width 332 height 11
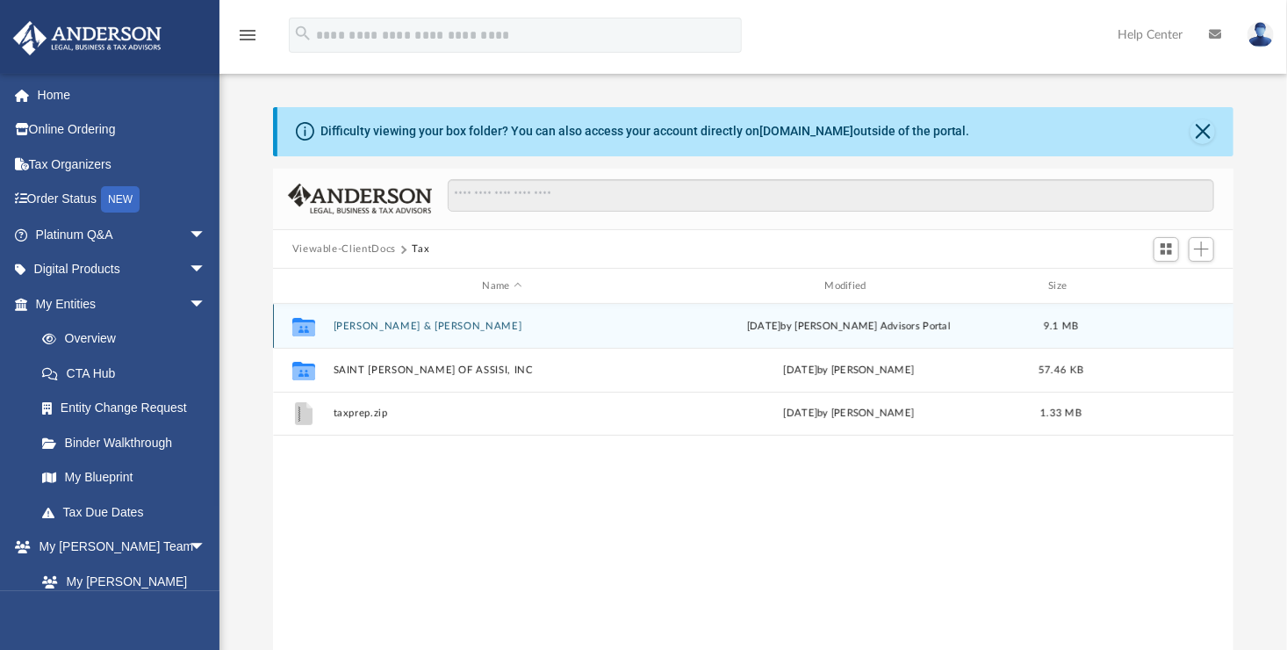
click at [381, 328] on button "Arechiga, Ignacio & Anita" at bounding box center [502, 326] width 339 height 11
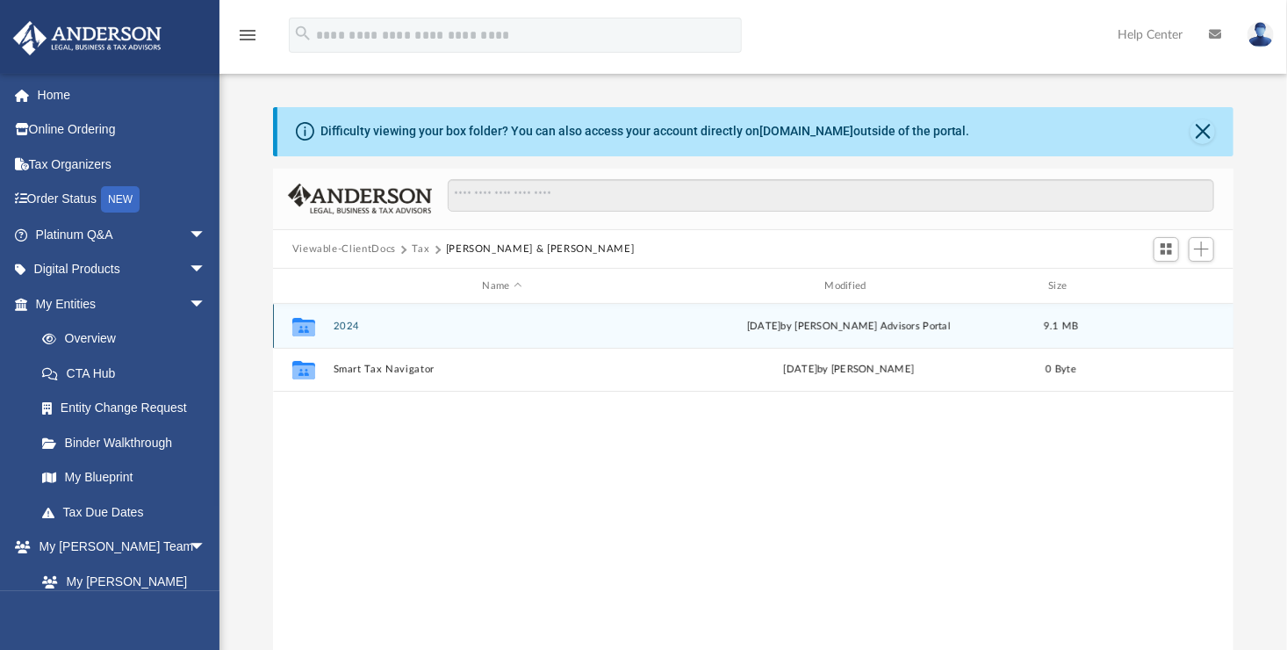
click at [348, 327] on button "2024" at bounding box center [502, 326] width 339 height 11
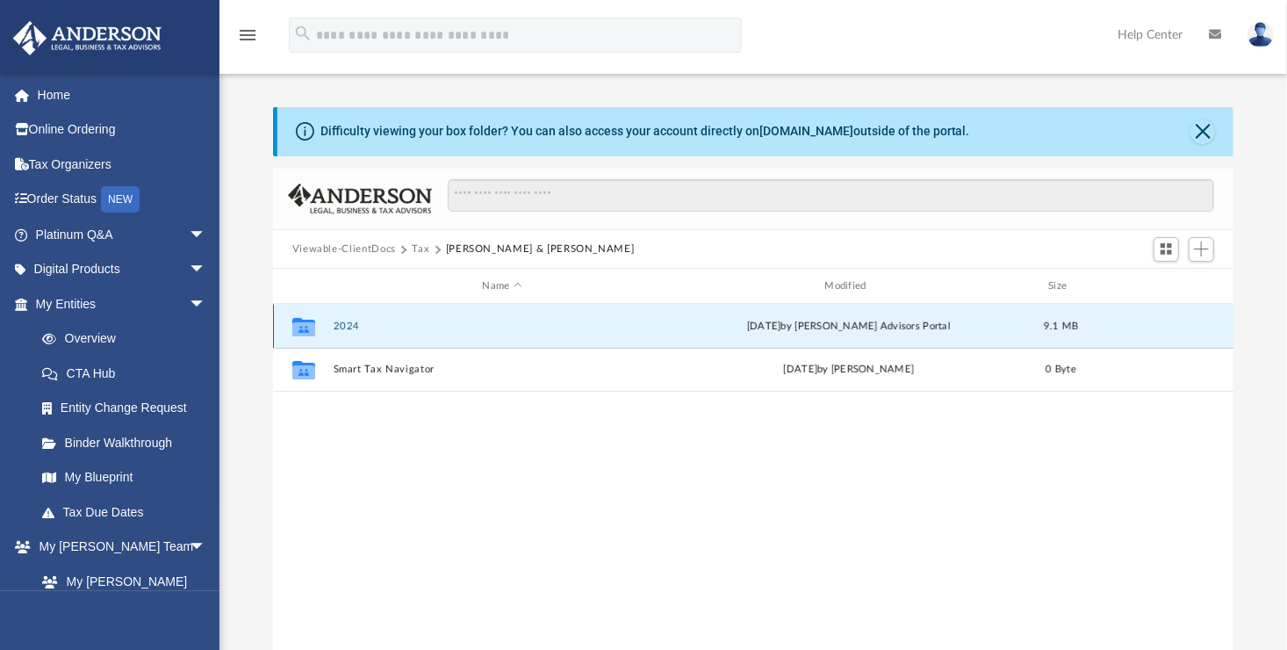
click at [348, 327] on button "2024" at bounding box center [502, 326] width 339 height 11
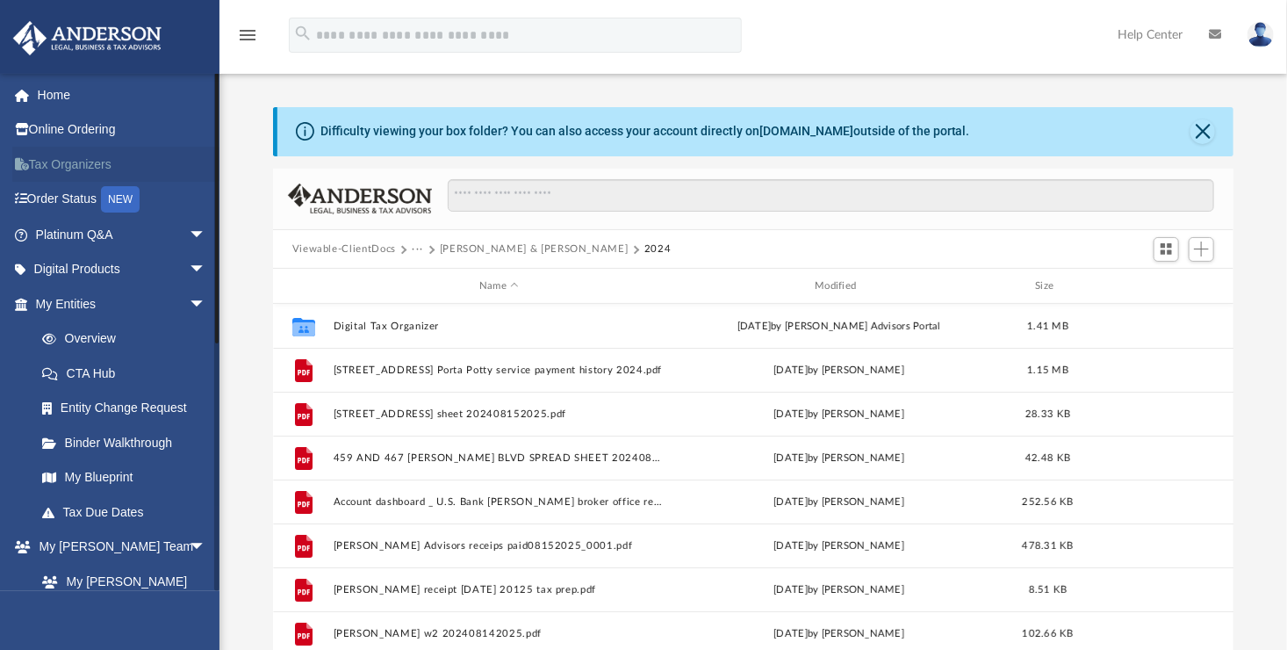
click at [56, 163] on link "Tax Organizers" at bounding box center [122, 164] width 220 height 35
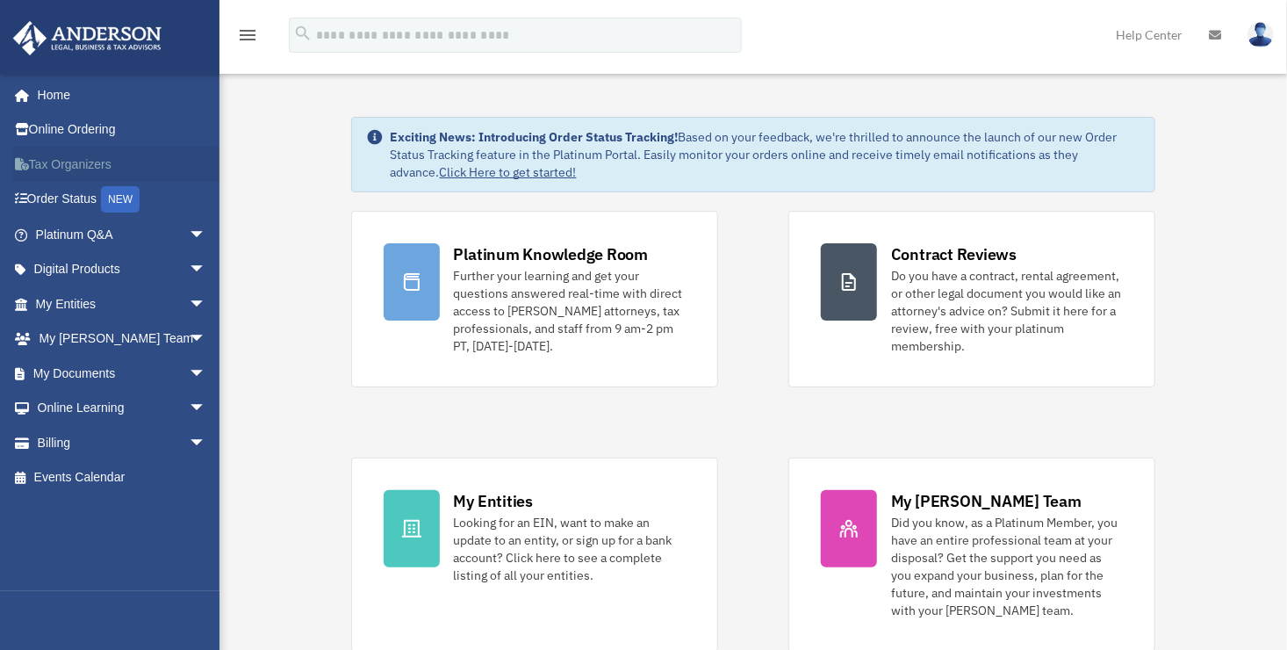
click at [107, 160] on link "Tax Organizers" at bounding box center [122, 164] width 220 height 35
